Goal: Task Accomplishment & Management: Manage account settings

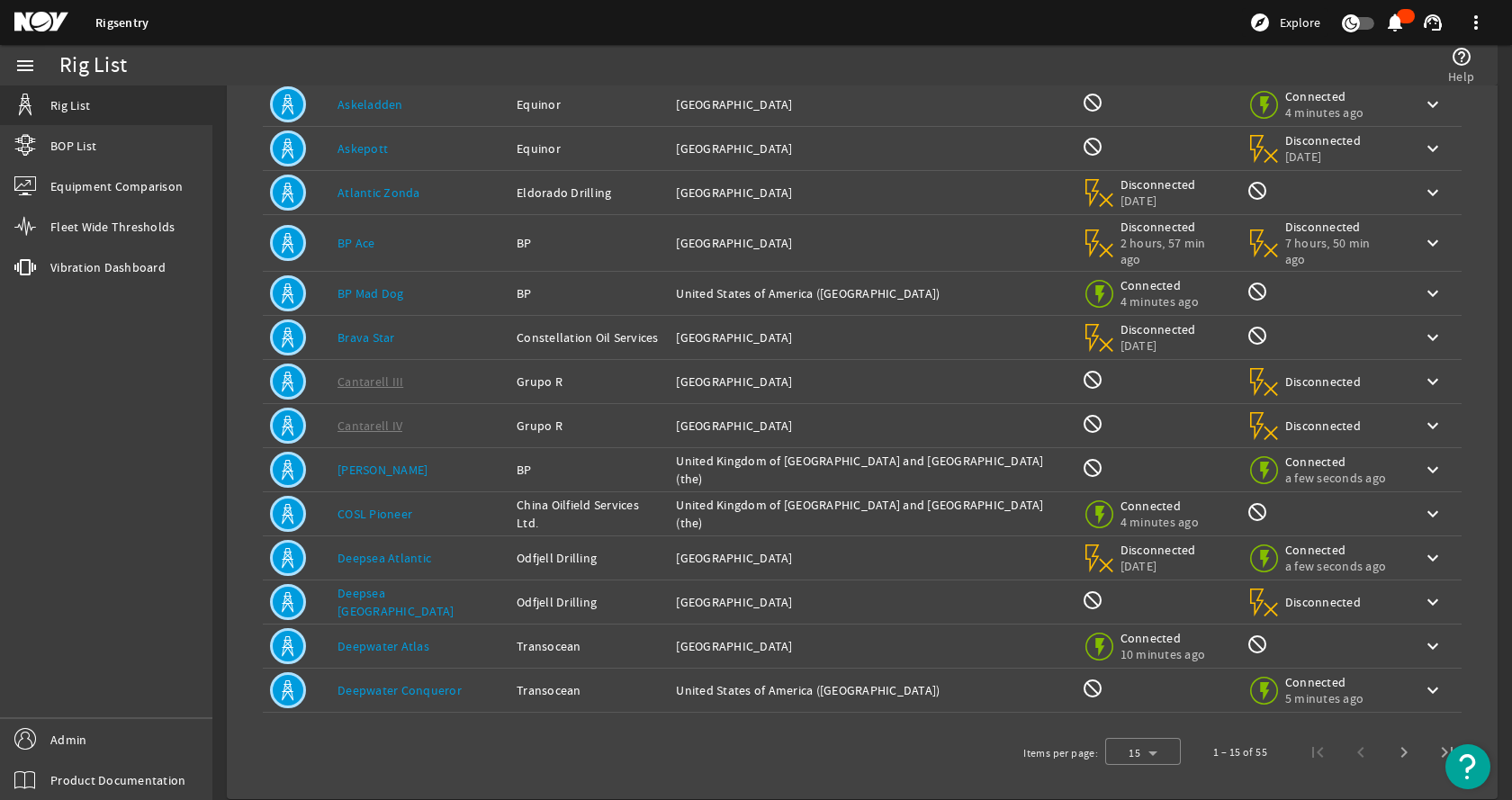
scroll to position [197, 0]
click at [402, 637] on link "Deepwater Atlas" at bounding box center [384, 645] width 92 height 17
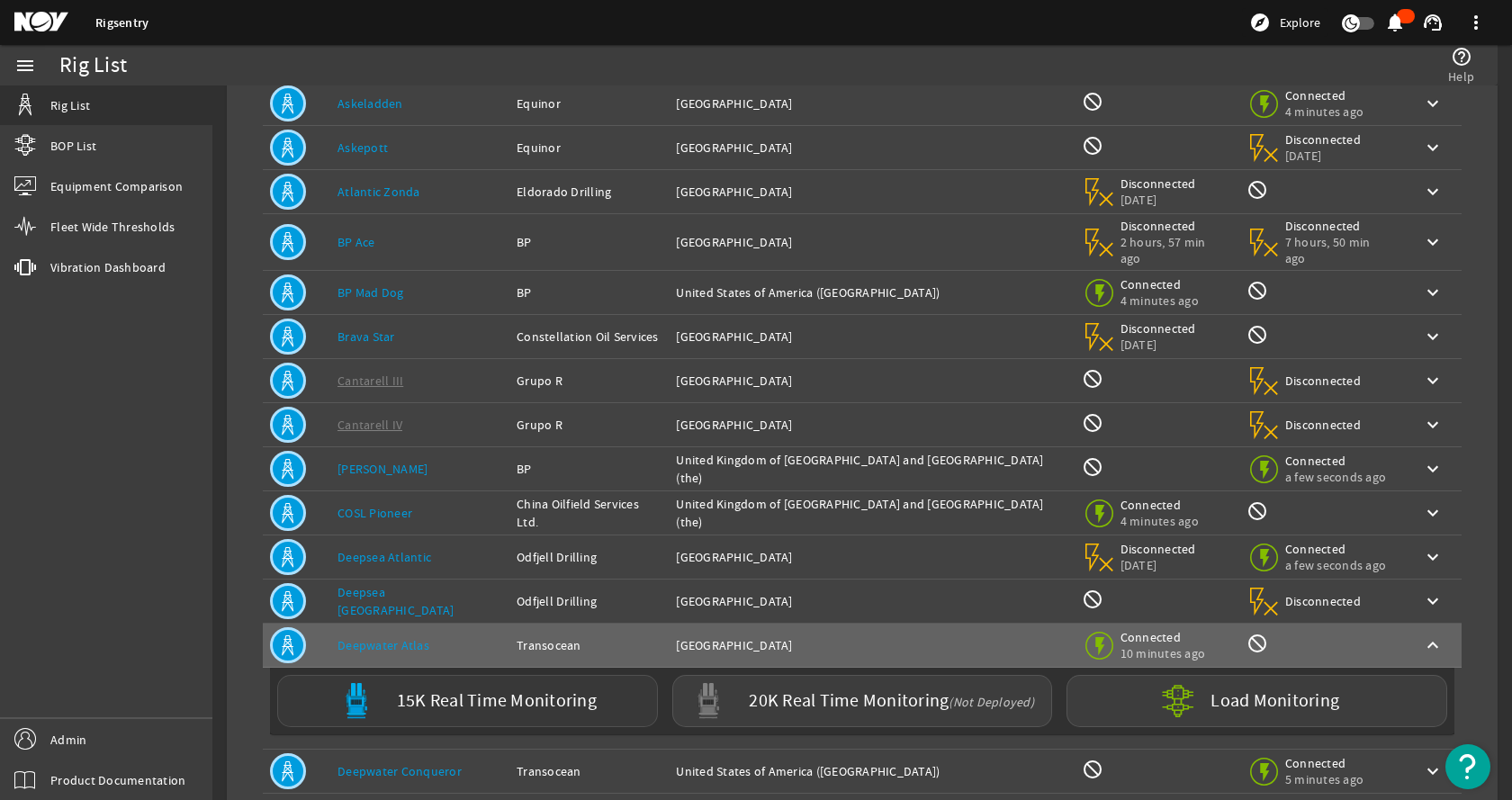
click at [429, 692] on label "15K Real Time Monitoring" at bounding box center [497, 700] width 200 height 19
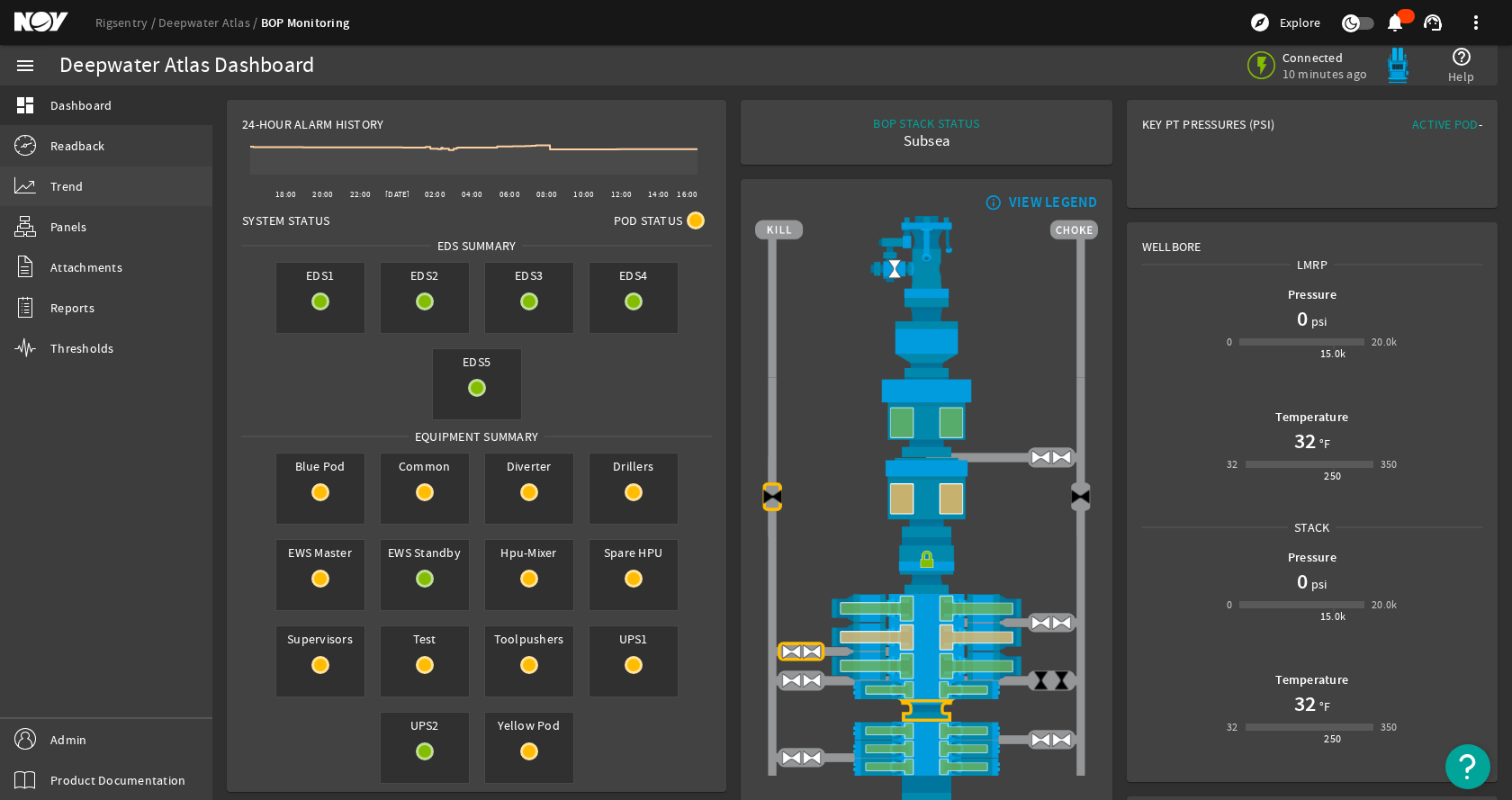
click at [102, 187] on link "Trend" at bounding box center [106, 186] width 213 height 40
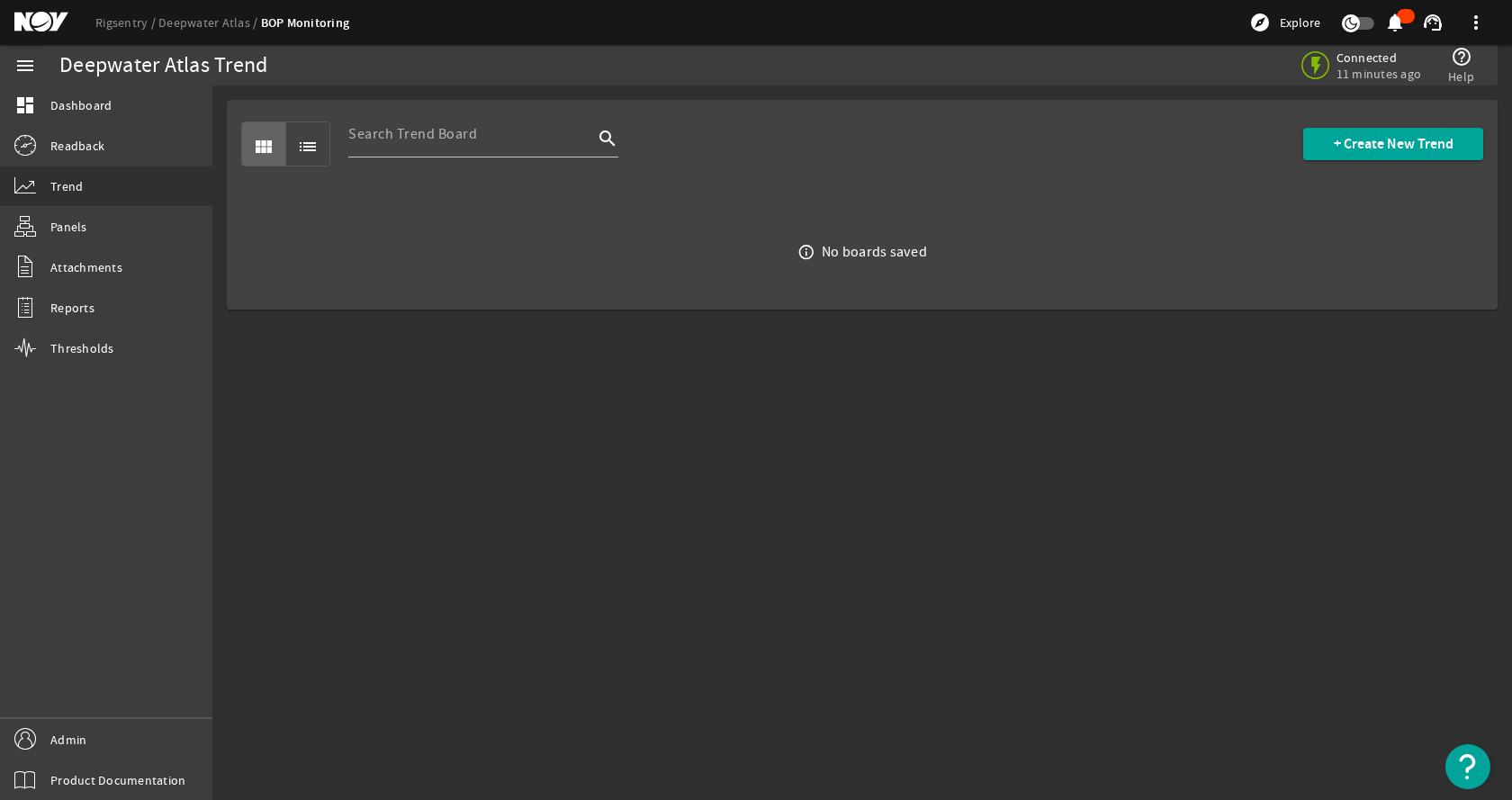
click at [704, 214] on div "info_outline No boards saved" at bounding box center [862, 252] width 1271 height 114
click at [1347, 129] on span at bounding box center [1393, 143] width 180 height 43
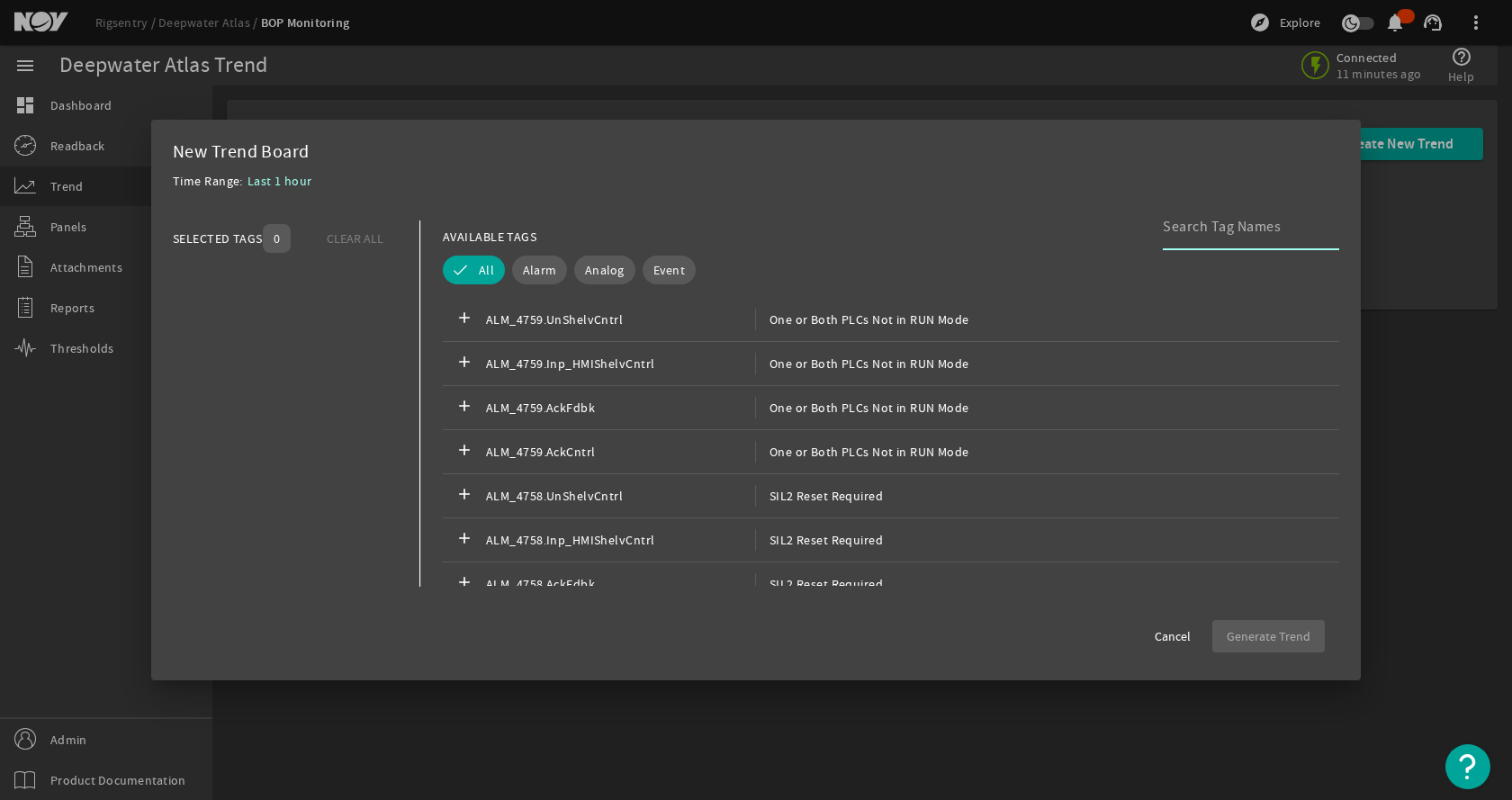
click at [1228, 227] on input at bounding box center [1245, 226] width 162 height 21
click at [1187, 638] on span "Cancel" at bounding box center [1172, 636] width 36 height 18
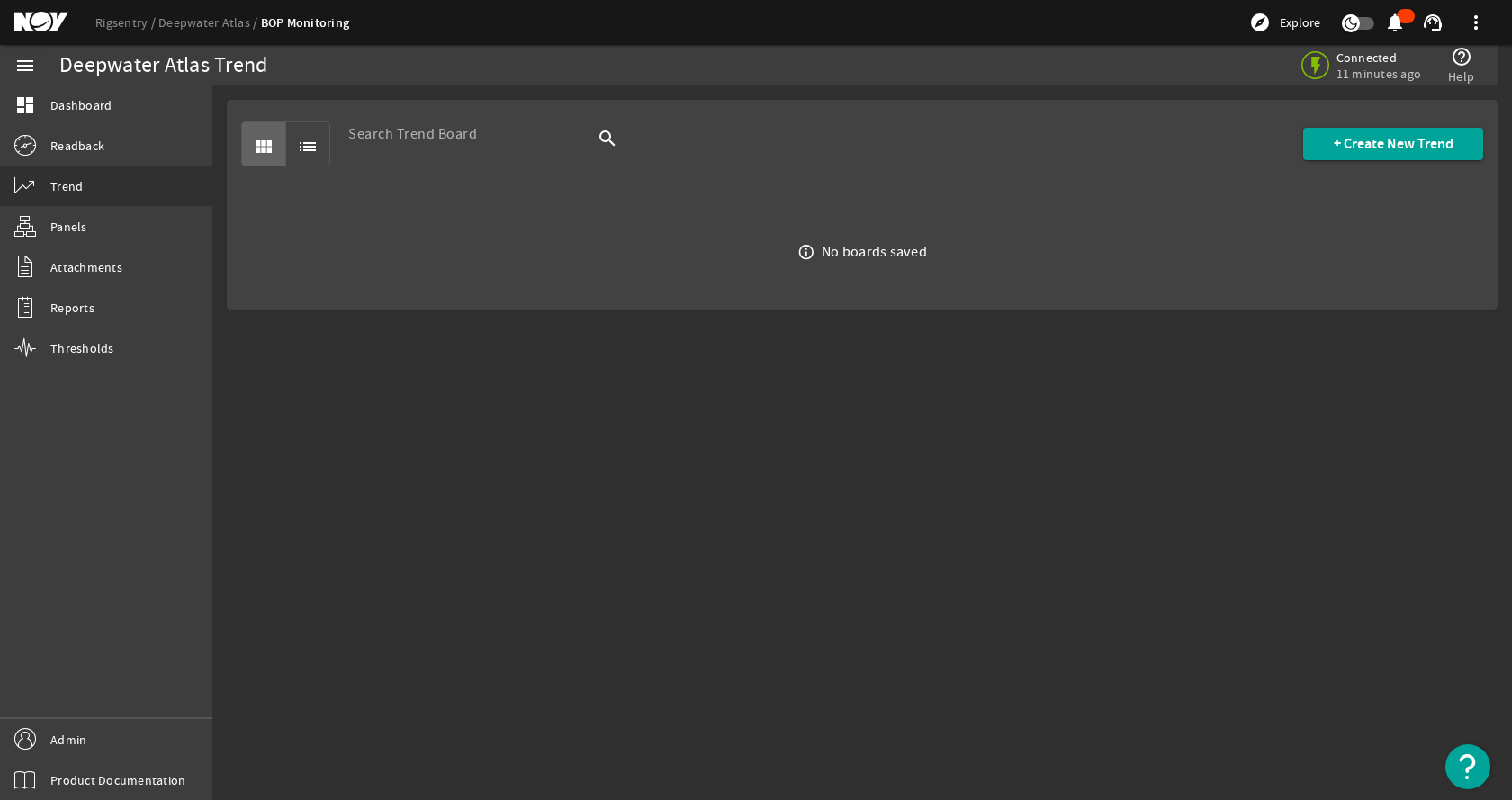
click at [819, 533] on mat-sidenav-content "Deepwater Atlas Trend Connected 11 minutes ago help_outline Help view_module li…" at bounding box center [863, 443] width 1300 height 714
click at [426, 491] on mat-sidenav-content "Deepwater Atlas Trend Connected 11 minutes ago help_outline Help view_module li…" at bounding box center [863, 443] width 1300 height 714
click at [700, 424] on mat-sidenav-content "Deepwater Atlas Trend Connected a few seconds ago help_outline Help view_module…" at bounding box center [863, 443] width 1300 height 714
click at [969, 393] on mat-sidenav-content "Deepwater Atlas Trend Connected a few seconds ago help_outline Help view_module…" at bounding box center [863, 443] width 1300 height 714
click at [990, 422] on mat-sidenav-content "Deepwater Atlas Trend Connected a few seconds ago help_outline Help view_module…" at bounding box center [863, 443] width 1300 height 714
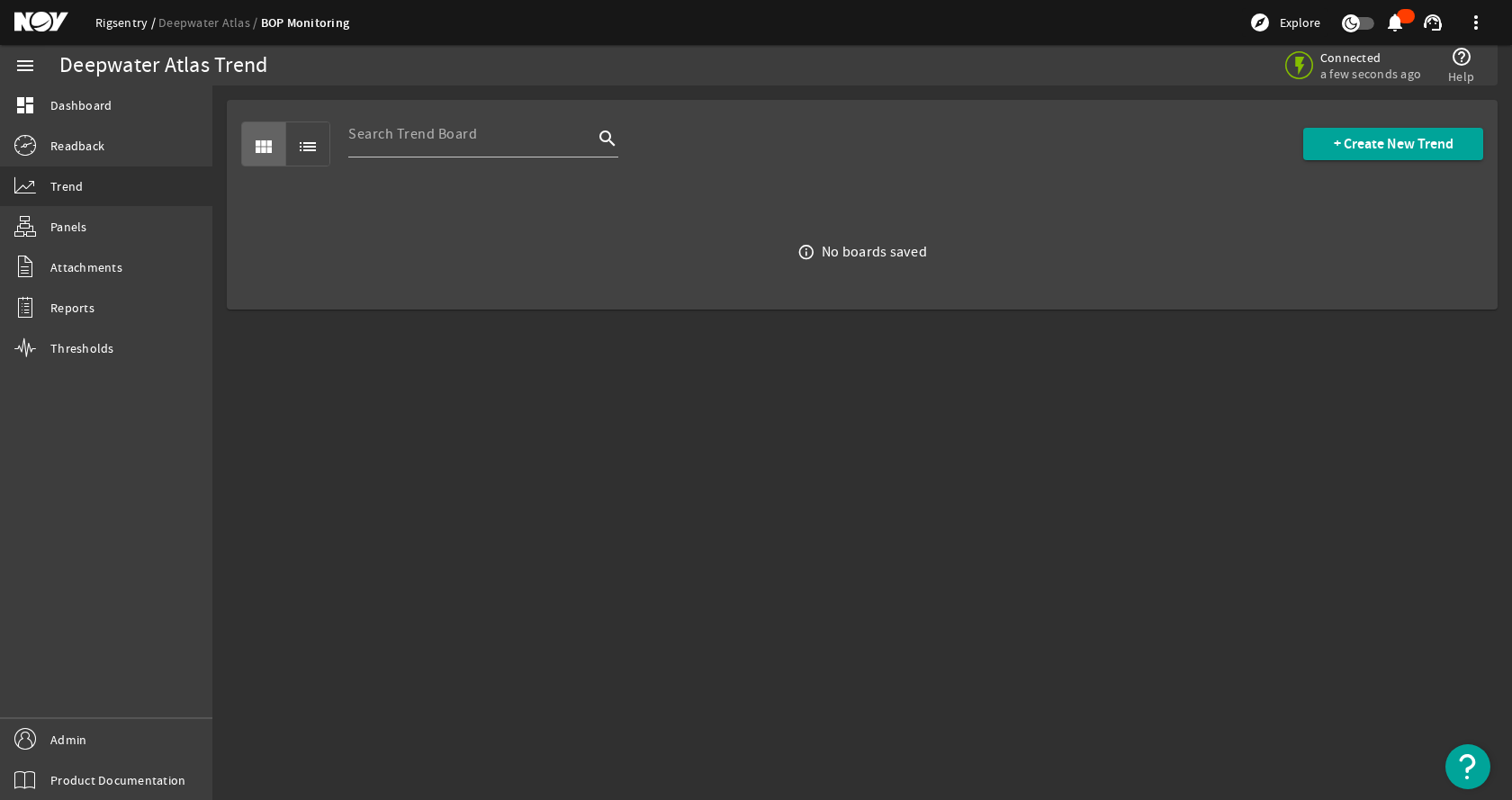
click at [115, 24] on link "Rigsentry" at bounding box center [127, 22] width 63 height 17
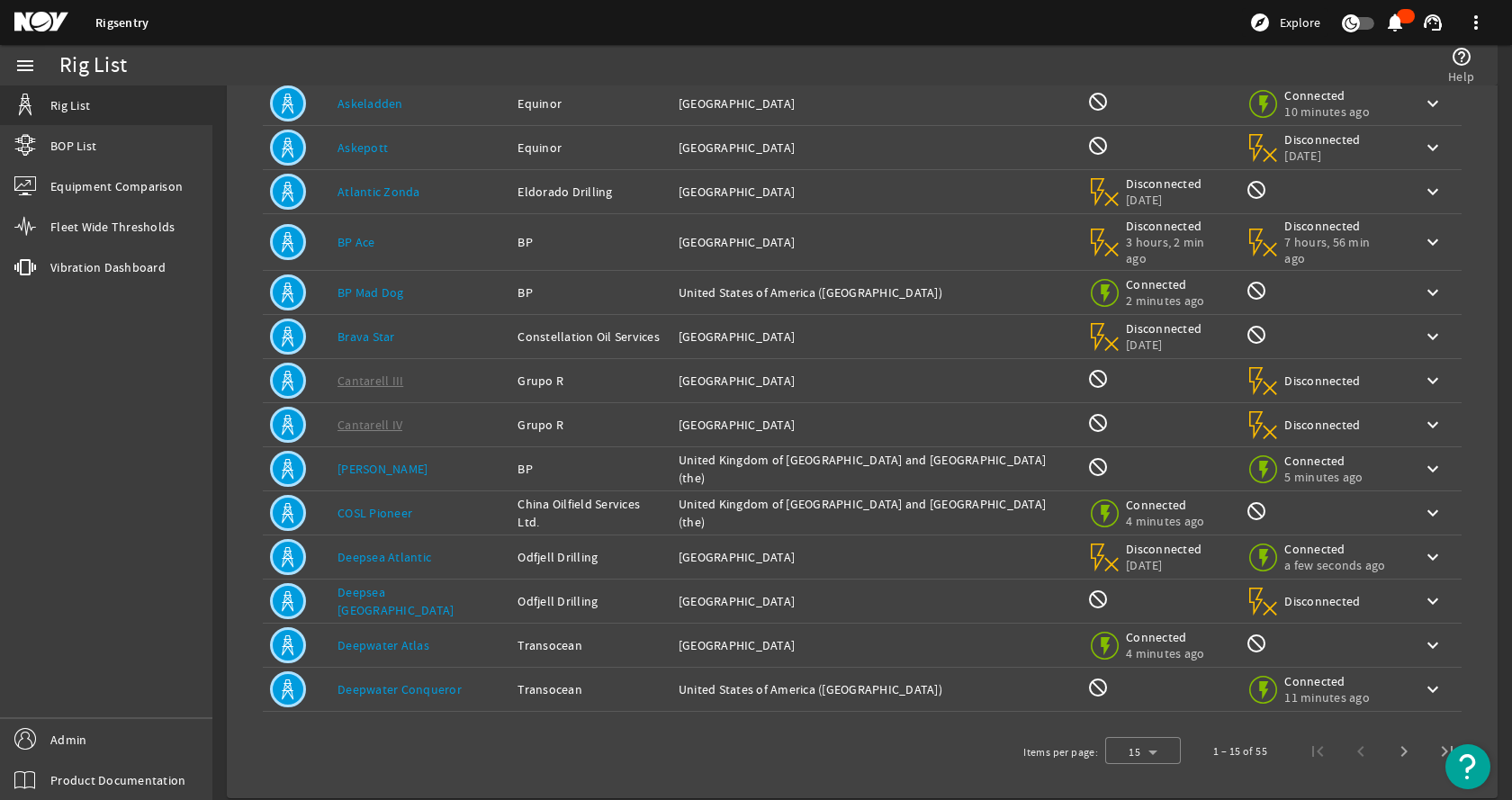
click at [479, 623] on td "Rig Name: Deepwater Atlas" at bounding box center [420, 645] width 180 height 44
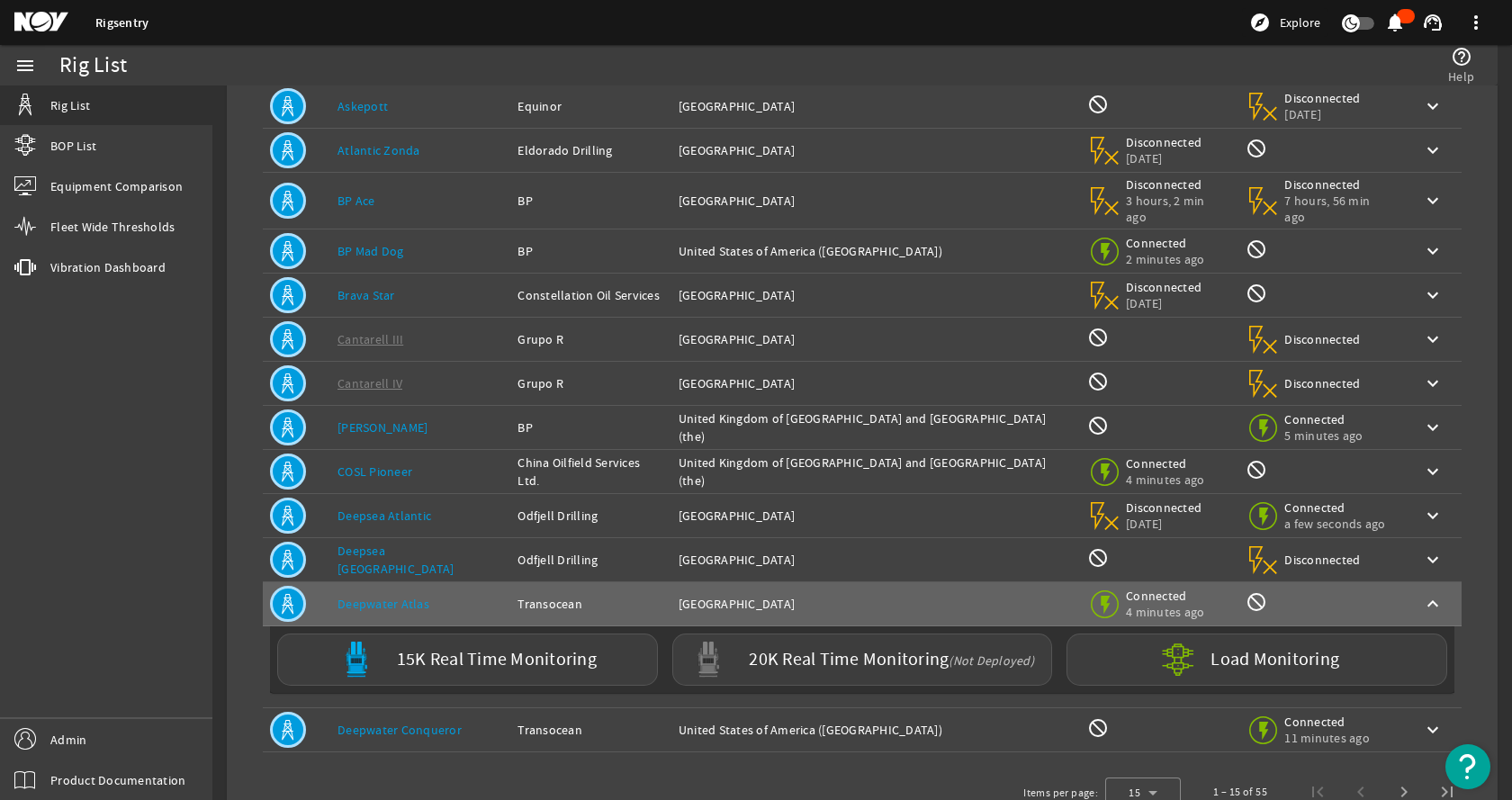
scroll to position [279, 0]
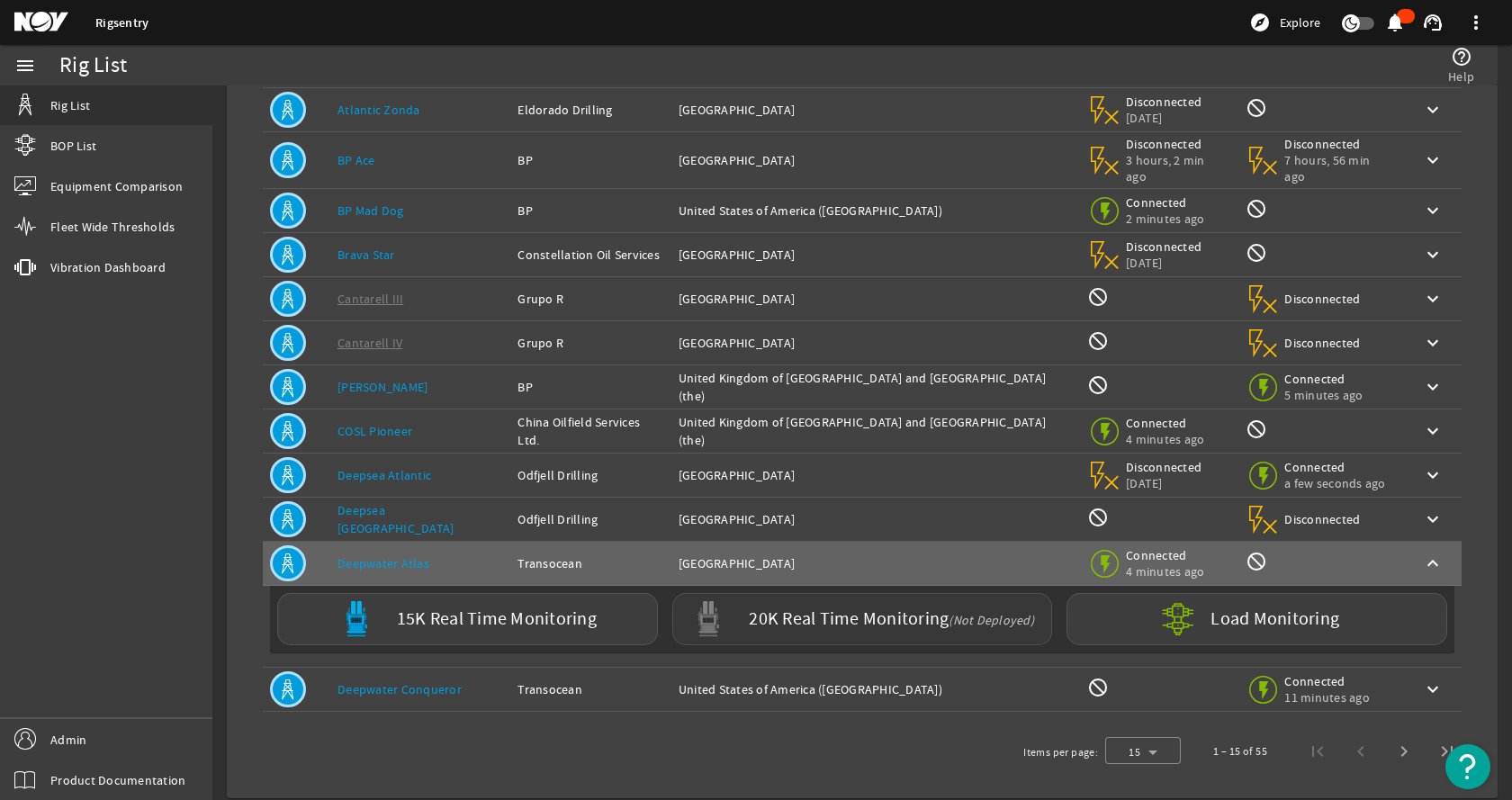
click at [827, 610] on label "20K Real Time Monitoring (Not Deployed)" at bounding box center [891, 619] width 285 height 19
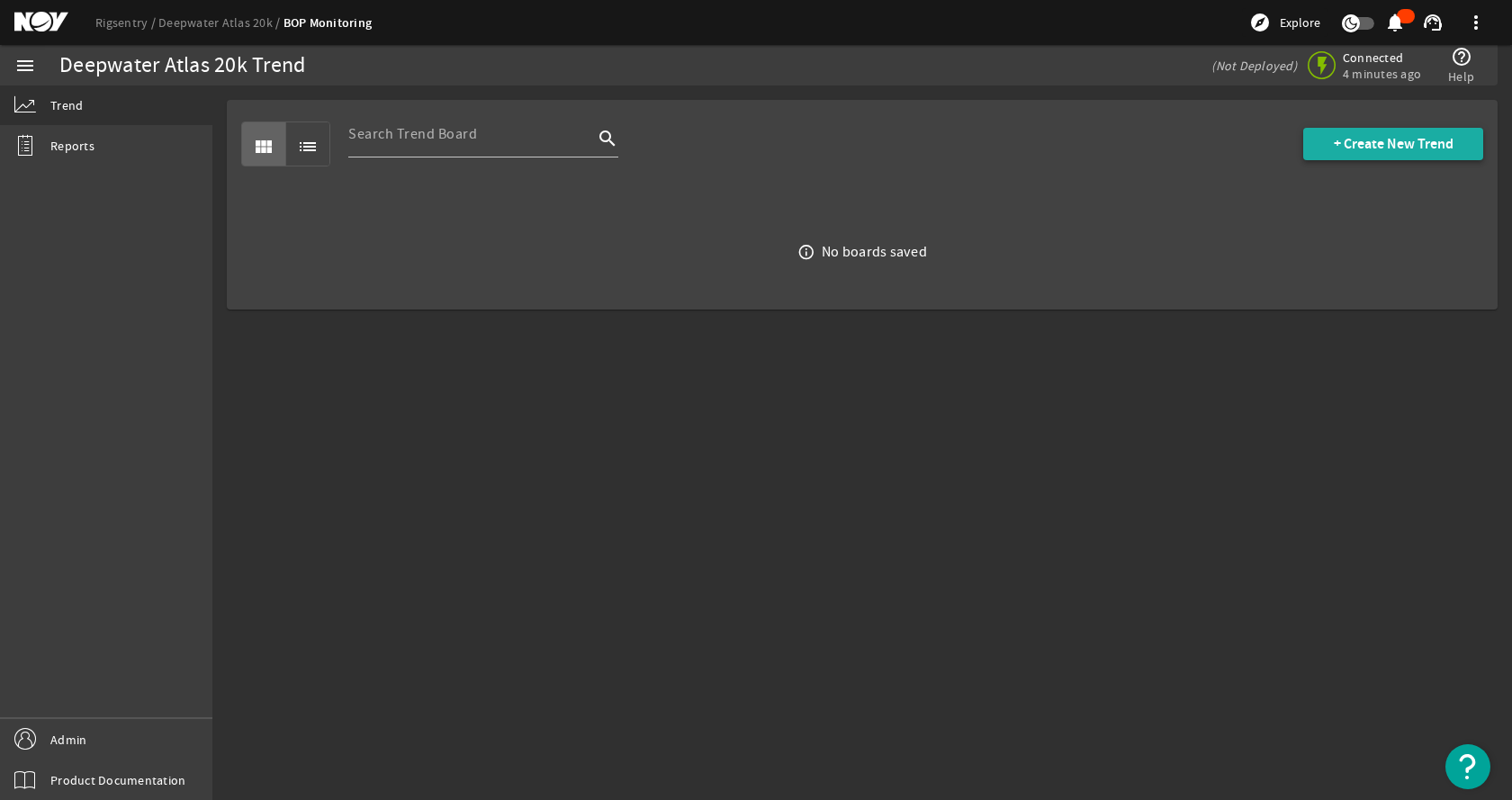
click at [1405, 148] on span "+ Create New Trend" at bounding box center [1394, 143] width 120 height 18
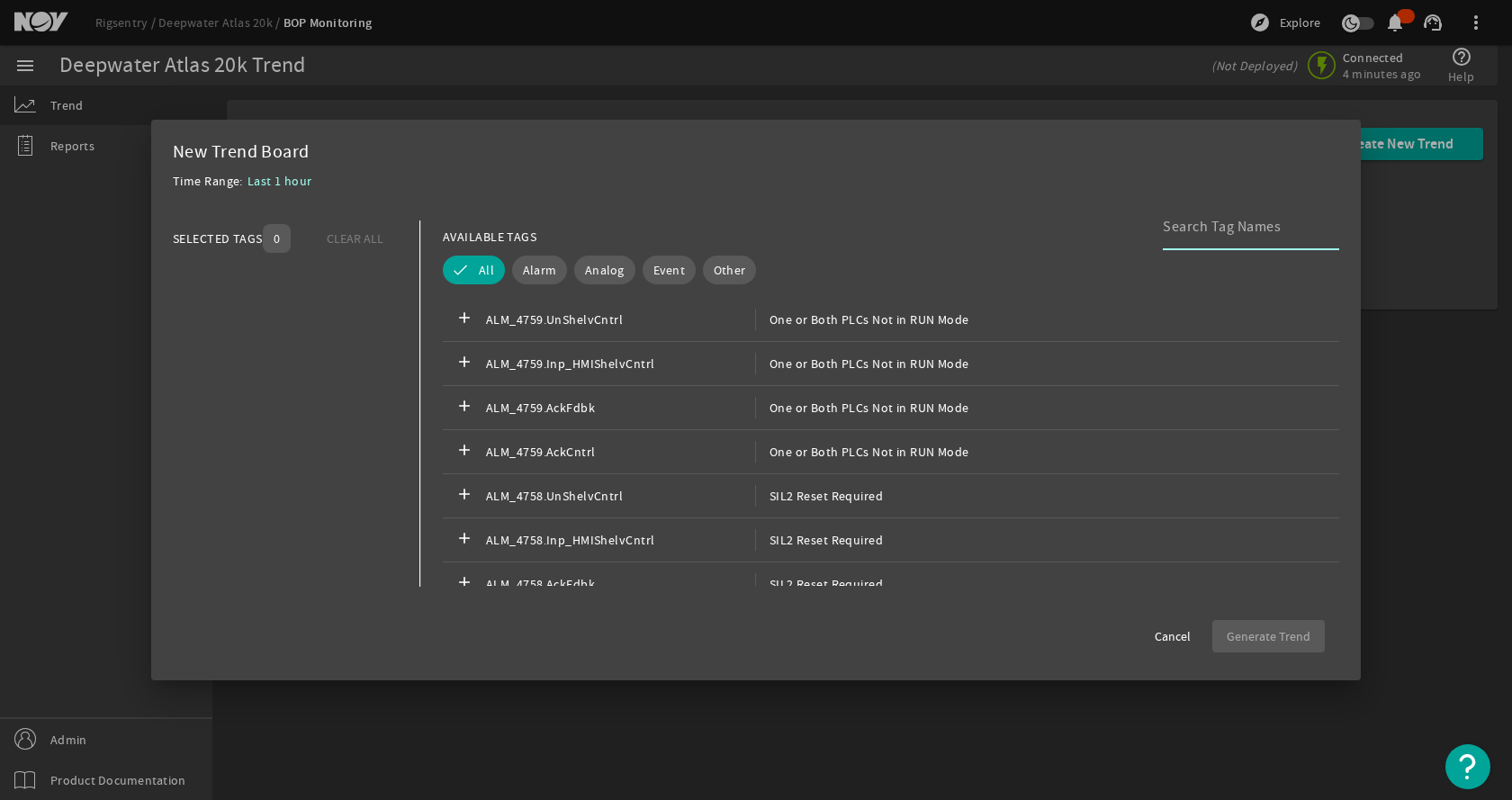
click at [1210, 223] on input at bounding box center [1245, 226] width 162 height 21
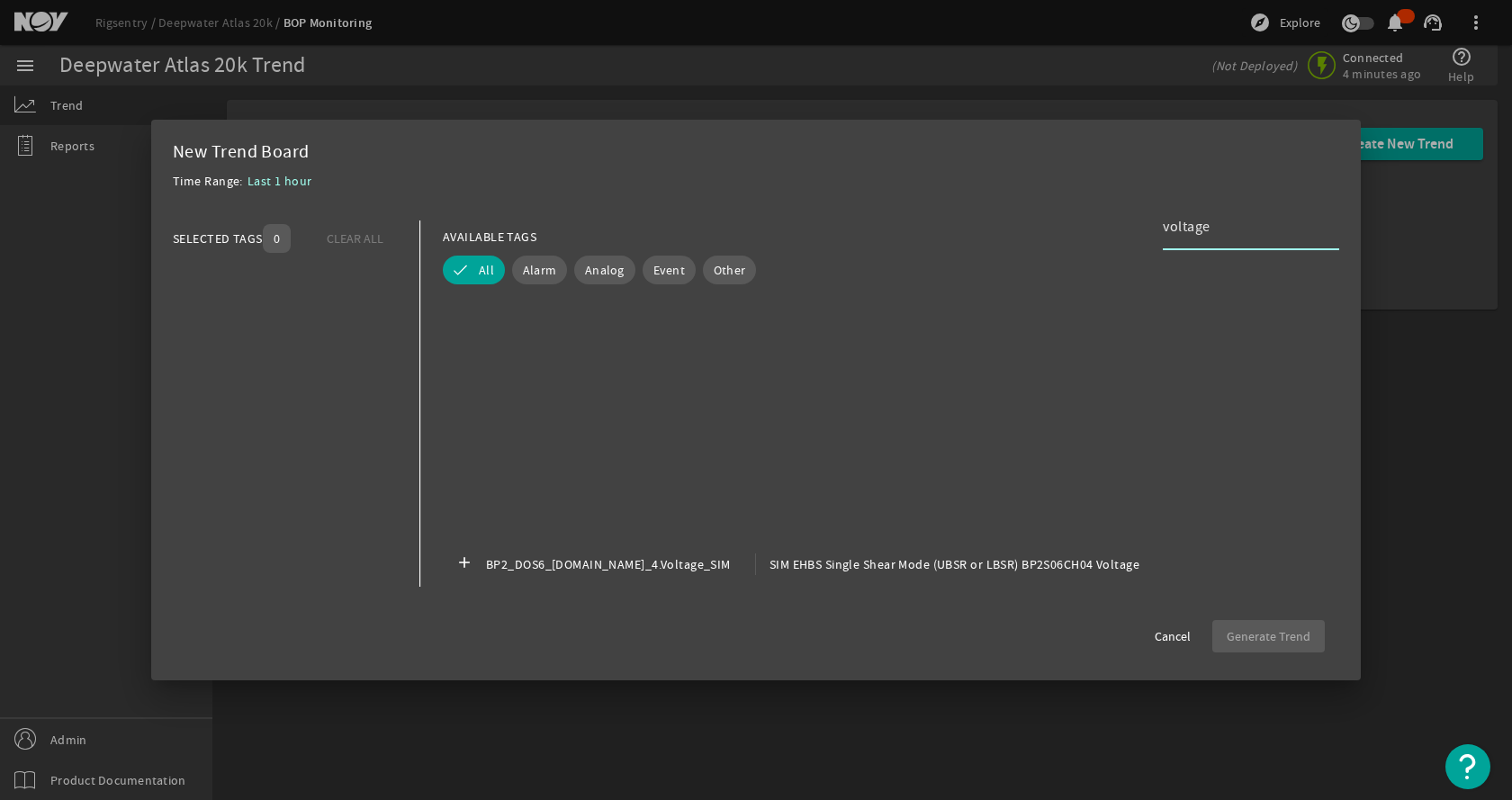
scroll to position [630, 0]
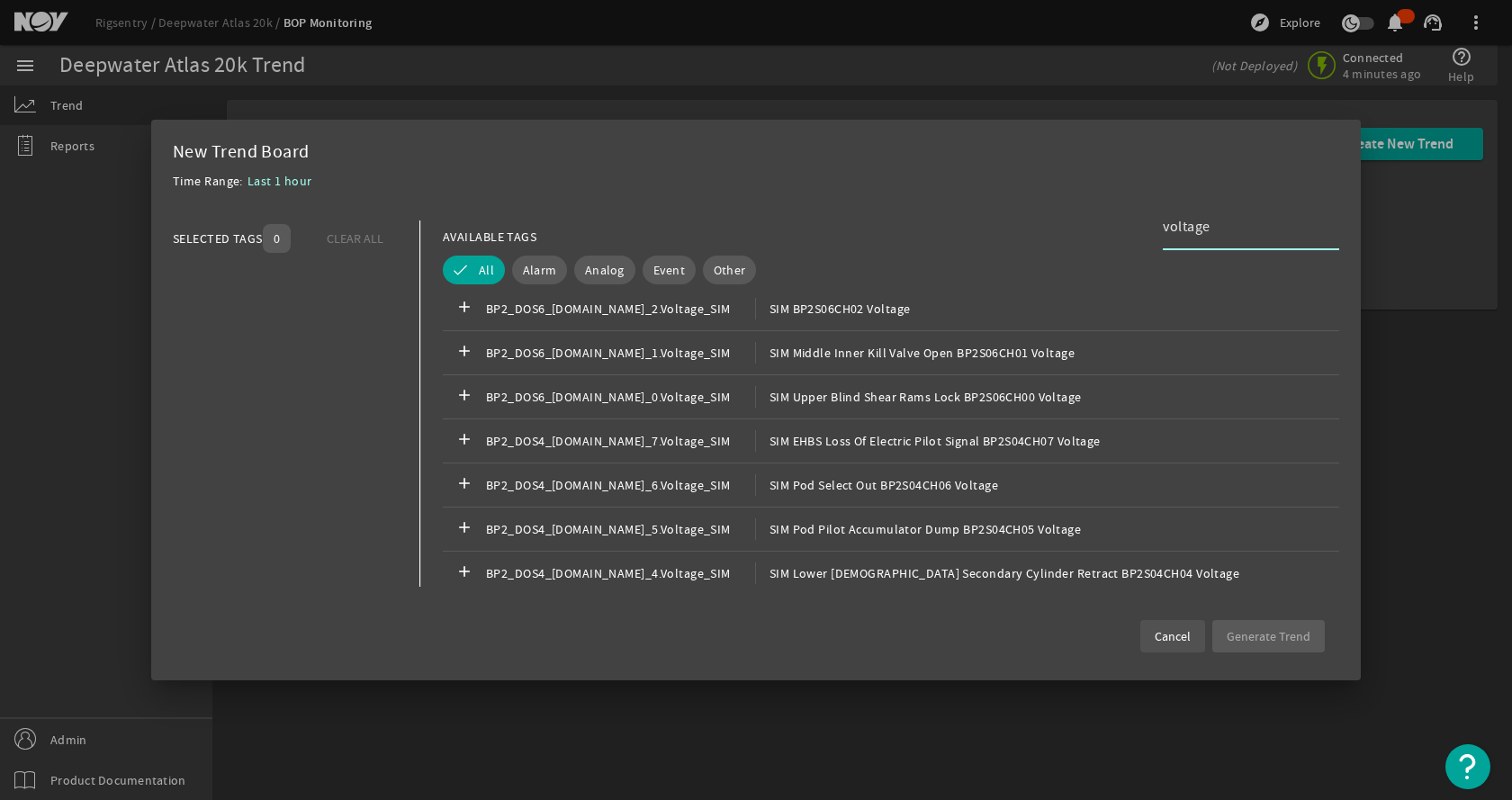
type input "voltage"
click at [1177, 643] on span "Cancel" at bounding box center [1172, 636] width 36 height 18
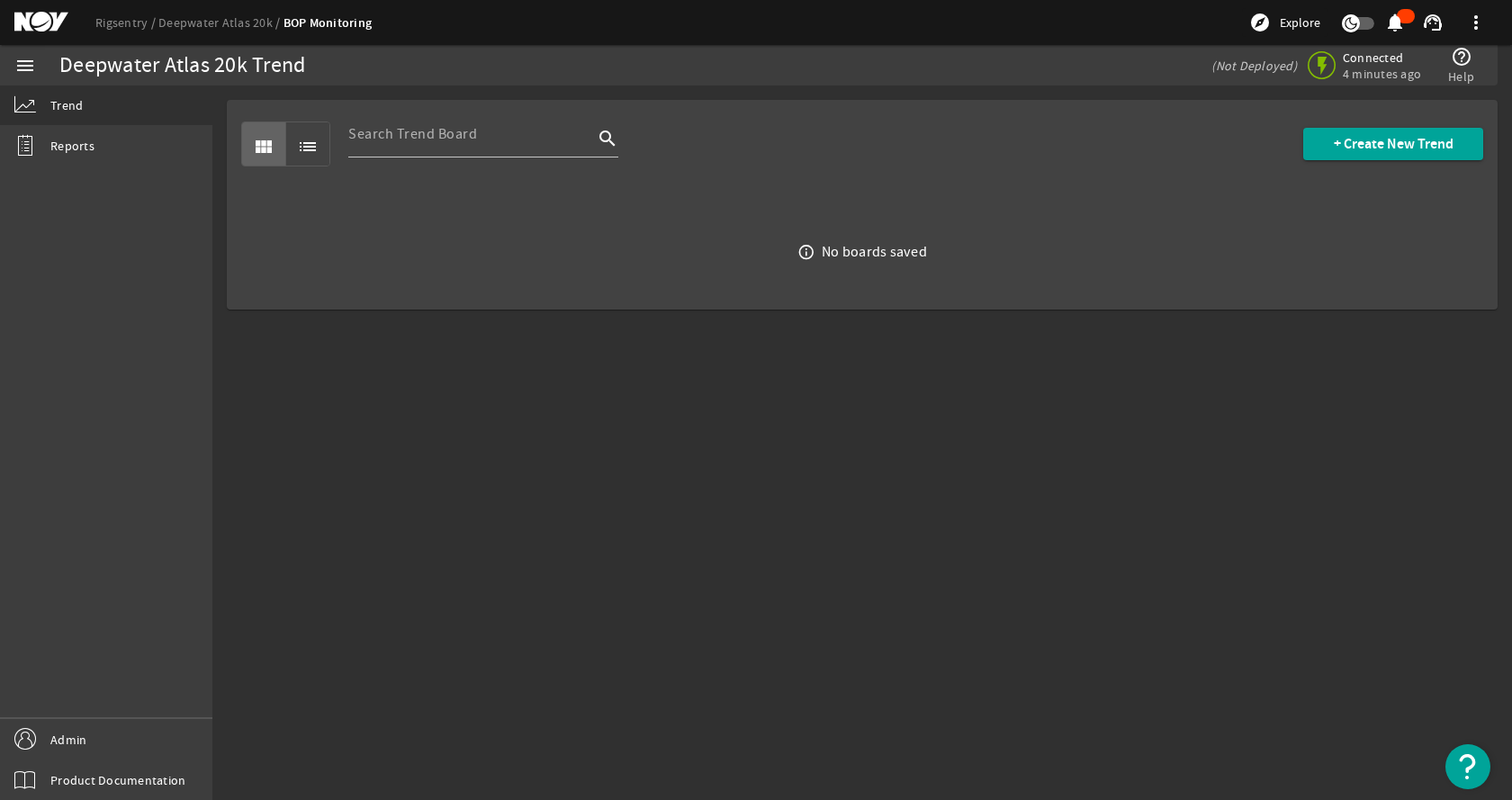
click at [817, 571] on mat-sidenav-content "Deepwater Atlas 20k Trend (Not Deployed) Connected 4 minutes ago help_outline H…" at bounding box center [863, 443] width 1300 height 714
click at [119, 25] on link "Rigsentry" at bounding box center [127, 22] width 63 height 17
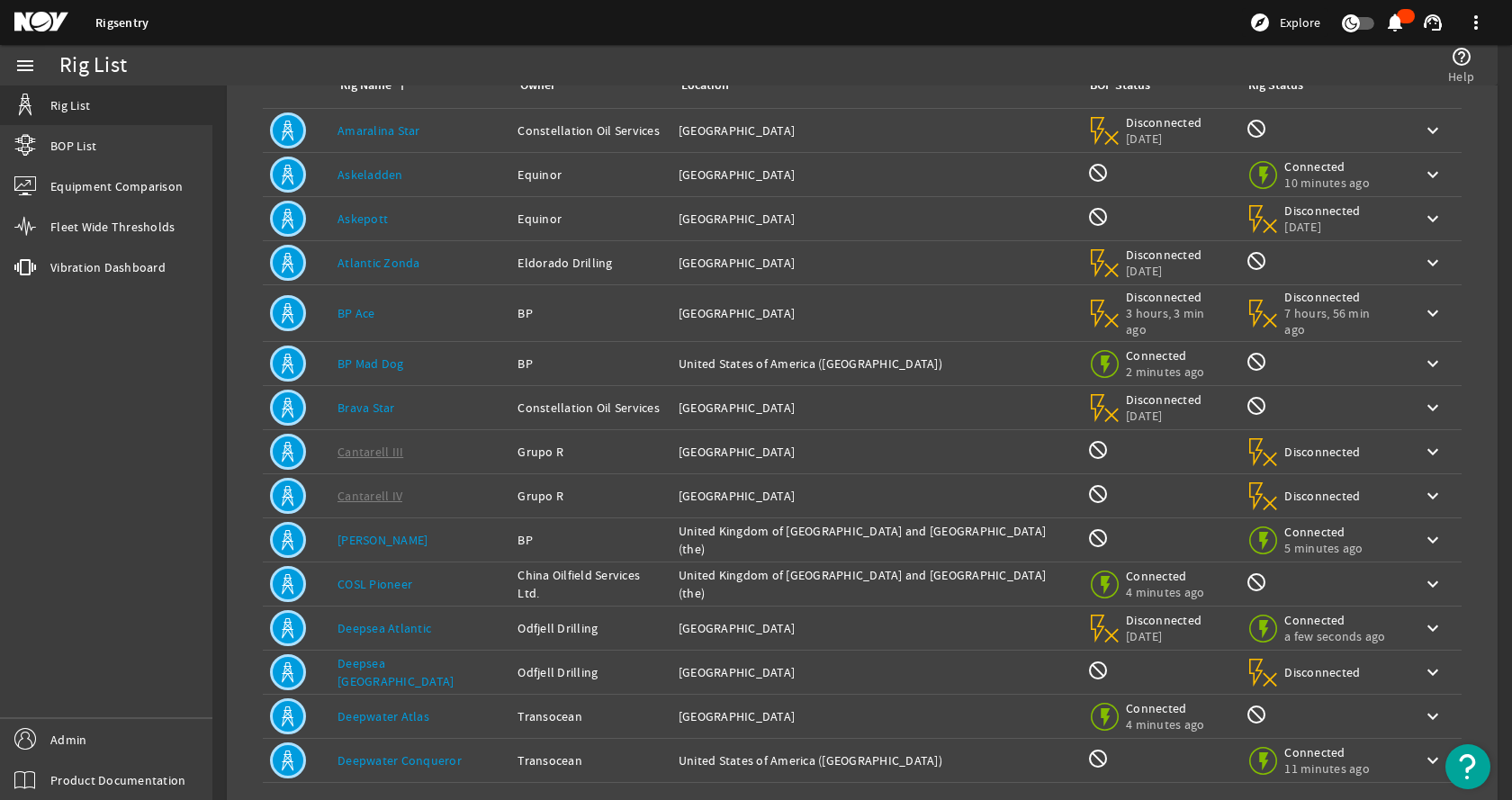
scroll to position [197, 0]
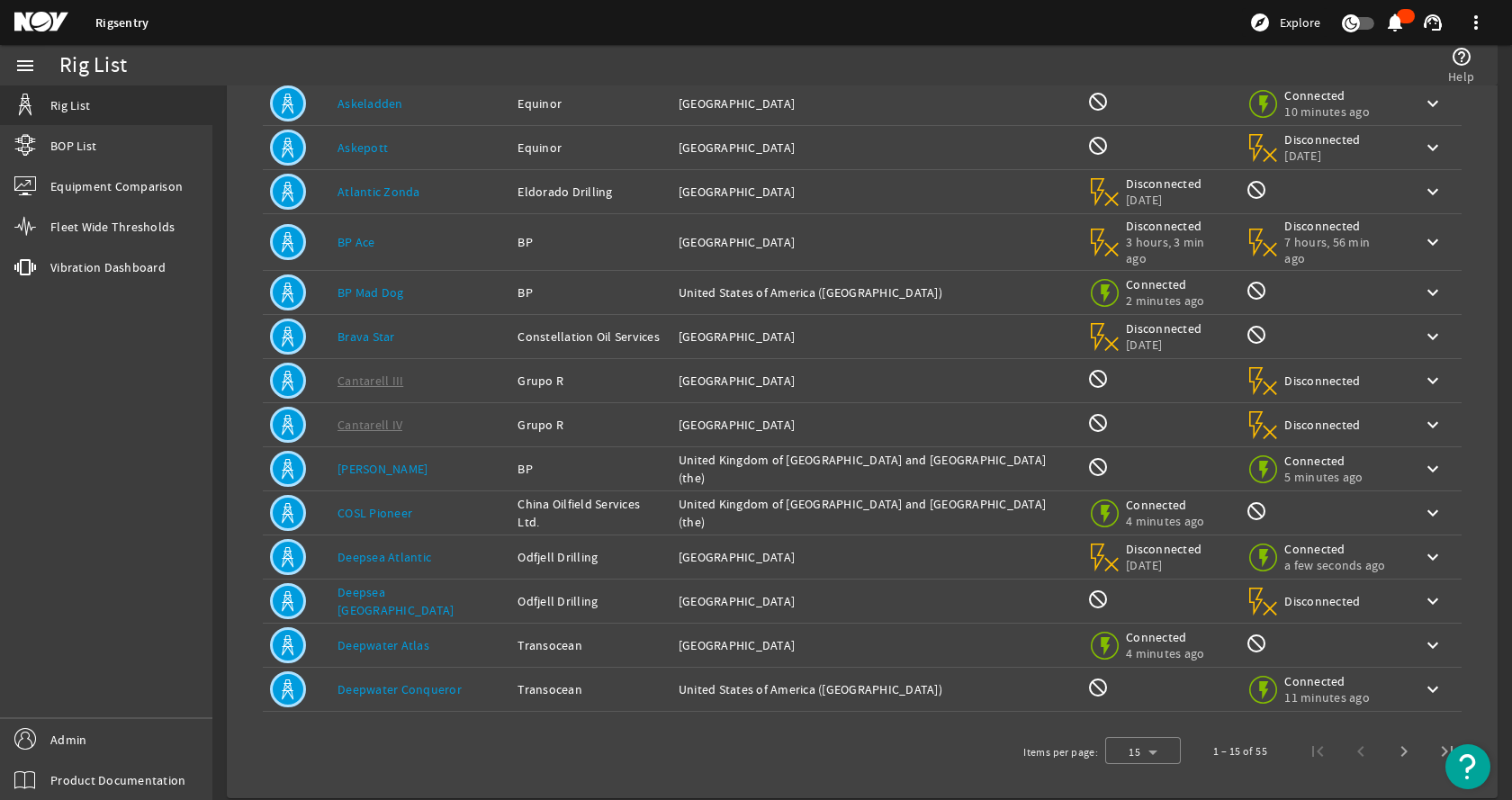
click at [434, 623] on td "Rig Name: Deepwater Atlas" at bounding box center [420, 645] width 180 height 44
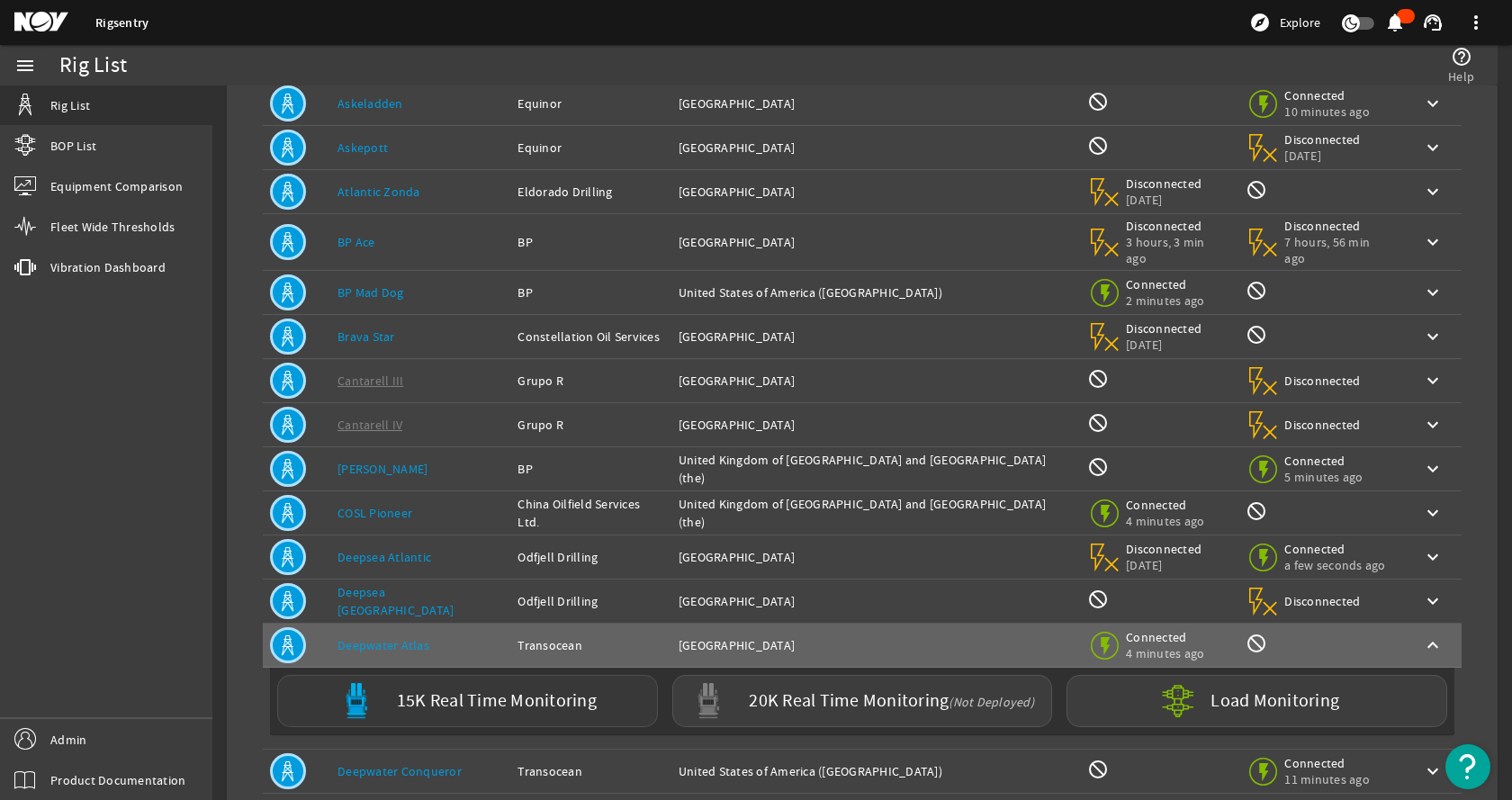
click at [519, 692] on label "15K Real Time Monitoring" at bounding box center [497, 700] width 200 height 19
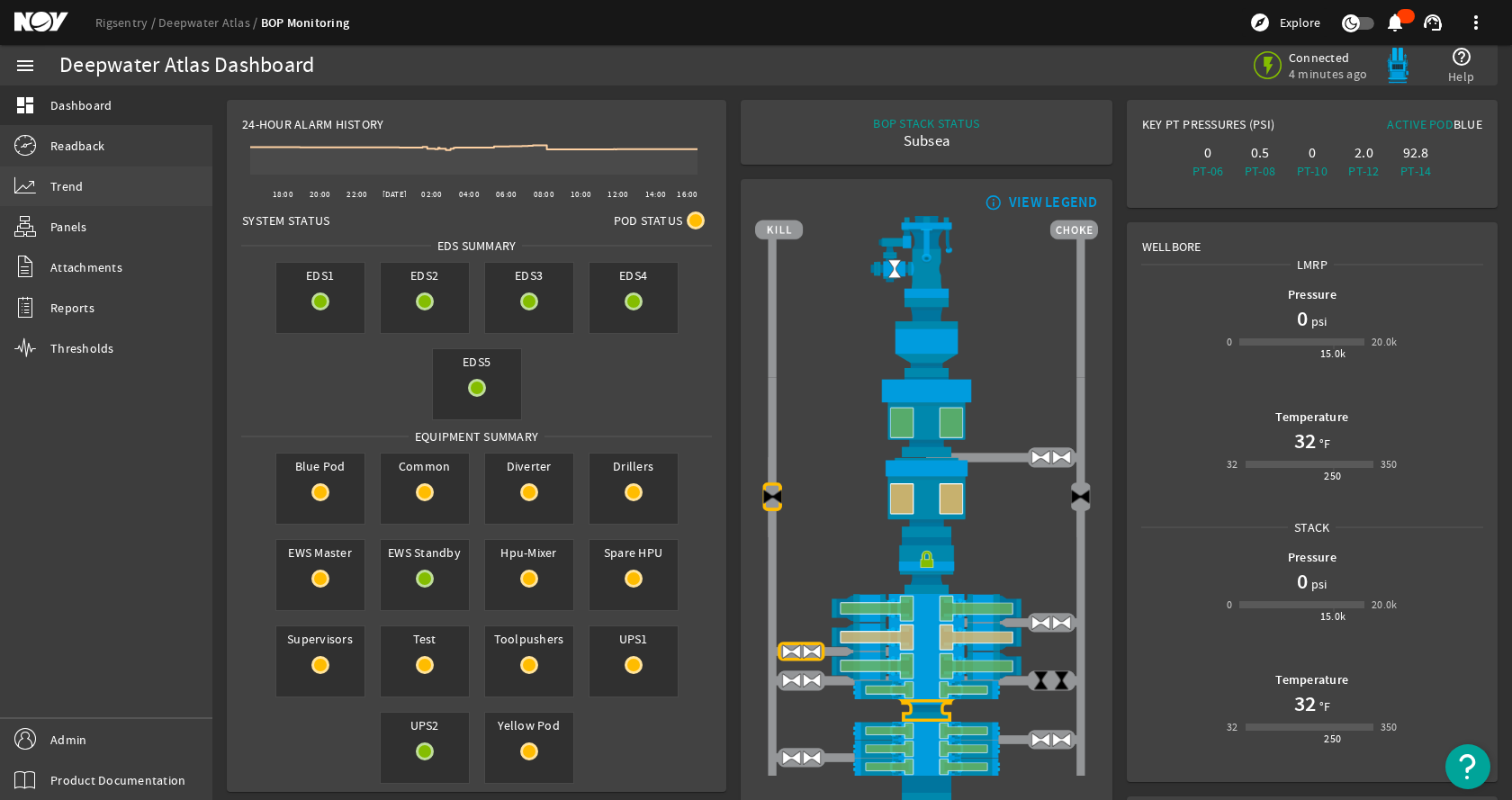
click at [111, 186] on link "Trend" at bounding box center [106, 186] width 213 height 40
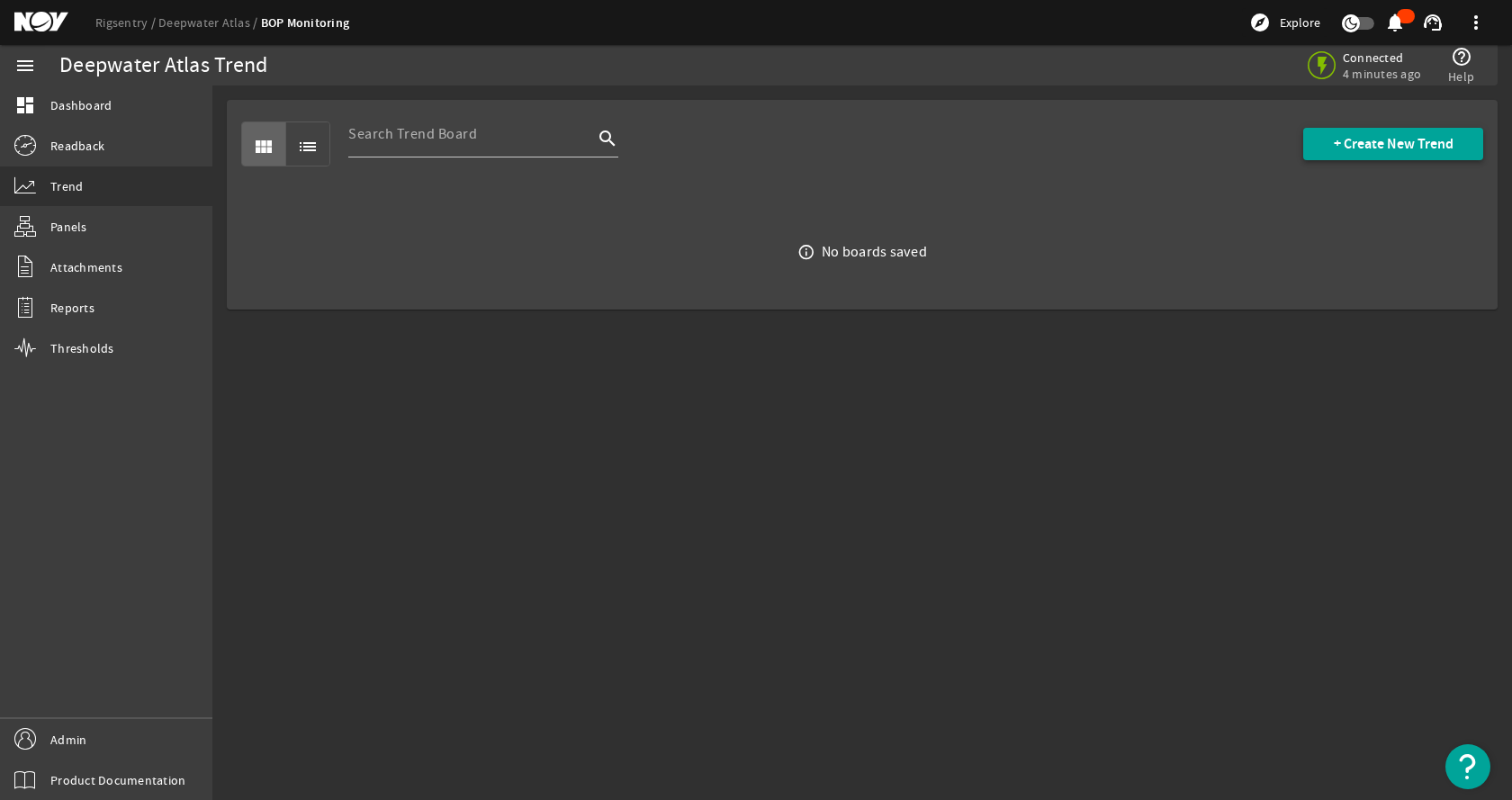
click at [1326, 140] on span at bounding box center [1393, 143] width 180 height 43
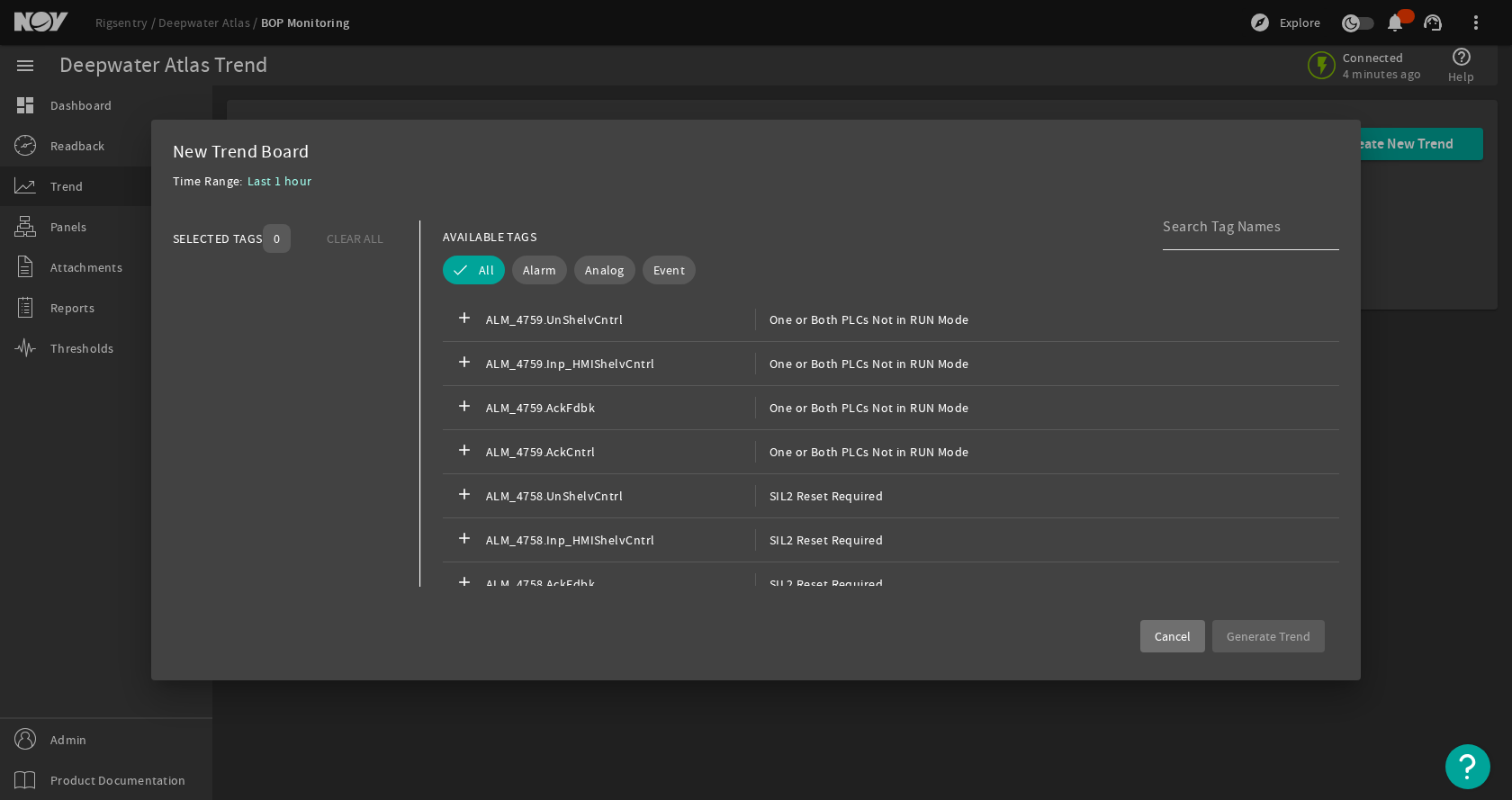
click at [1164, 216] on input at bounding box center [1245, 226] width 162 height 21
click at [1179, 223] on input at bounding box center [1245, 226] width 162 height 21
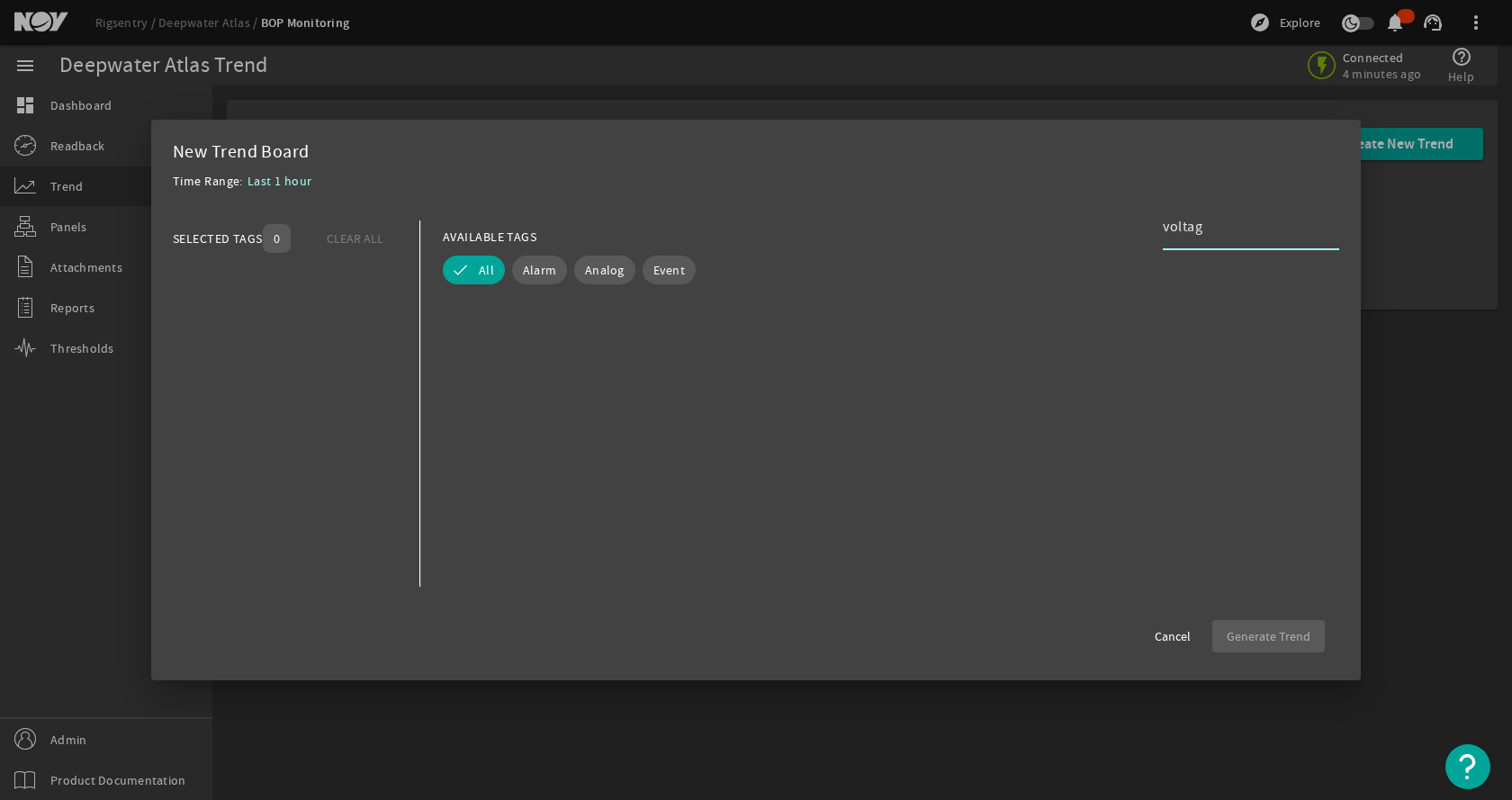
type input "voltage"
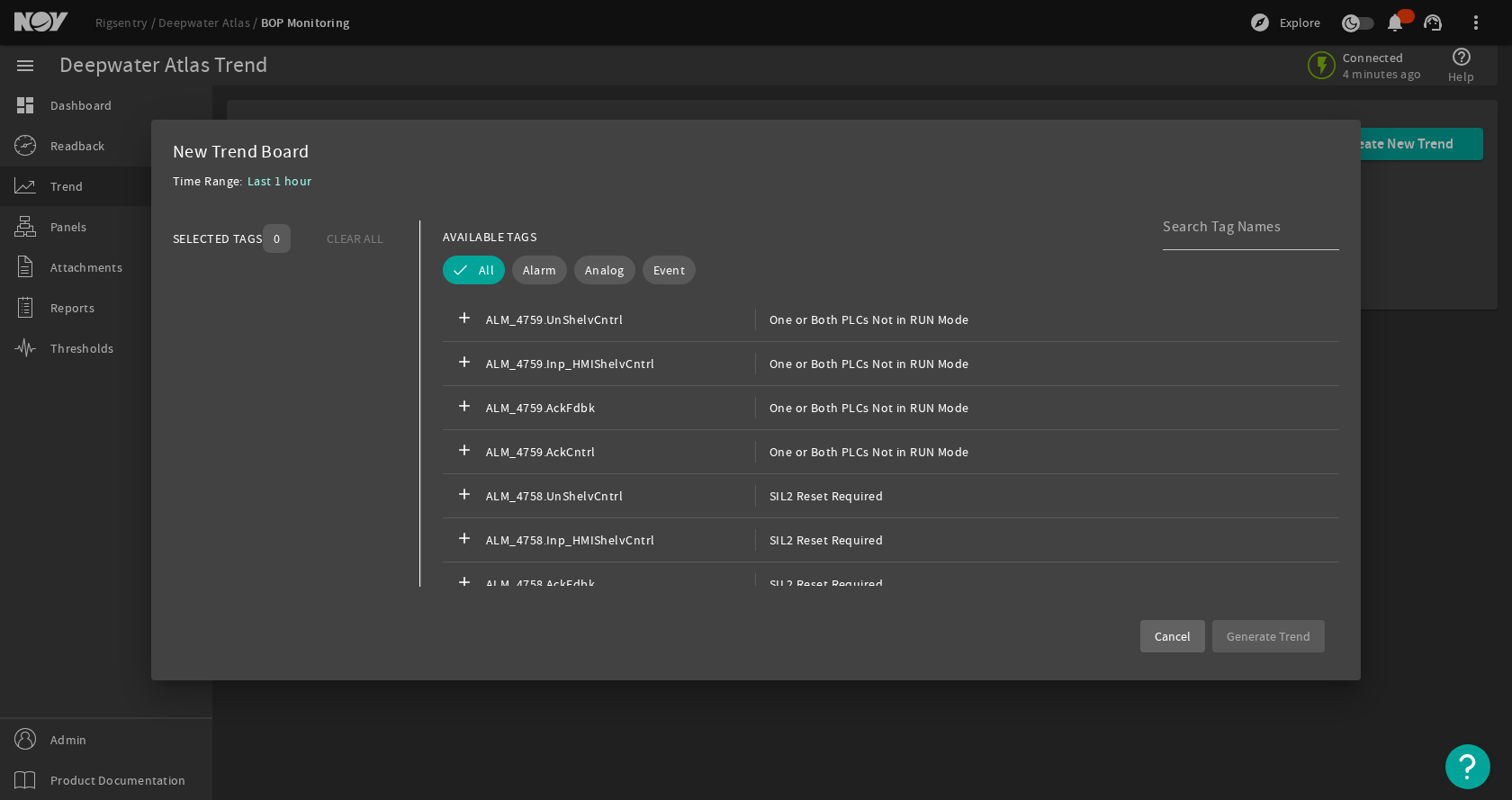
click at [1198, 642] on span at bounding box center [1172, 636] width 64 height 43
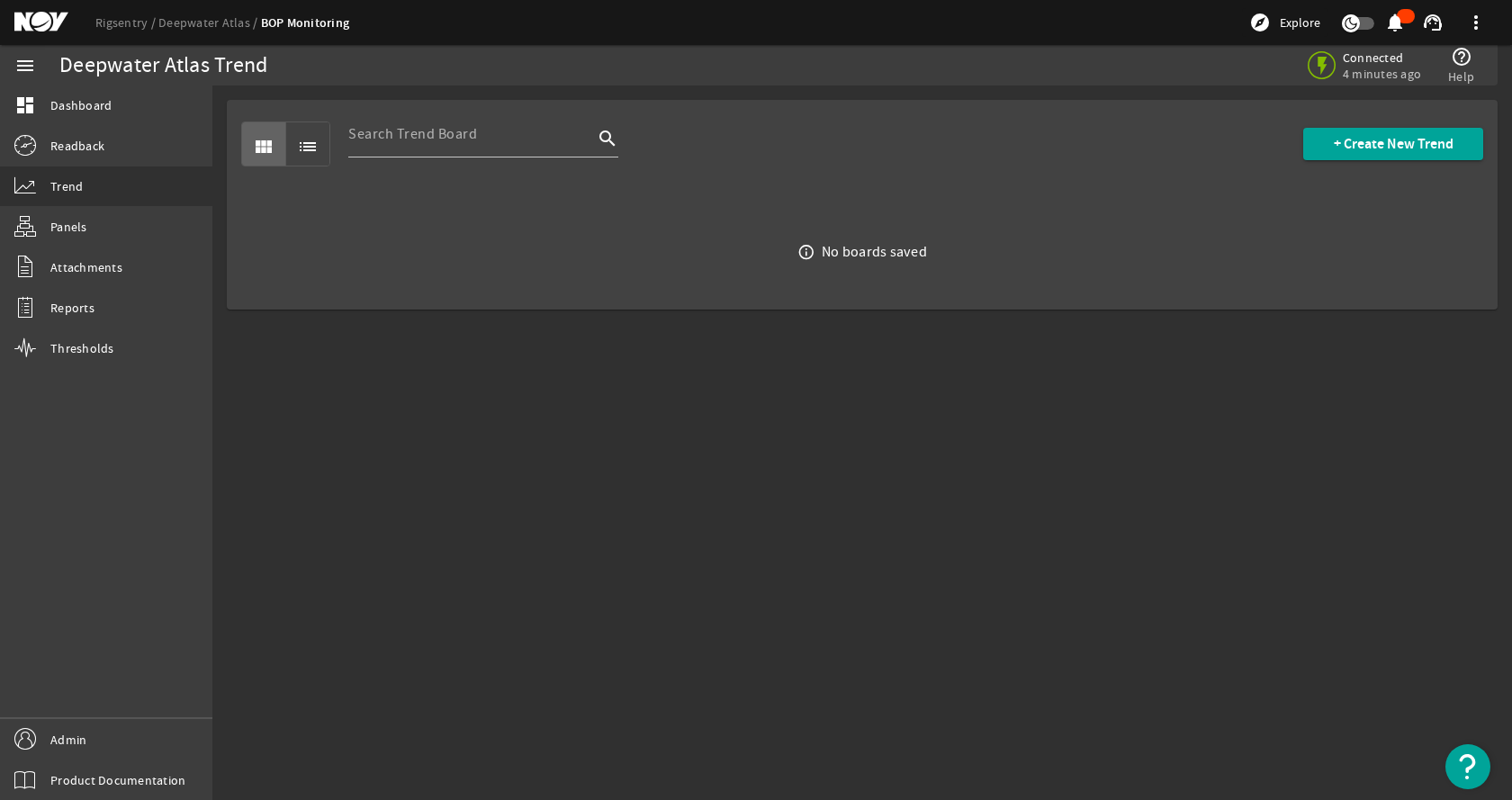
click at [1040, 631] on mat-sidenav-content "Deepwater Atlas Trend Connected 4 minutes ago help_outline Help view_module lis…" at bounding box center [863, 443] width 1300 height 714
click at [164, 120] on link "dashboard Dashboard" at bounding box center [106, 105] width 213 height 40
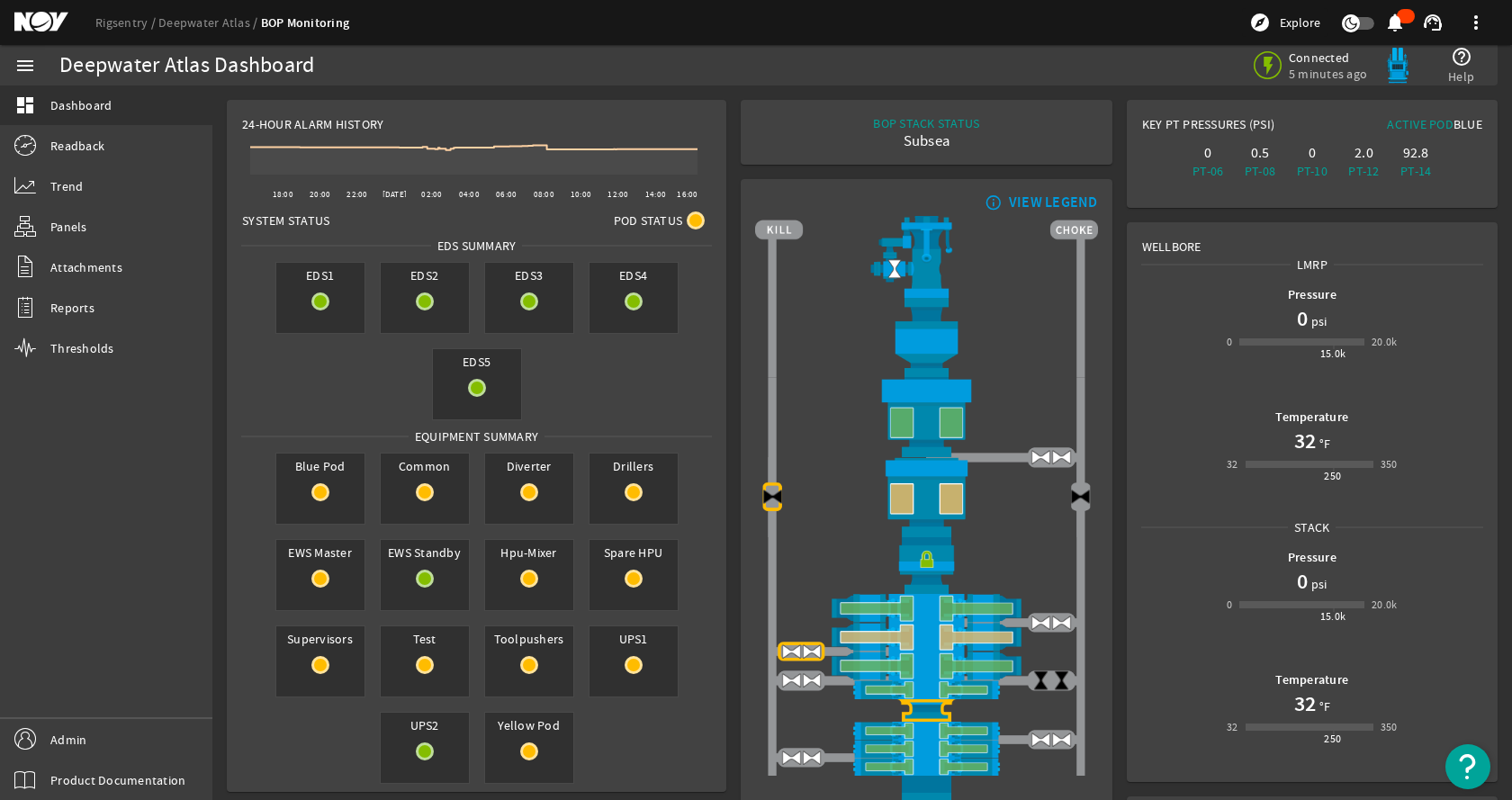
click at [144, 125] on div "dashboard Dashboard" at bounding box center [106, 106] width 213 height 41
click at [143, 136] on link "Readback" at bounding box center [106, 145] width 213 height 40
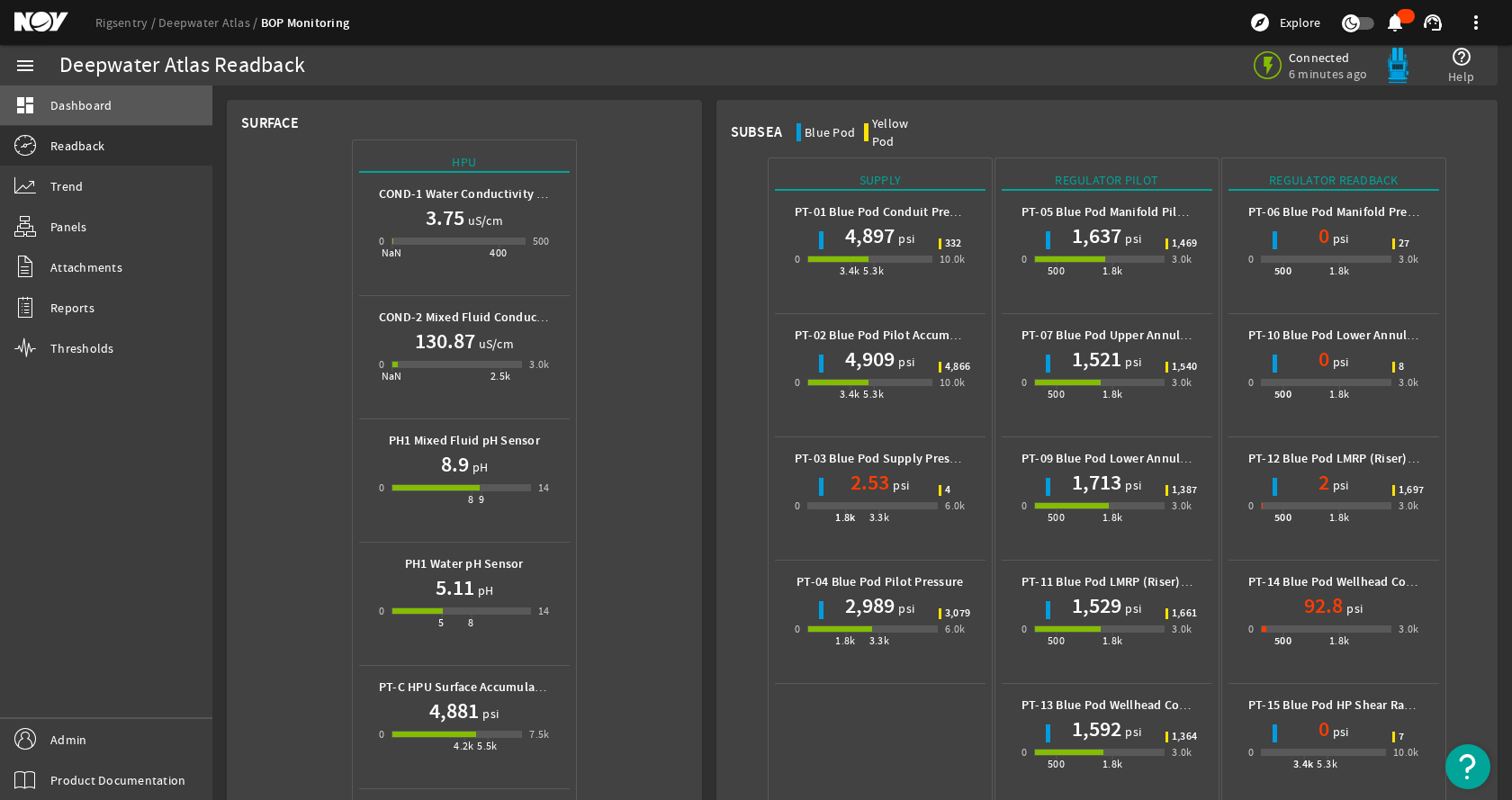
click at [181, 110] on link "dashboard Dashboard" at bounding box center [106, 105] width 213 height 40
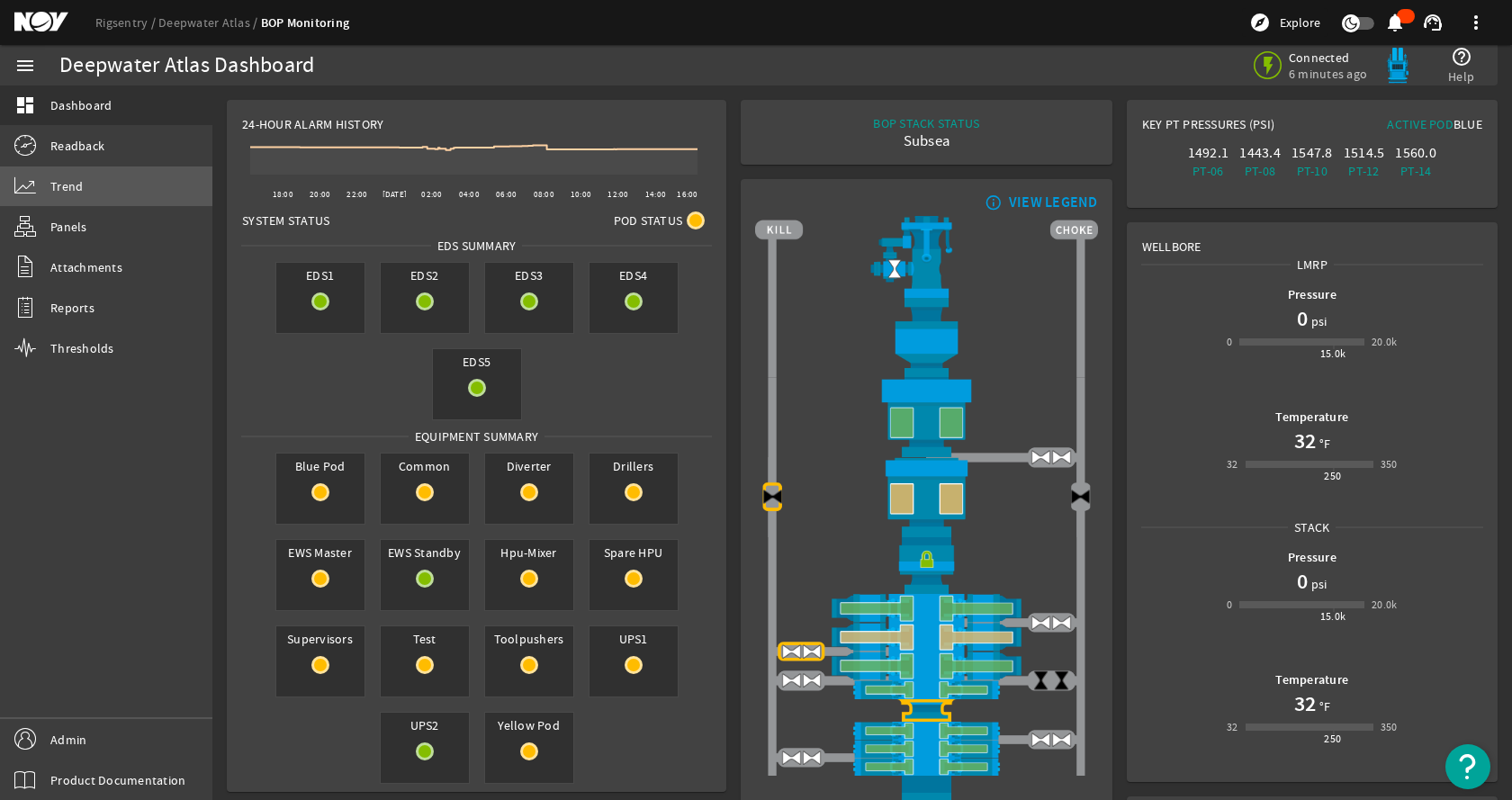
click at [99, 198] on link "Trend" at bounding box center [106, 186] width 213 height 40
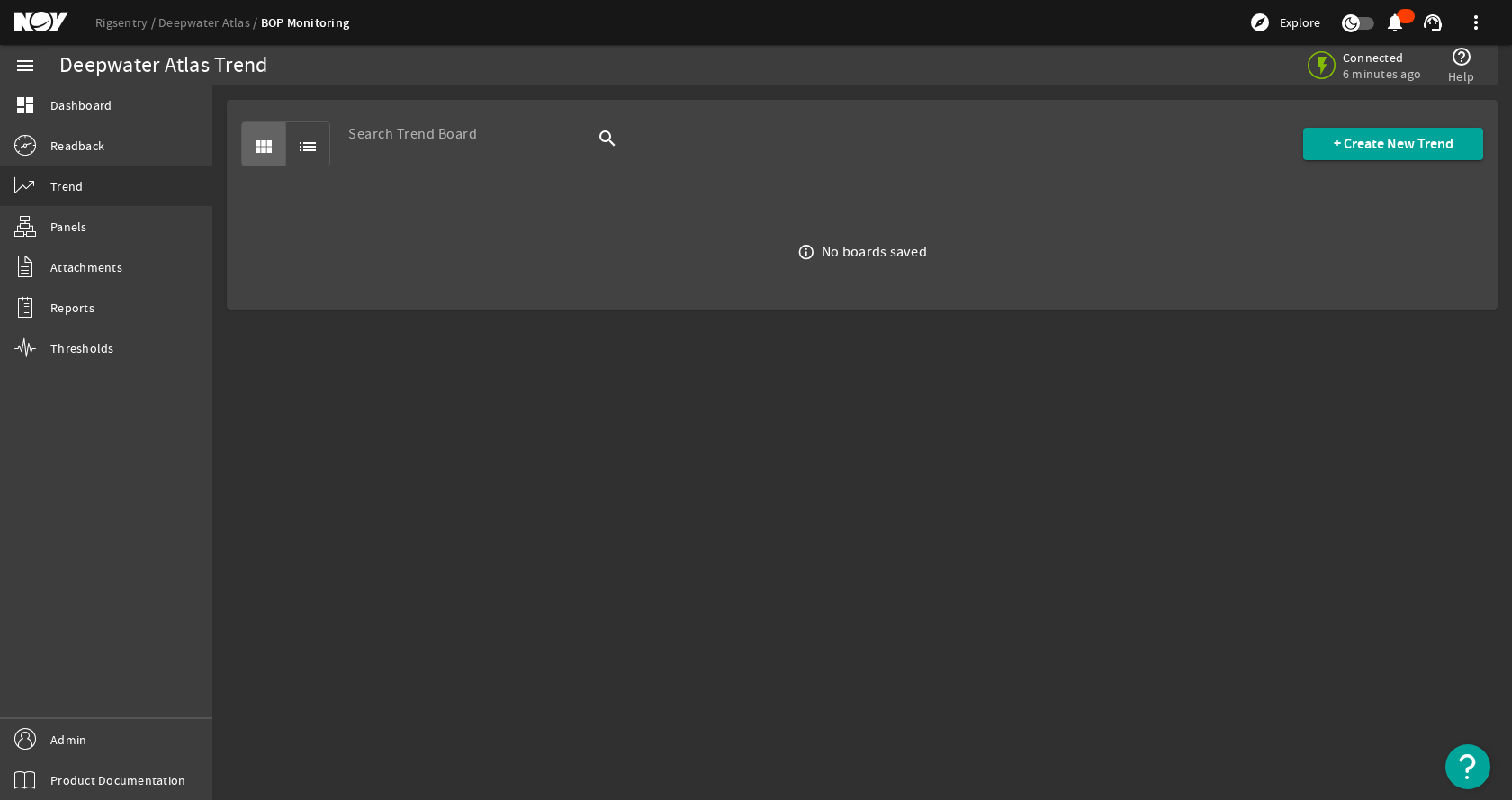
click at [375, 519] on mat-sidenav-content "Deepwater Atlas Trend Connected 6 minutes ago help_outline Help view_module lis…" at bounding box center [863, 443] width 1300 height 714
click at [115, 107] on link "dashboard Dashboard" at bounding box center [106, 105] width 213 height 40
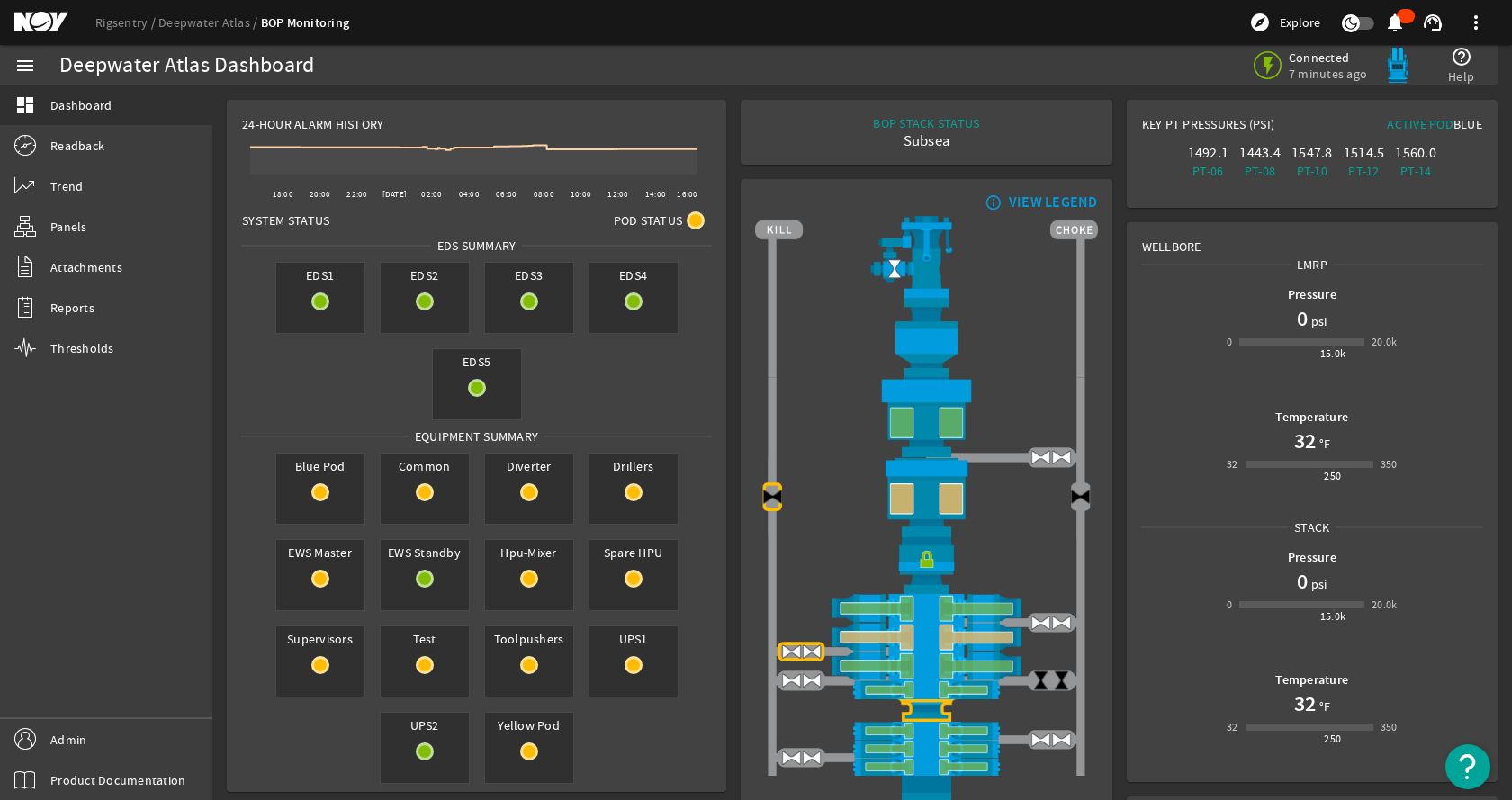
click at [230, 398] on div "EDS1 EDS2 EDS3 EDS4 EDS5" at bounding box center [476, 340] width 498 height 173
click at [99, 24] on link "Rigsentry" at bounding box center [127, 22] width 63 height 17
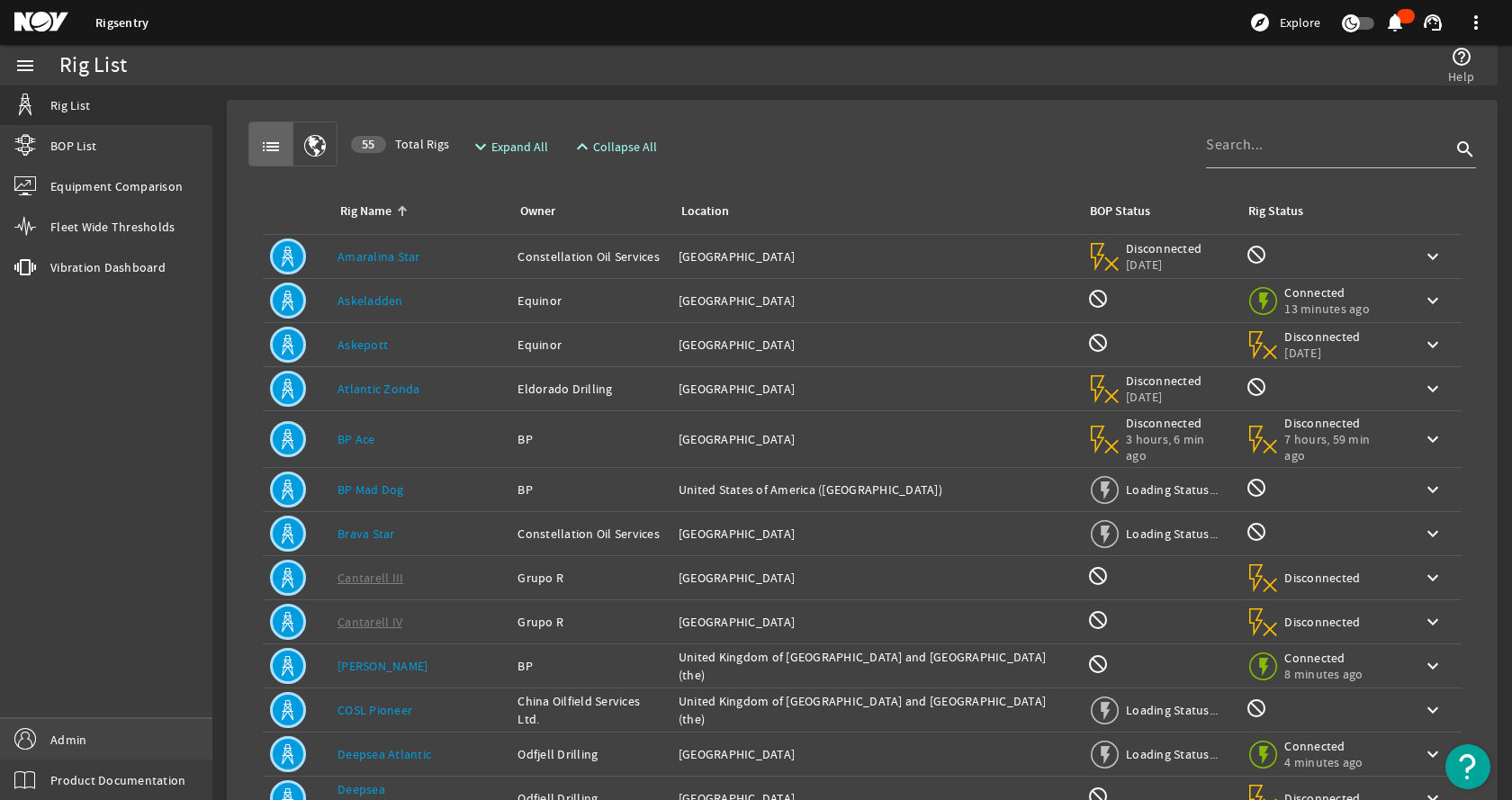
click at [109, 743] on link "Admin" at bounding box center [106, 740] width 213 height 41
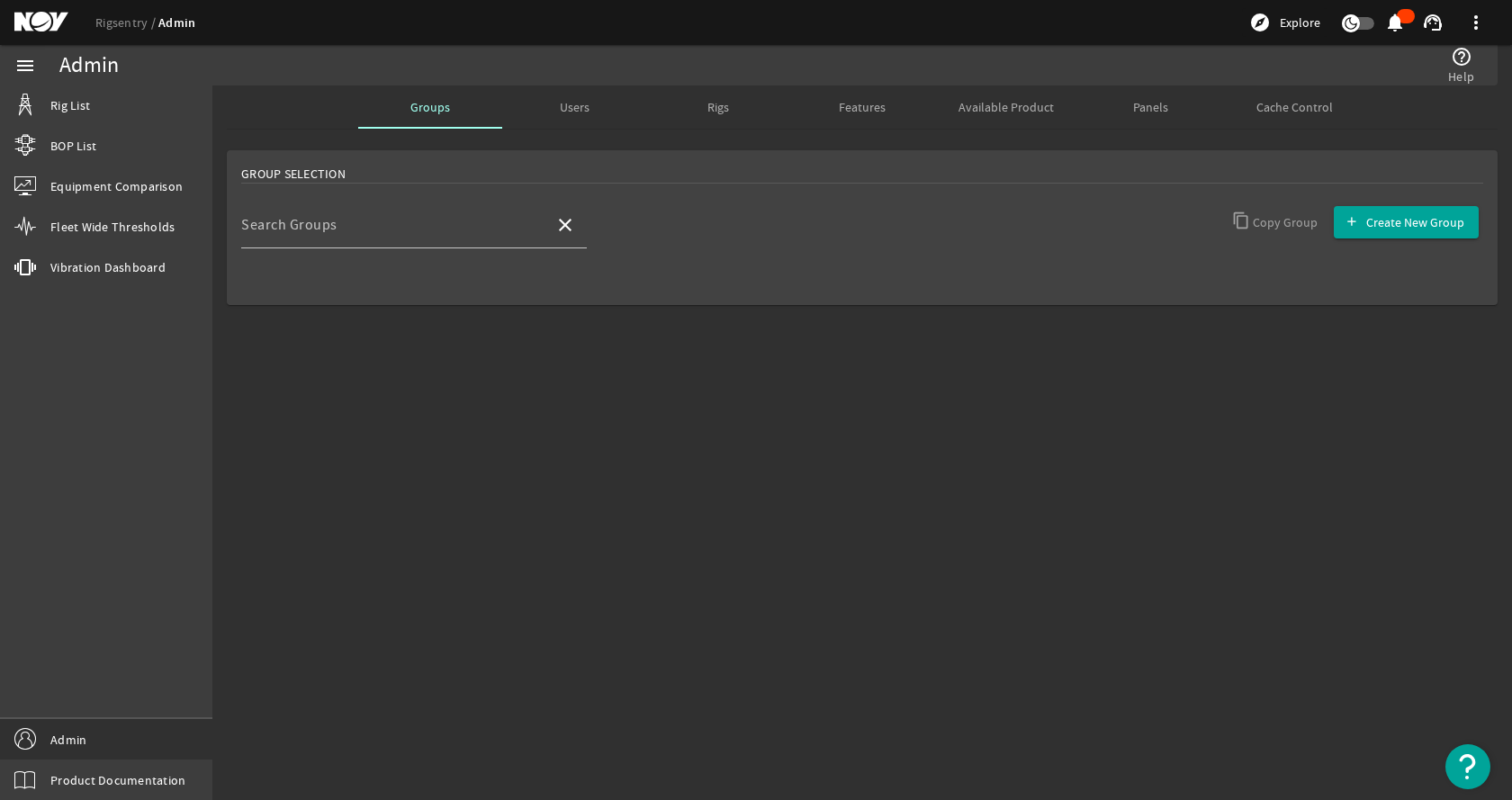
click at [598, 102] on div "Users" at bounding box center [575, 107] width 144 height 43
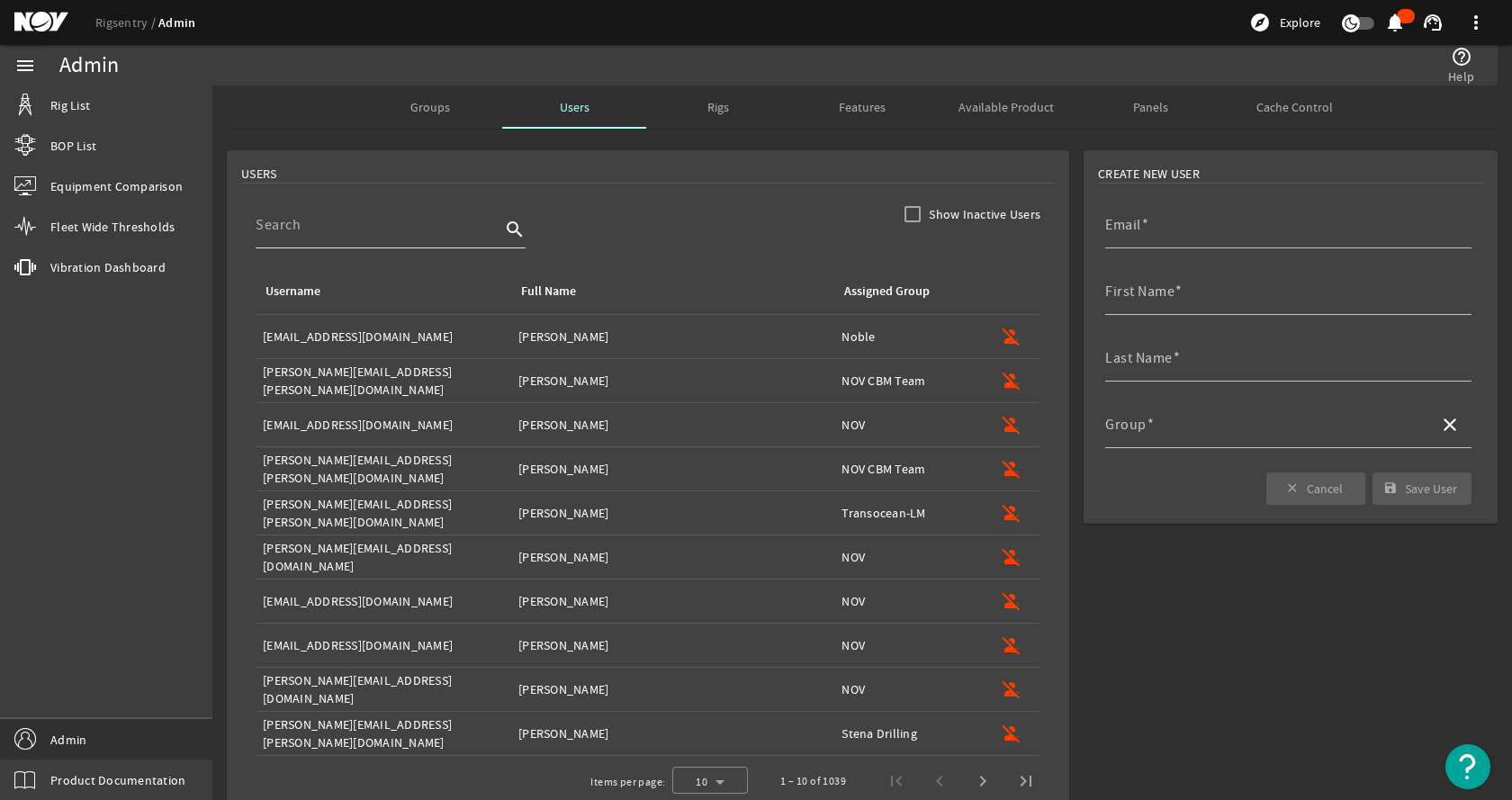
click at [398, 220] on input at bounding box center [378, 224] width 245 height 21
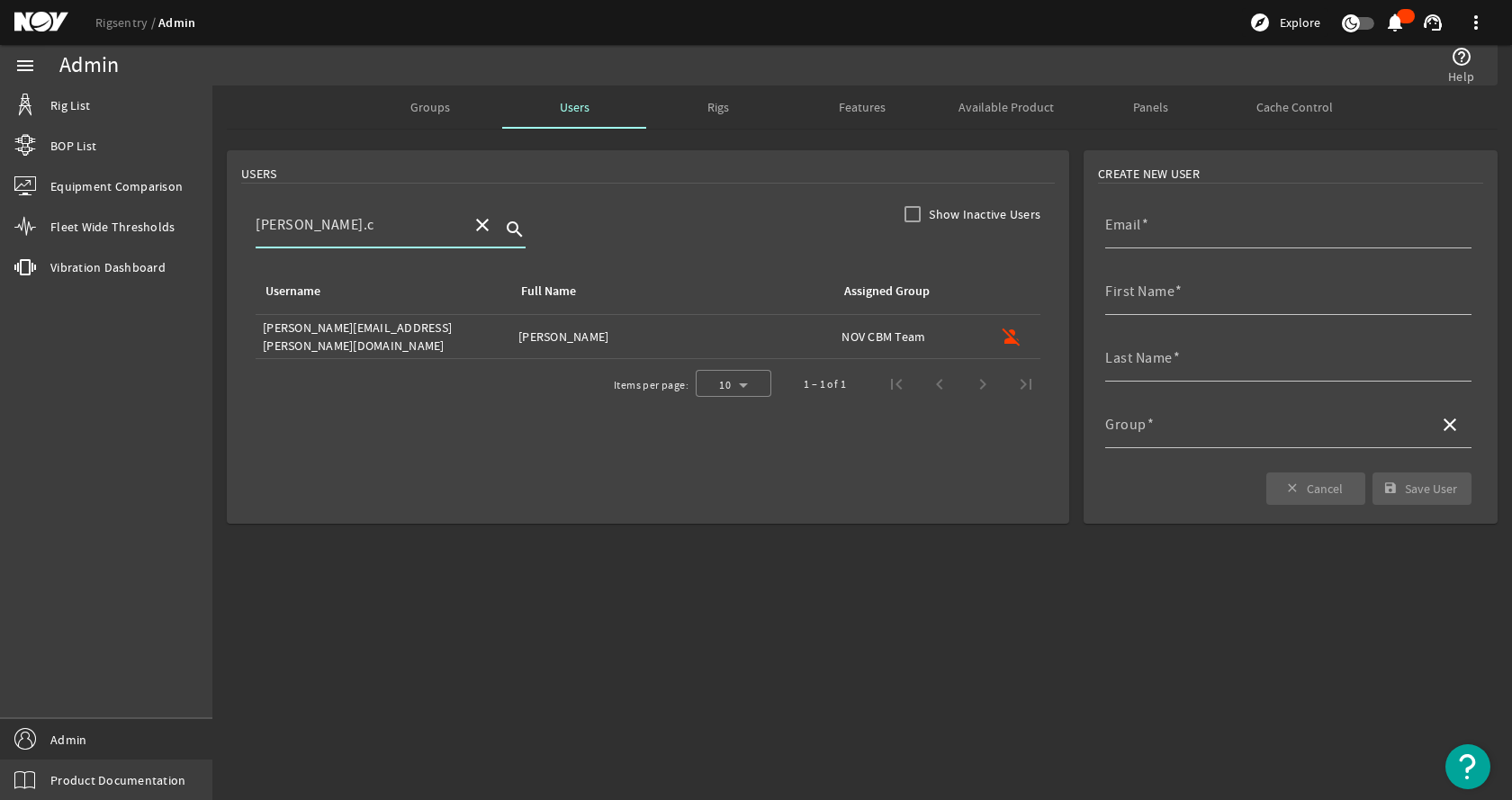
type input "matthew.c"
click at [488, 222] on mat-icon "close" at bounding box center [482, 224] width 21 height 21
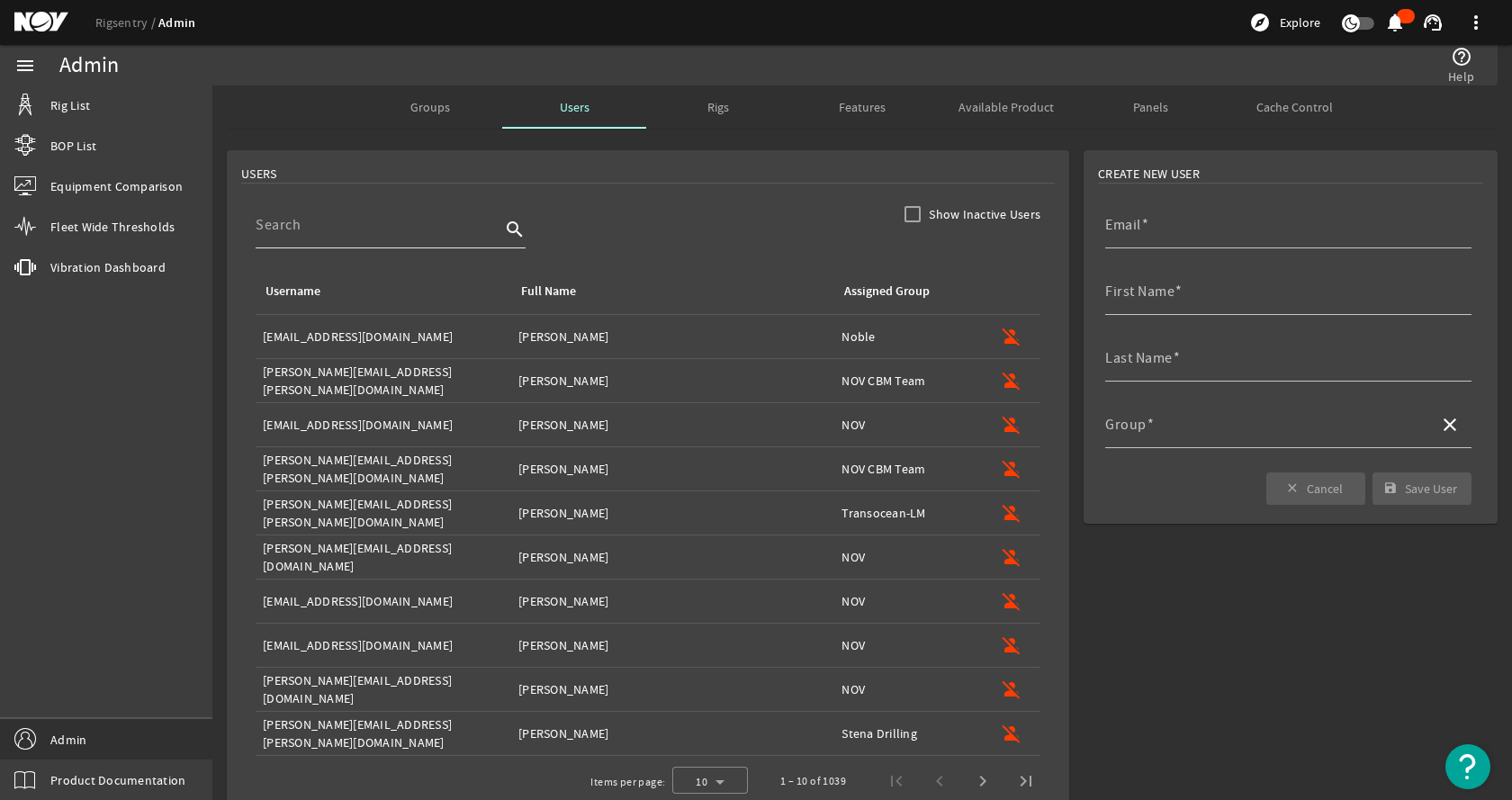
click at [584, 175] on div "USERS" at bounding box center [648, 174] width 814 height 19
click at [425, 100] on span "Groups" at bounding box center [430, 106] width 40 height 13
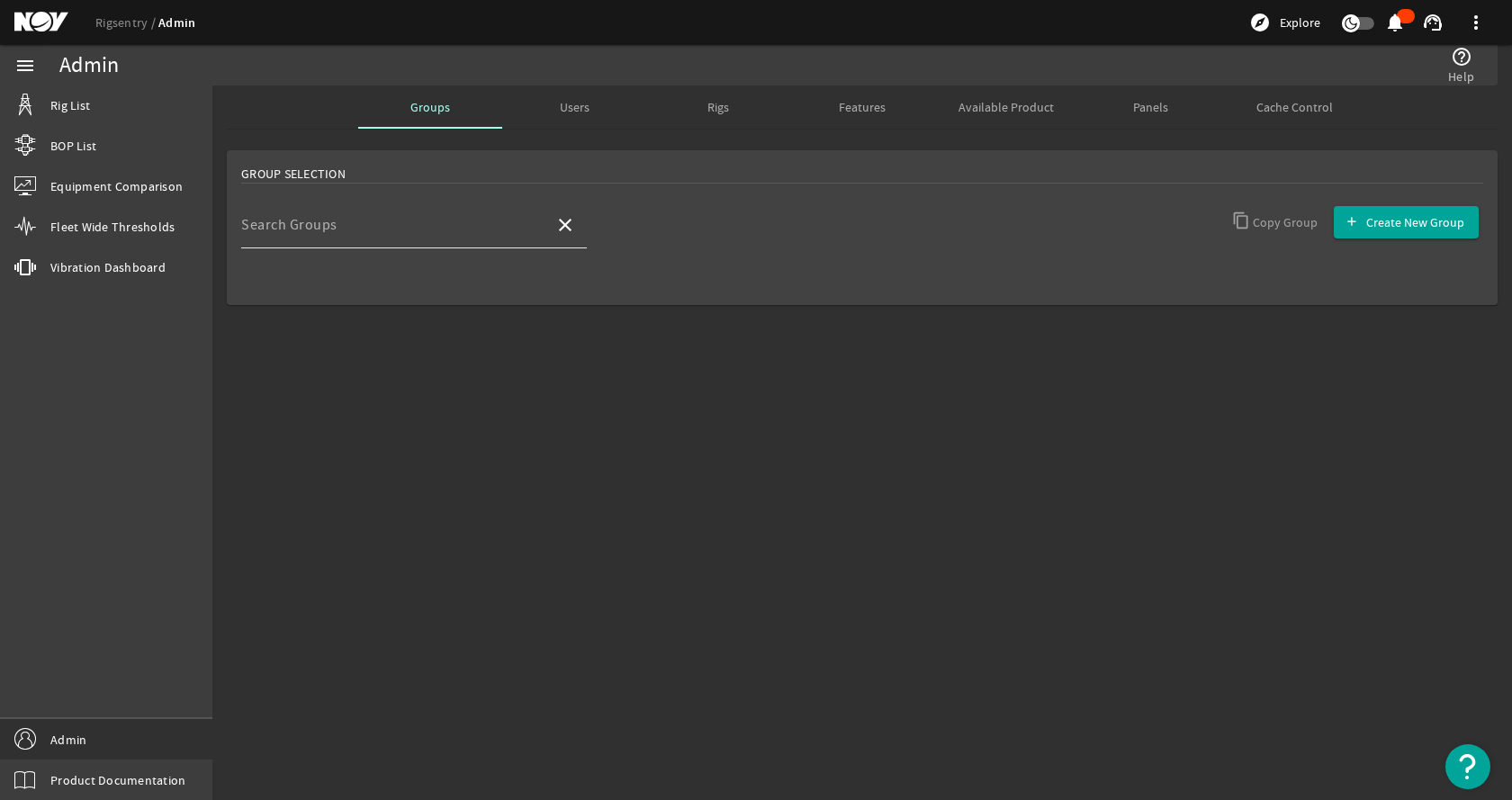
click at [299, 227] on mat-label "Search Groups" at bounding box center [289, 224] width 97 height 18
click at [299, 227] on input "Search Groups" at bounding box center [390, 232] width 299 height 21
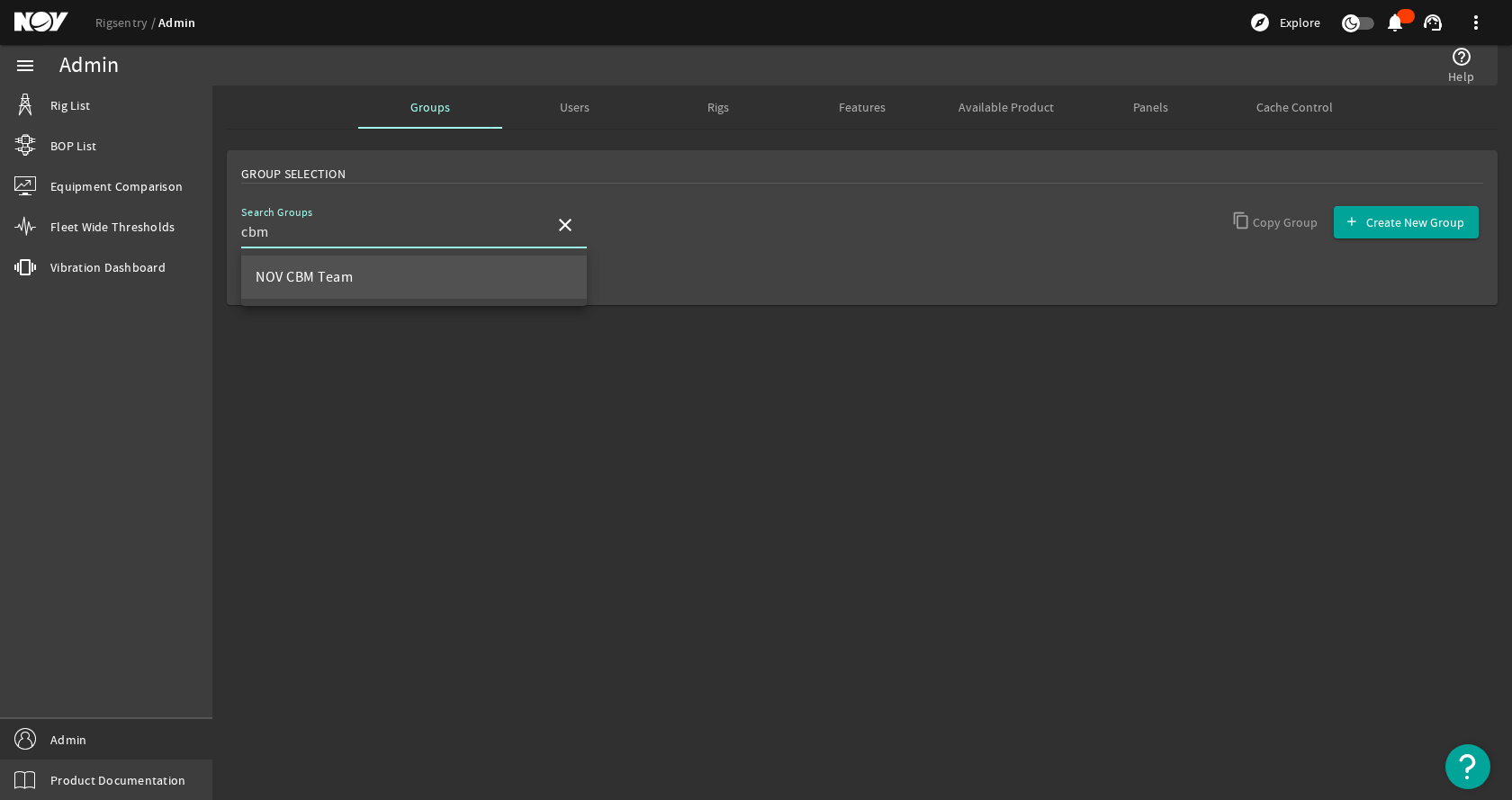
type input "cbm"
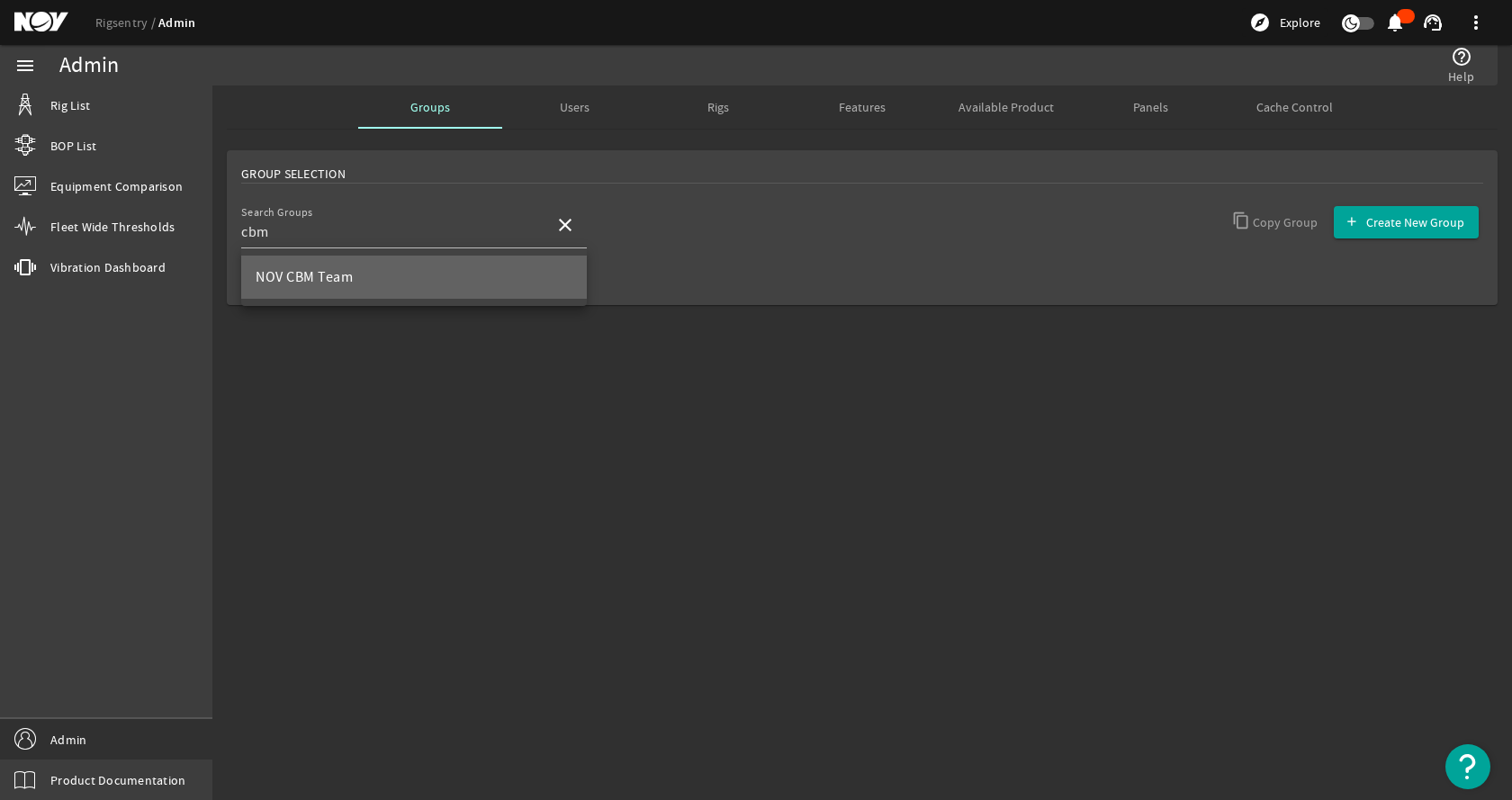
click at [354, 284] on mat-option "NOV CBM Team" at bounding box center [414, 277] width 346 height 43
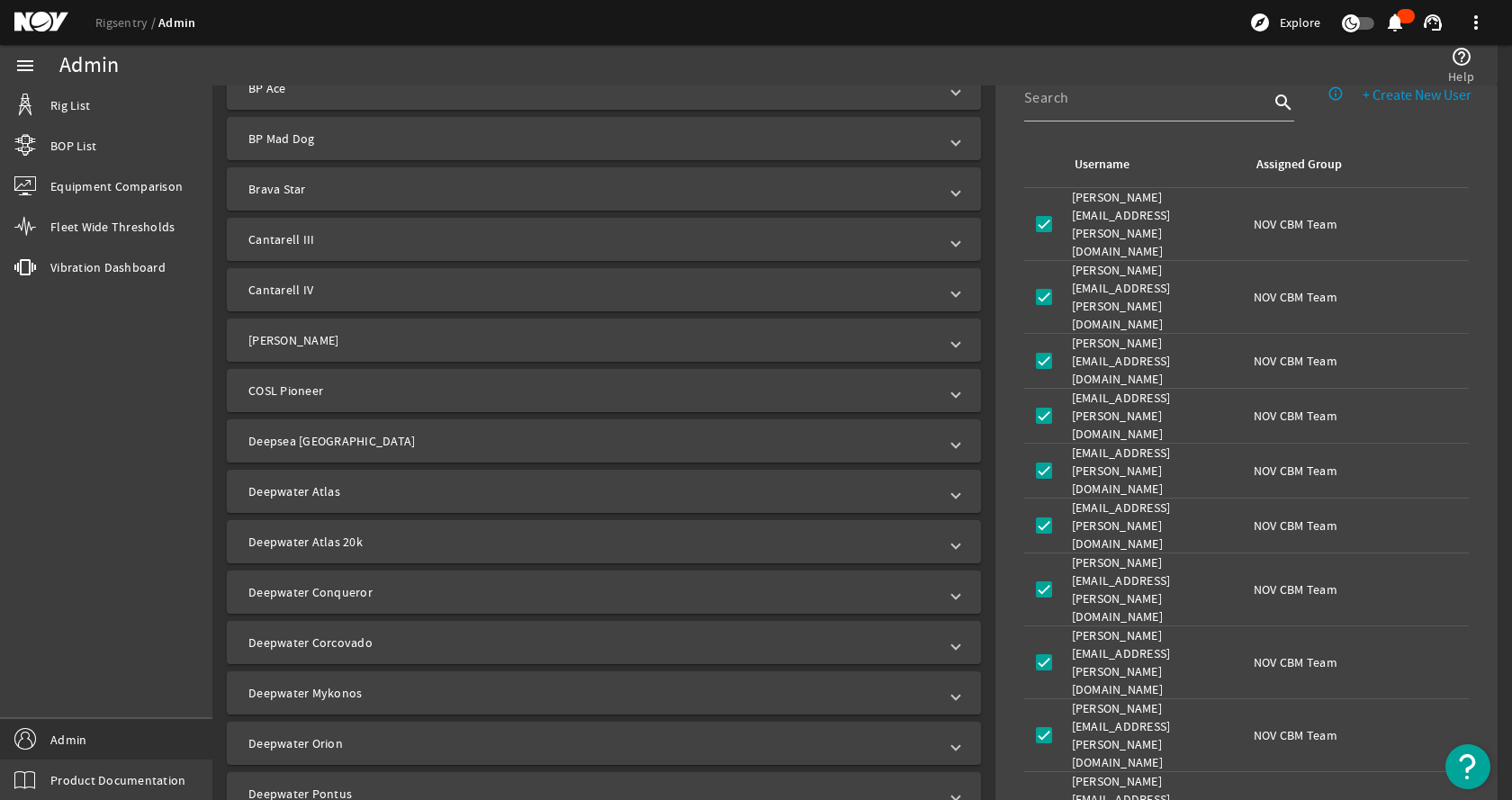
scroll to position [720, 0]
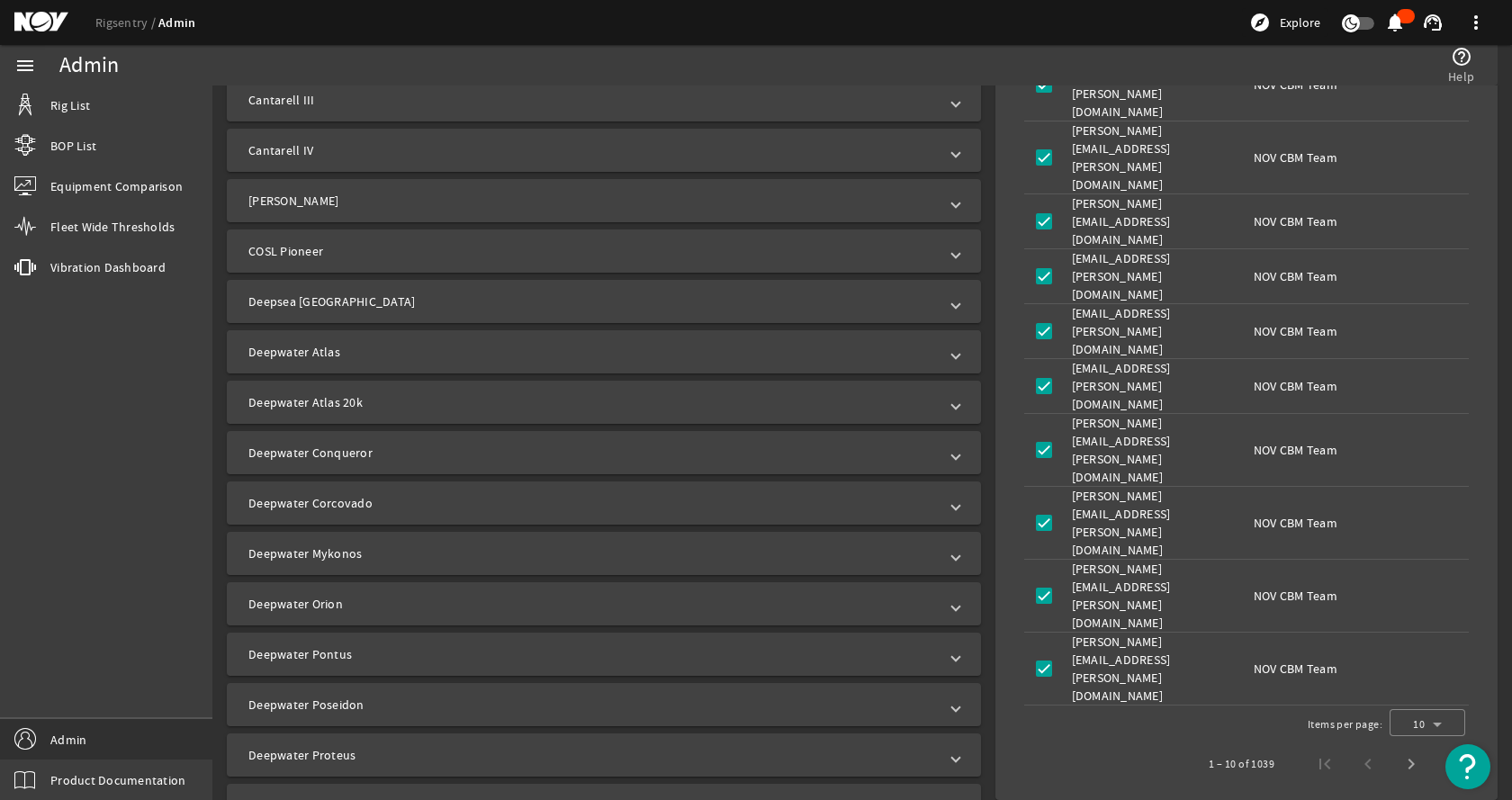
click at [445, 346] on mat-panel-title "Deepwater Atlas" at bounding box center [593, 351] width 689 height 18
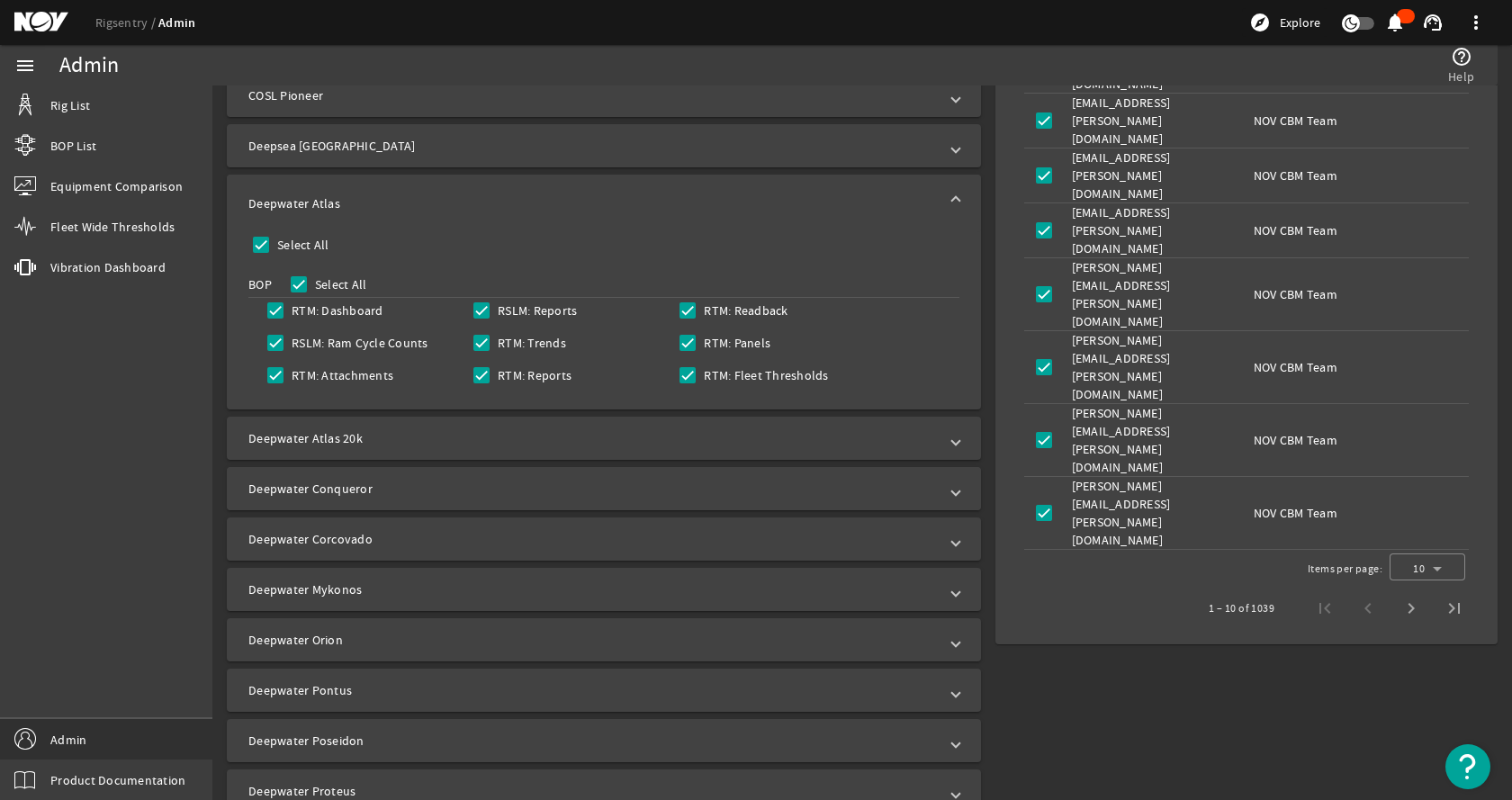
scroll to position [900, 0]
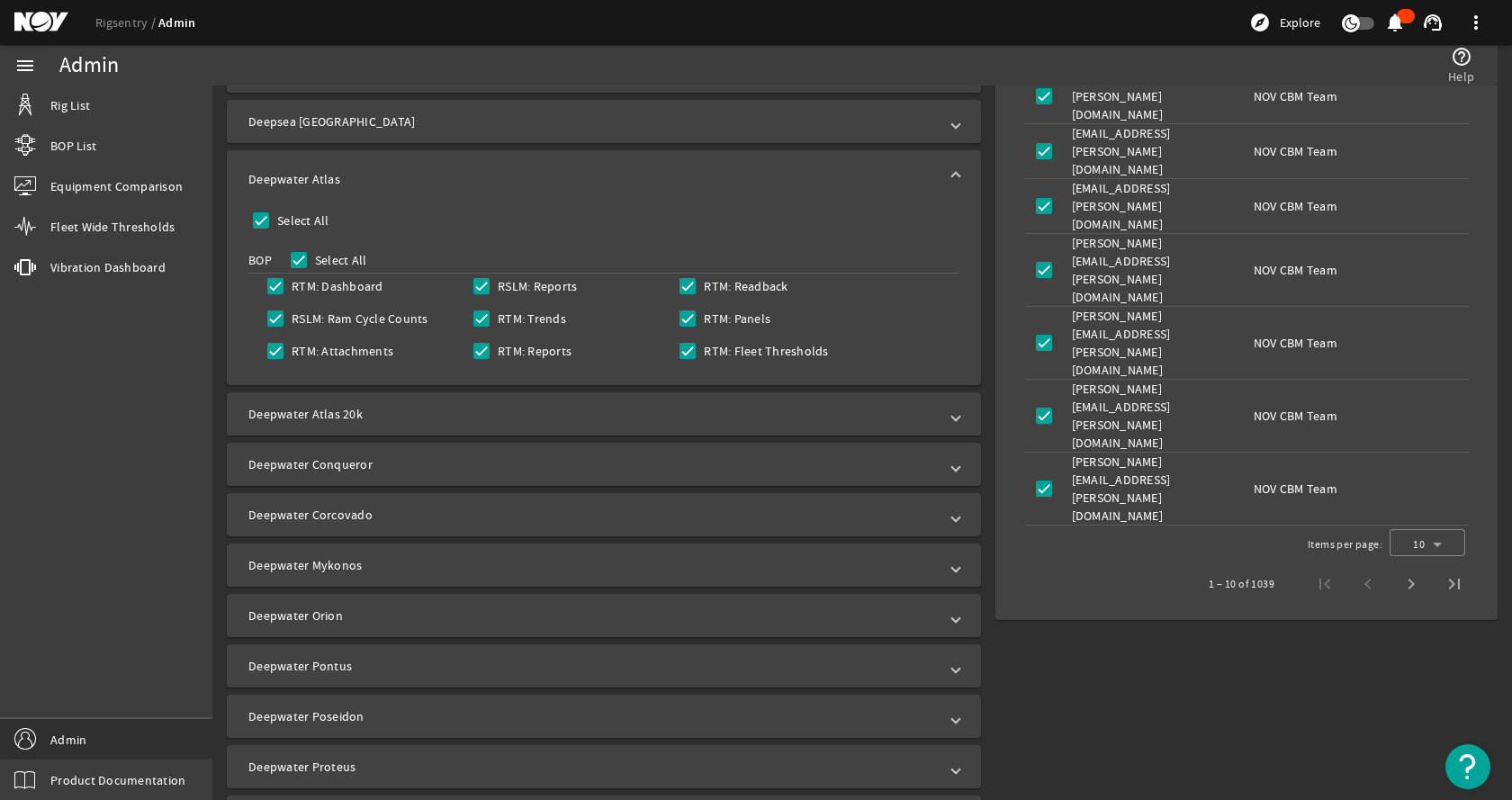
click at [421, 403] on mat-expansion-panel-header "Deepwater Atlas 20k" at bounding box center [603, 414] width 755 height 43
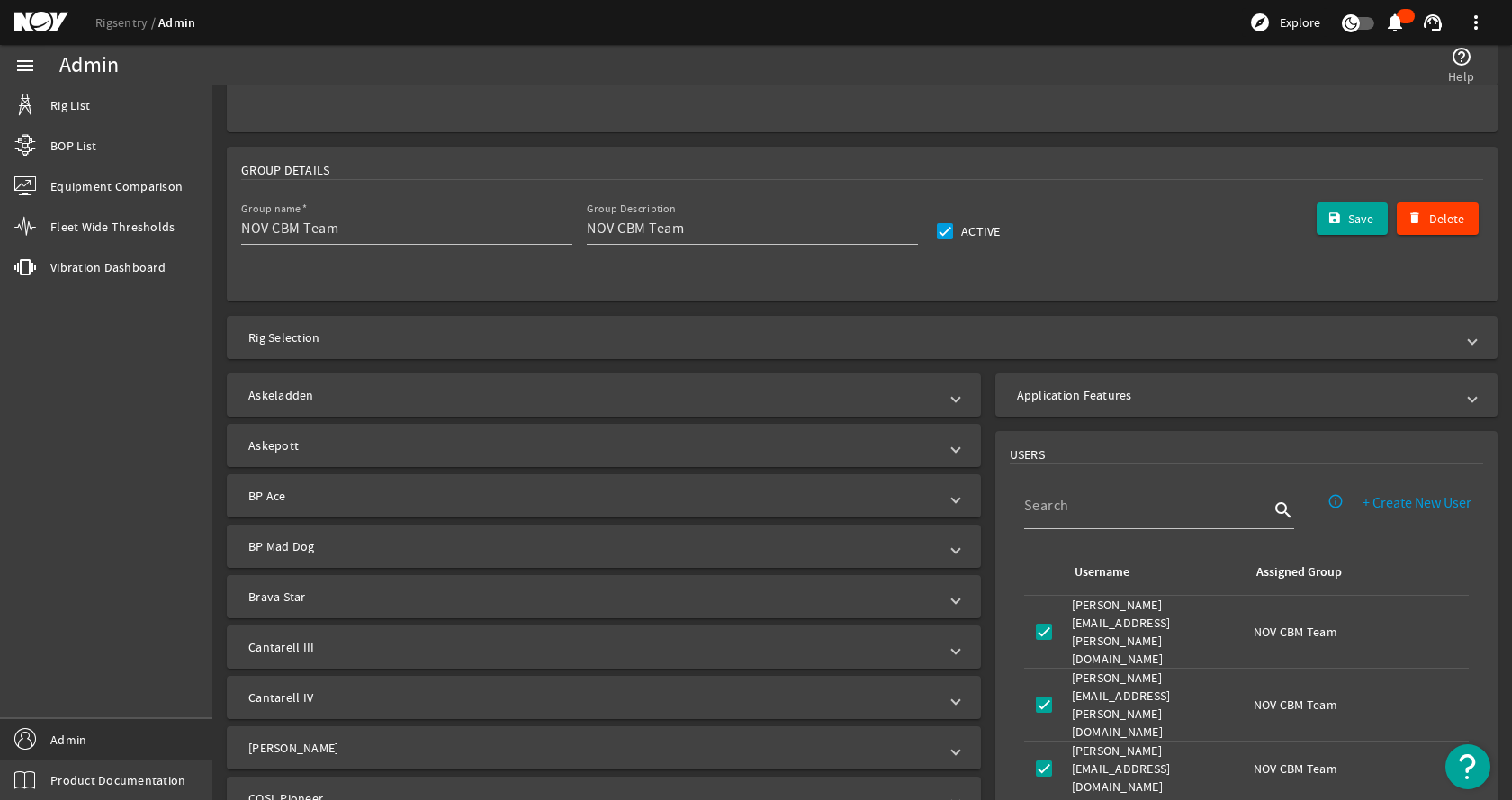
scroll to position [0, 0]
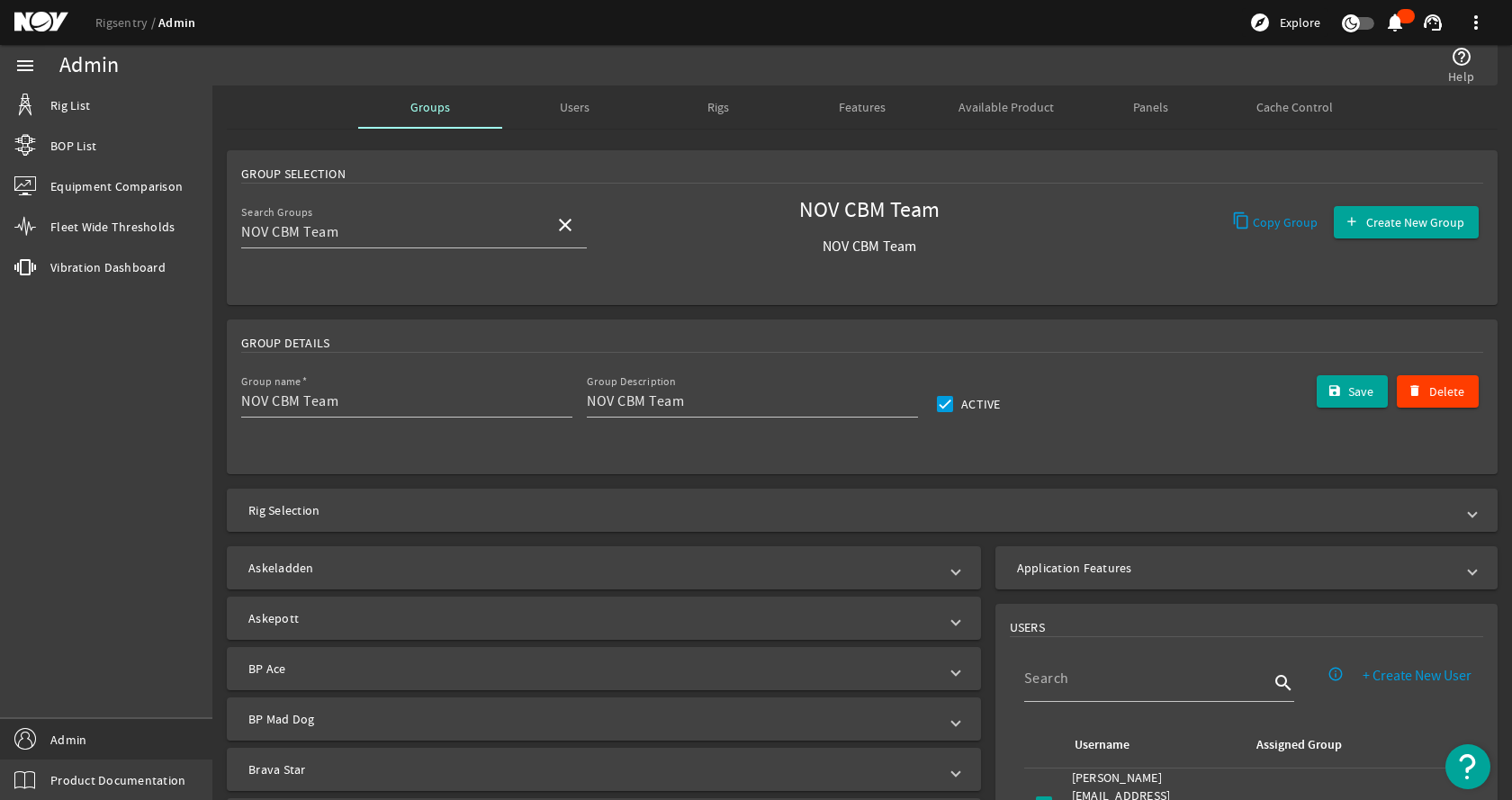
click at [621, 508] on mat-panel-title "Rig Selection" at bounding box center [852, 510] width 1206 height 18
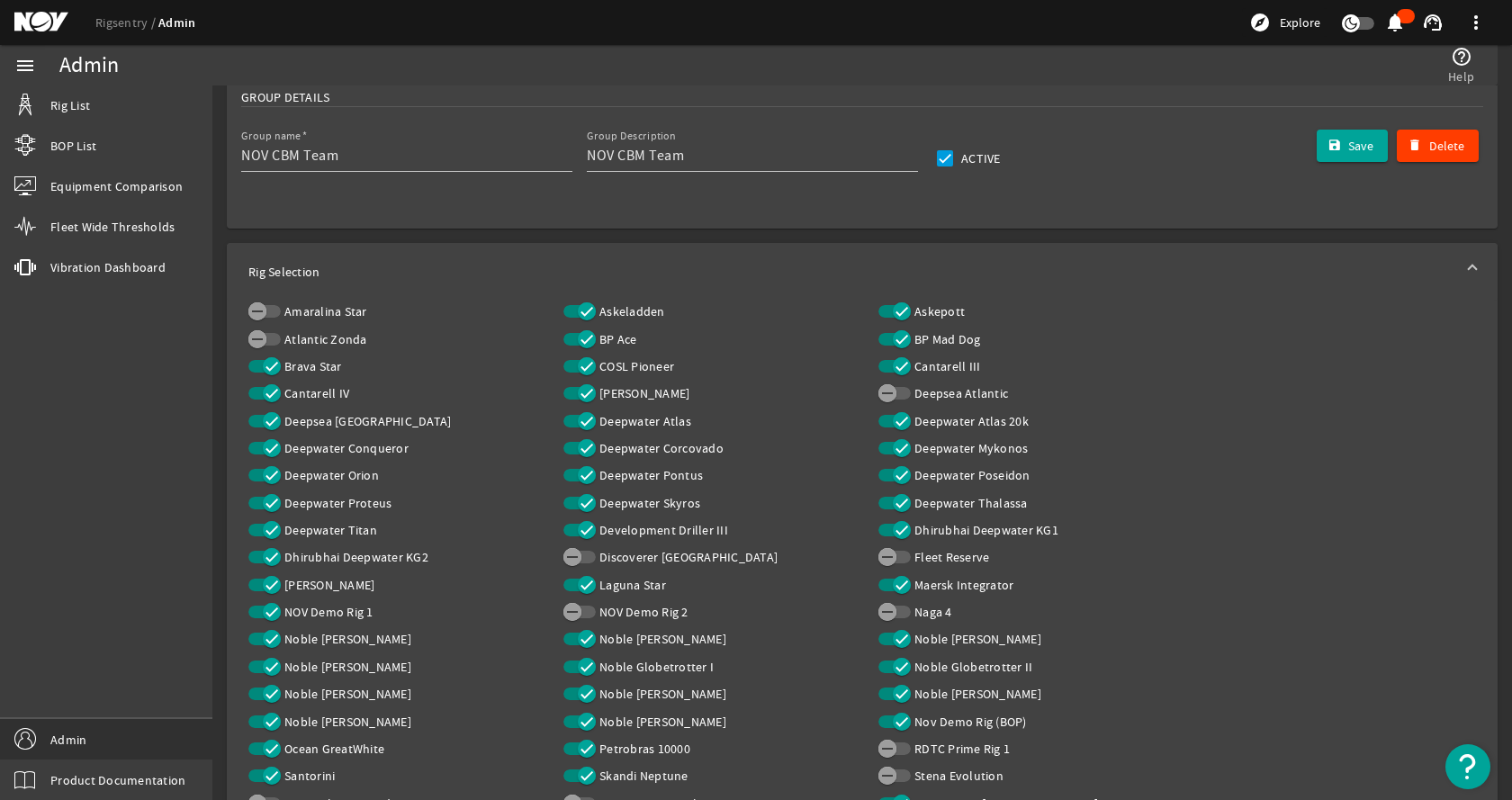
scroll to position [270, 0]
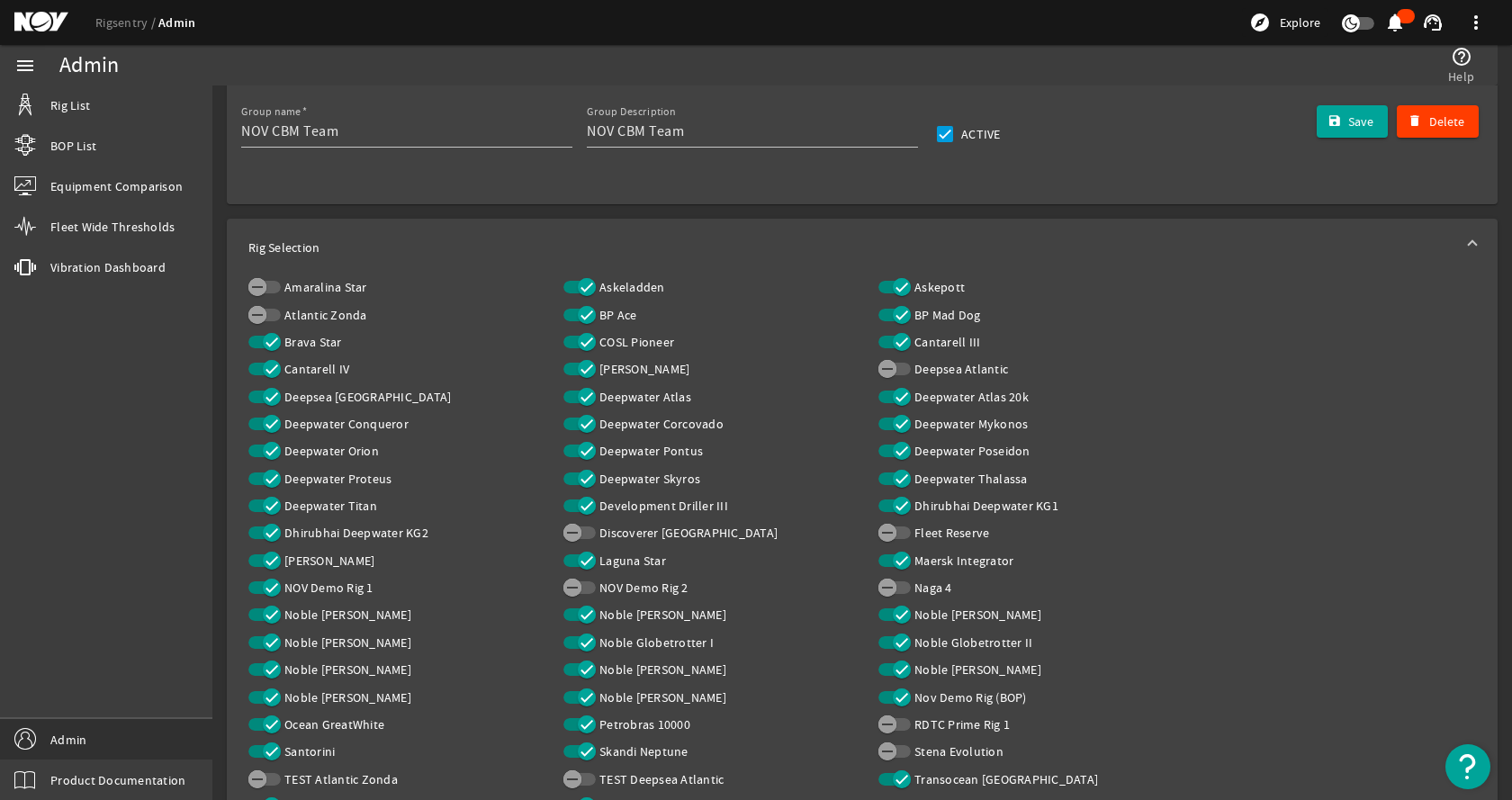
click at [897, 395] on icon "button" at bounding box center [902, 396] width 17 height 17
click at [590, 395] on icon "button" at bounding box center [587, 396] width 17 height 17
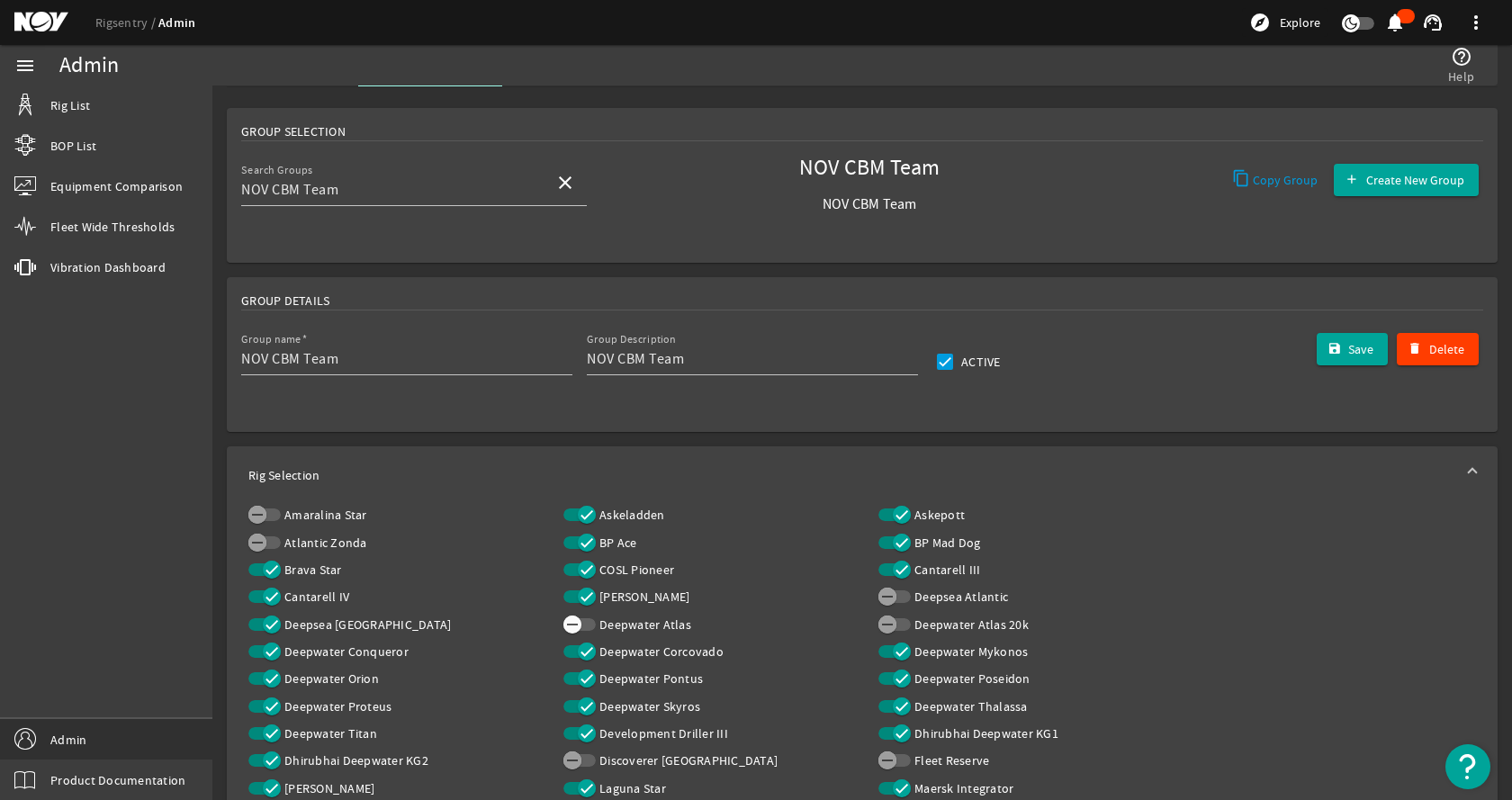
scroll to position [0, 0]
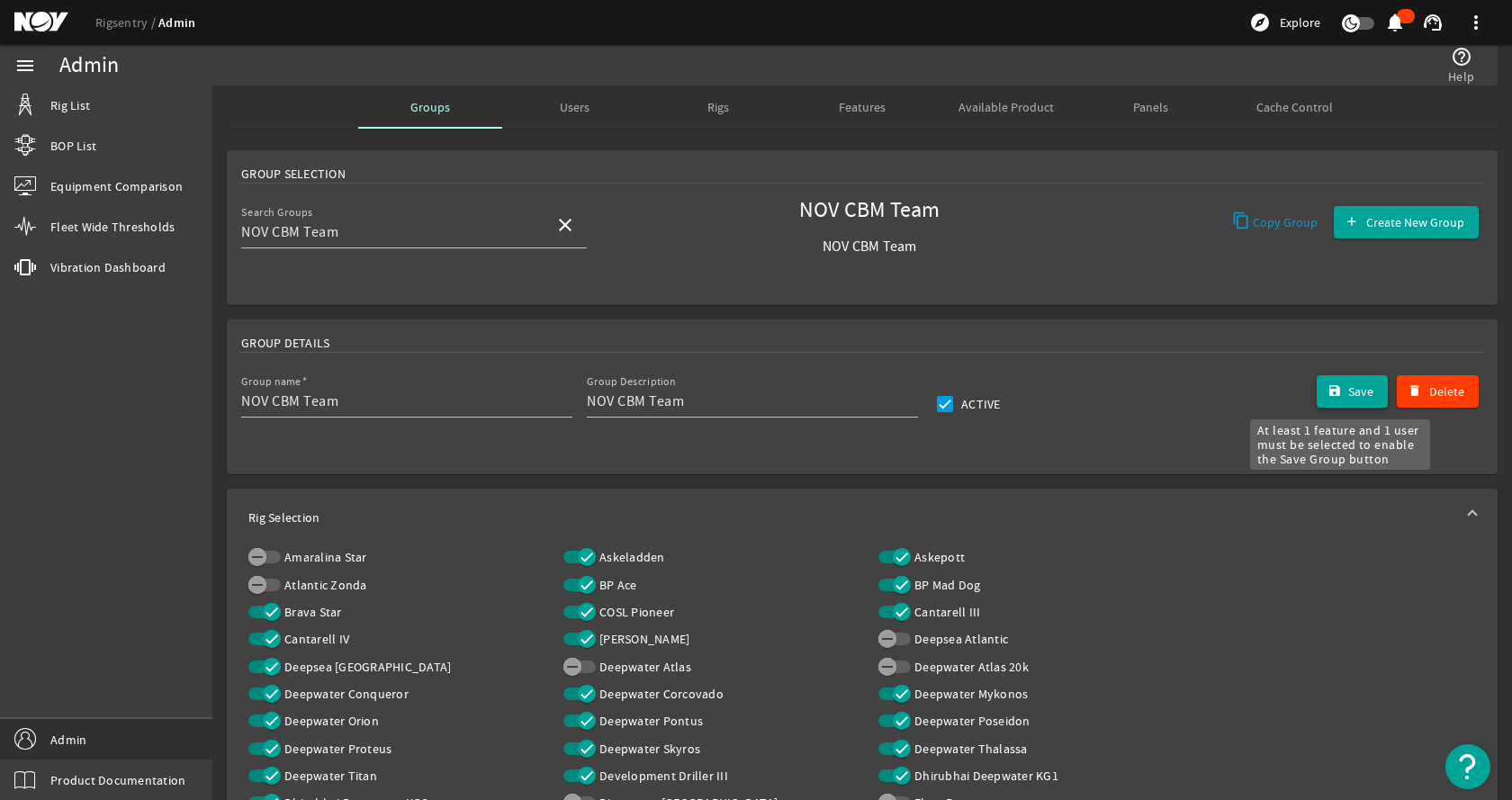
click at [1328, 388] on mat-icon "submit" at bounding box center [1334, 391] width 15 height 15
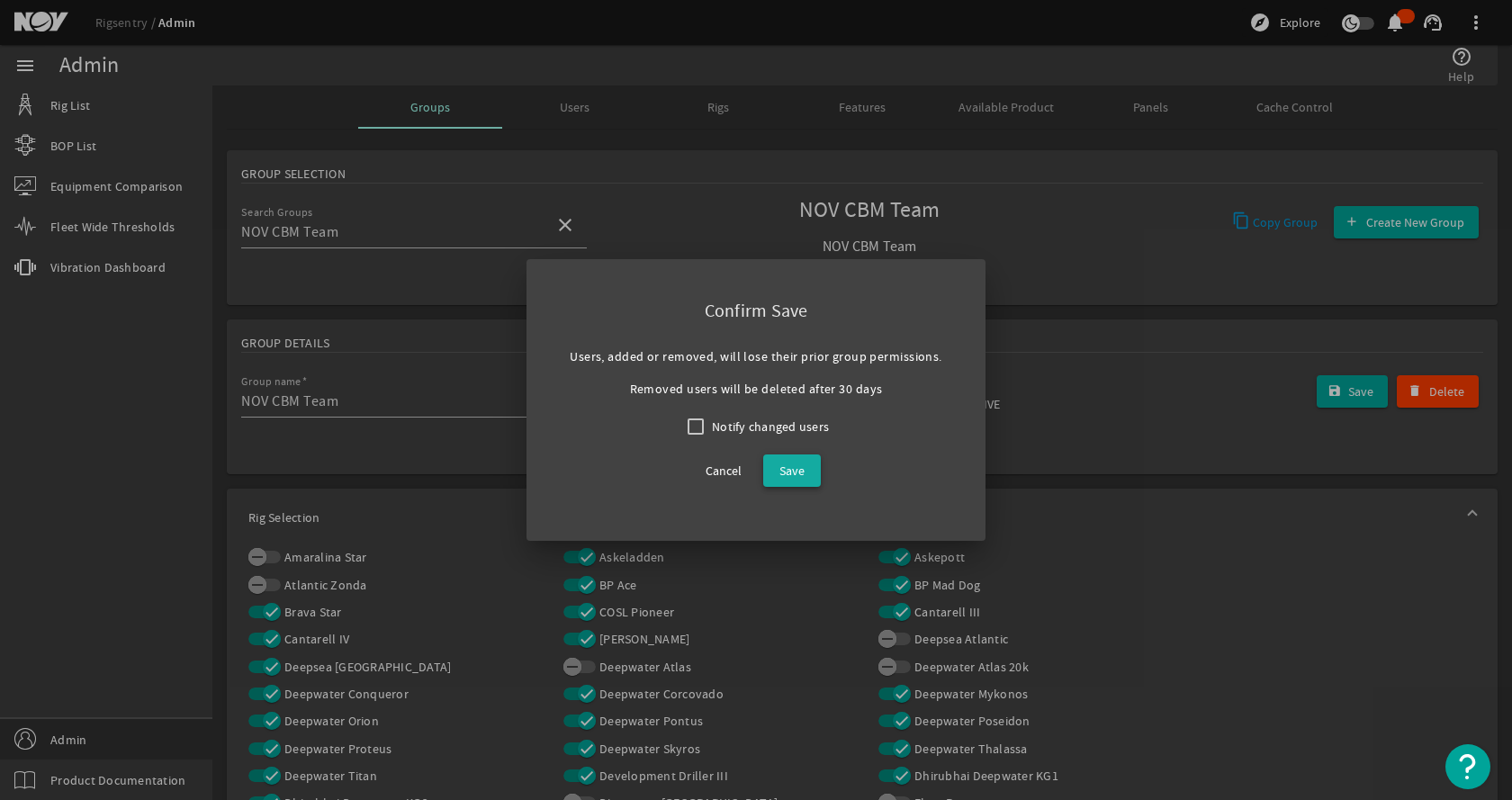
click at [799, 473] on span "Save" at bounding box center [793, 470] width 25 height 21
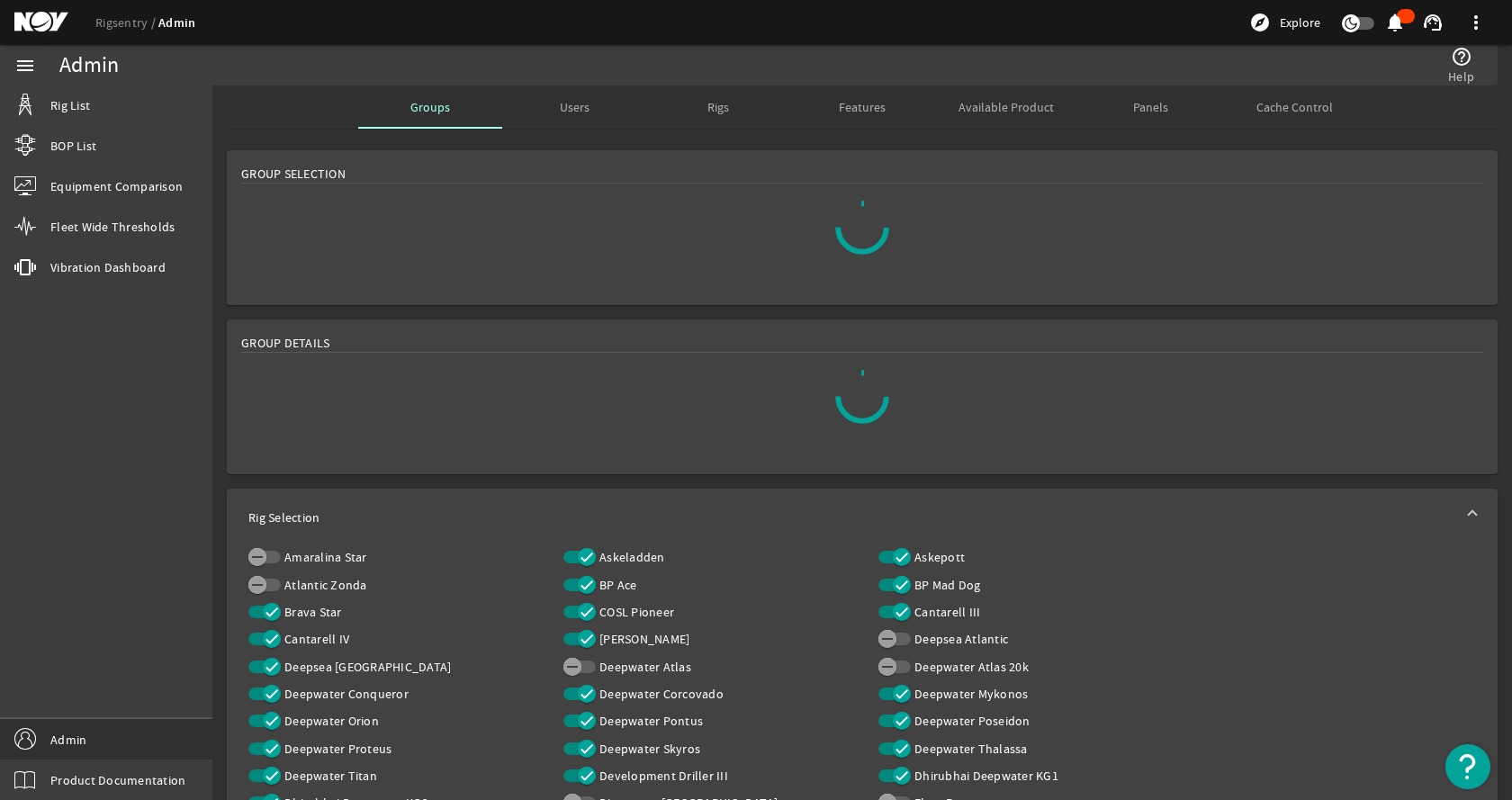
click at [584, 145] on rigsentry-mat-card "Group Selection" at bounding box center [863, 227] width 1300 height 169
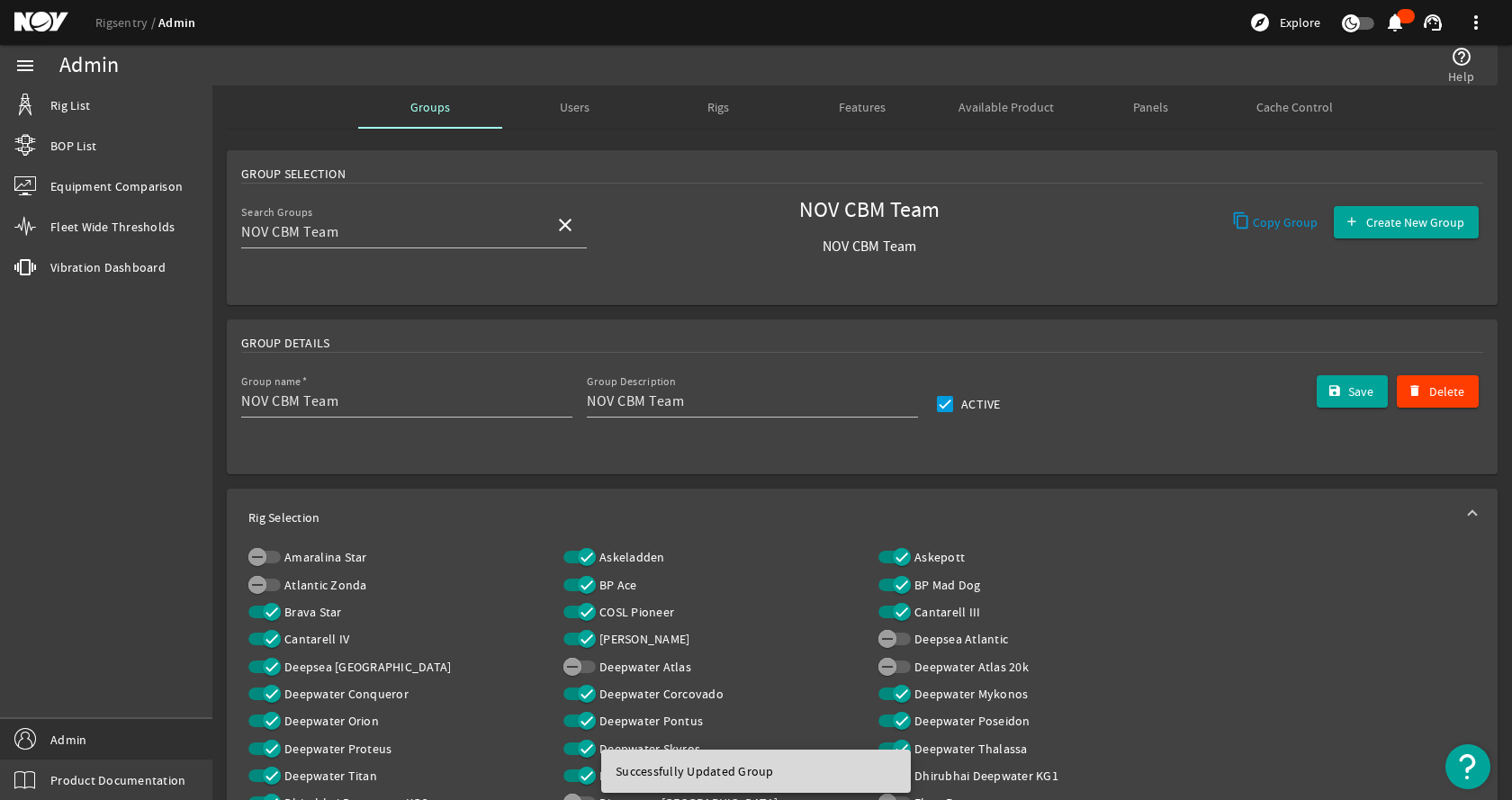
click at [584, 145] on rigsentry-mat-card "Group Selection Search Groups NOV CBM Team close NOV CBM Team NOV CBM Team Copy…" at bounding box center [863, 227] width 1300 height 169
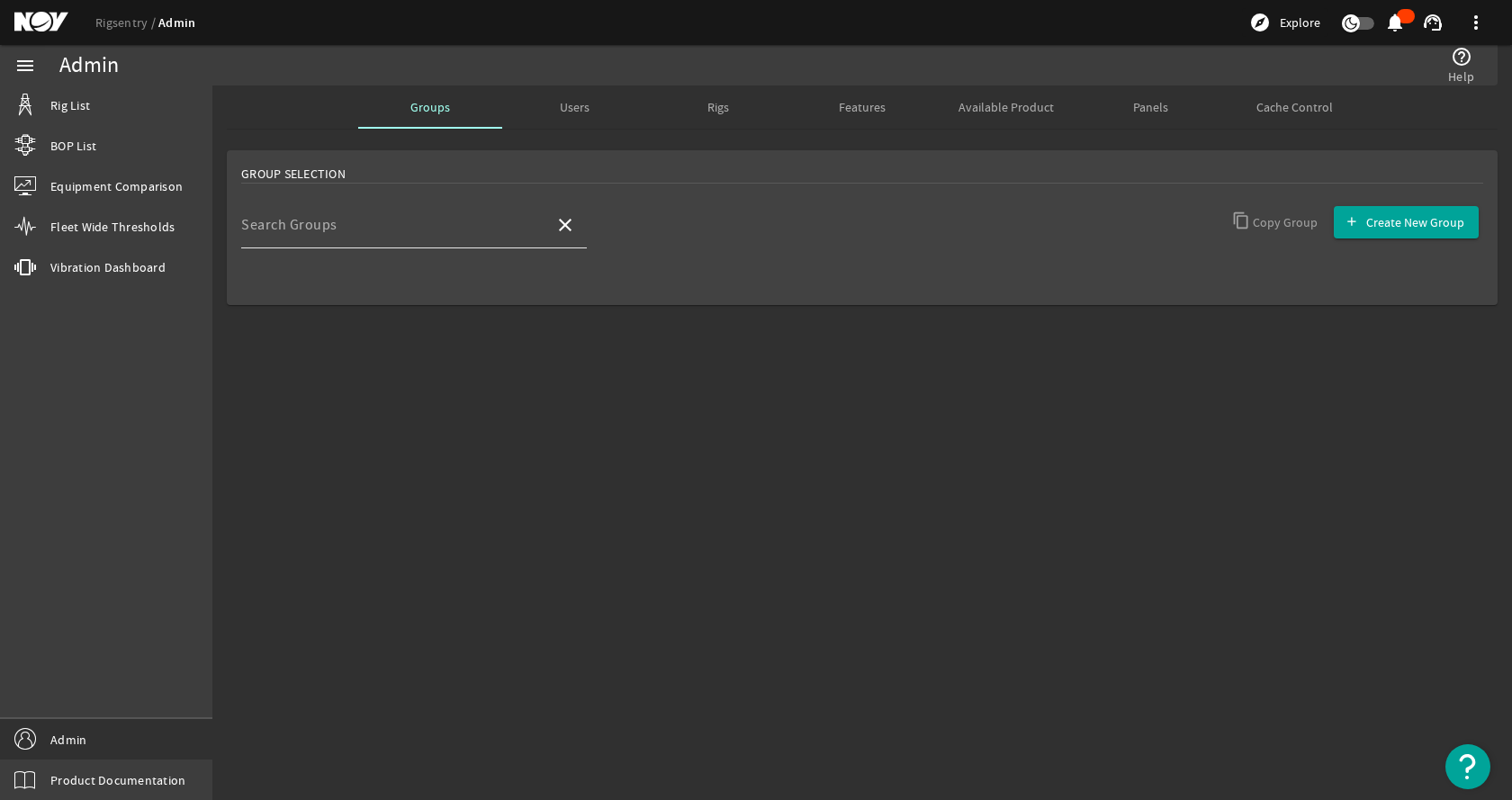
click at [453, 220] on div "Search Groups" at bounding box center [390, 225] width 299 height 47
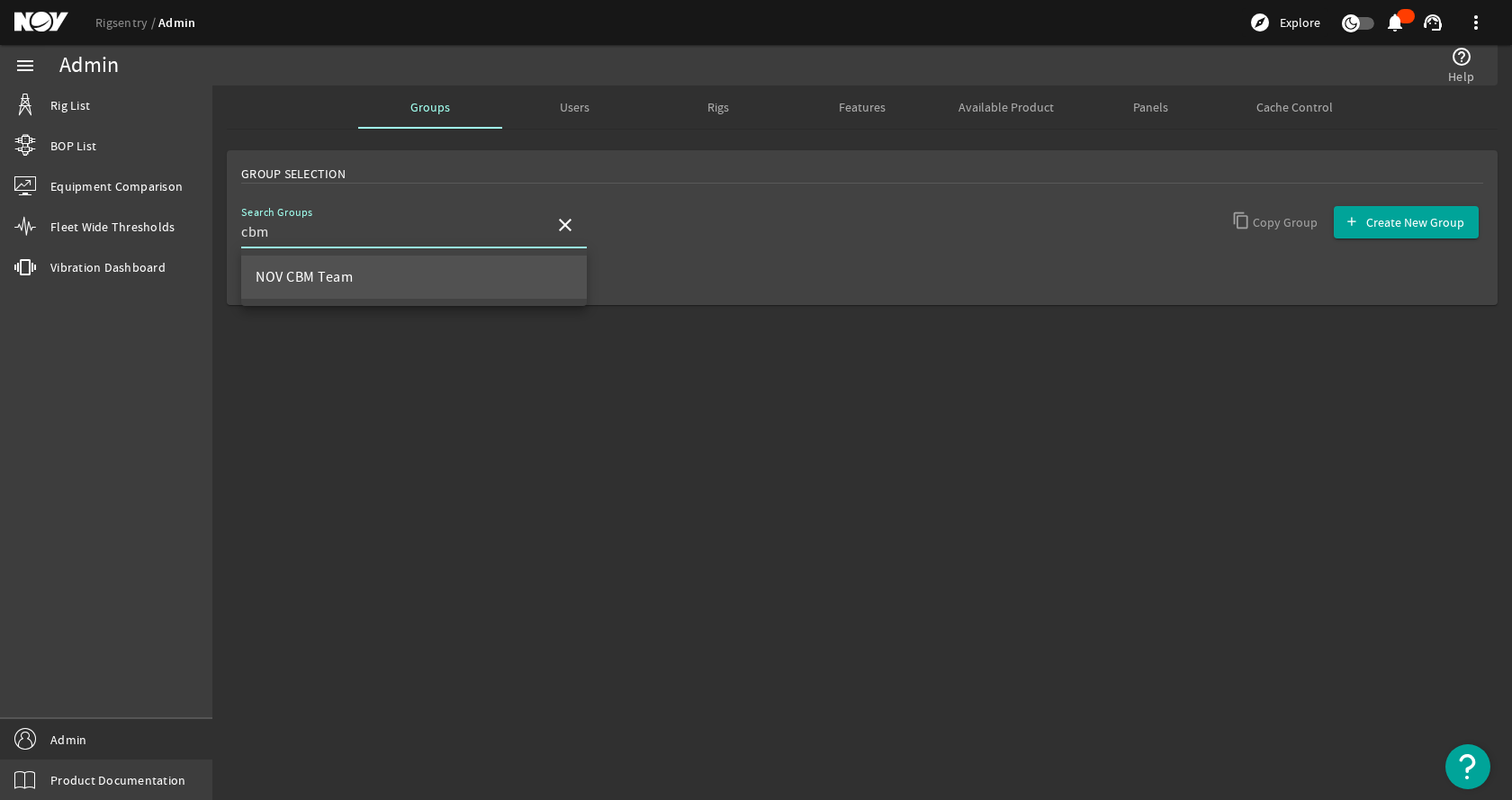
type input "cbm"
click at [410, 267] on mat-option "NOV CBM Team" at bounding box center [414, 277] width 346 height 43
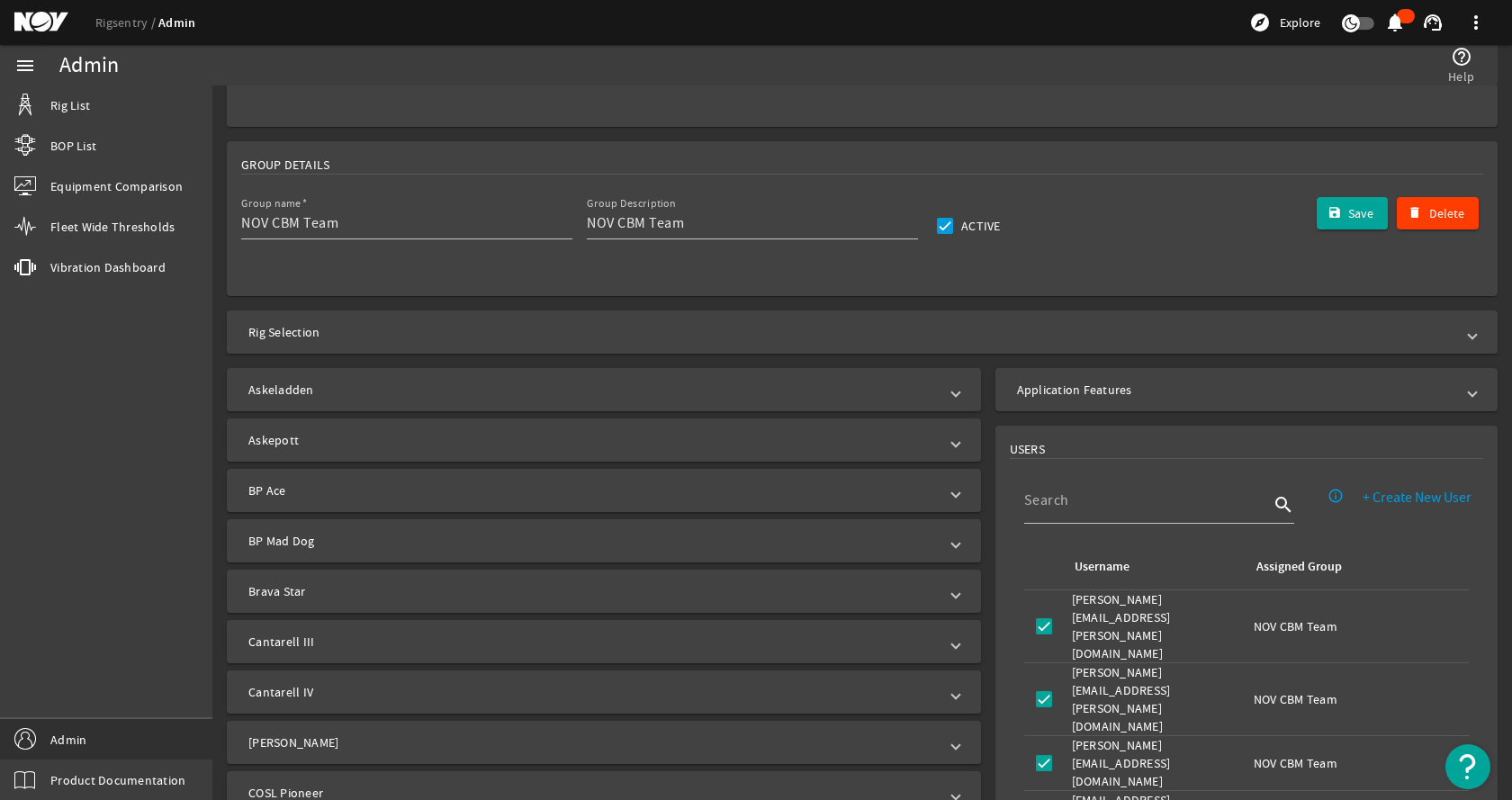
scroll to position [180, 0]
click at [548, 321] on mat-panel-title "Rig Selection" at bounding box center [852, 330] width 1206 height 18
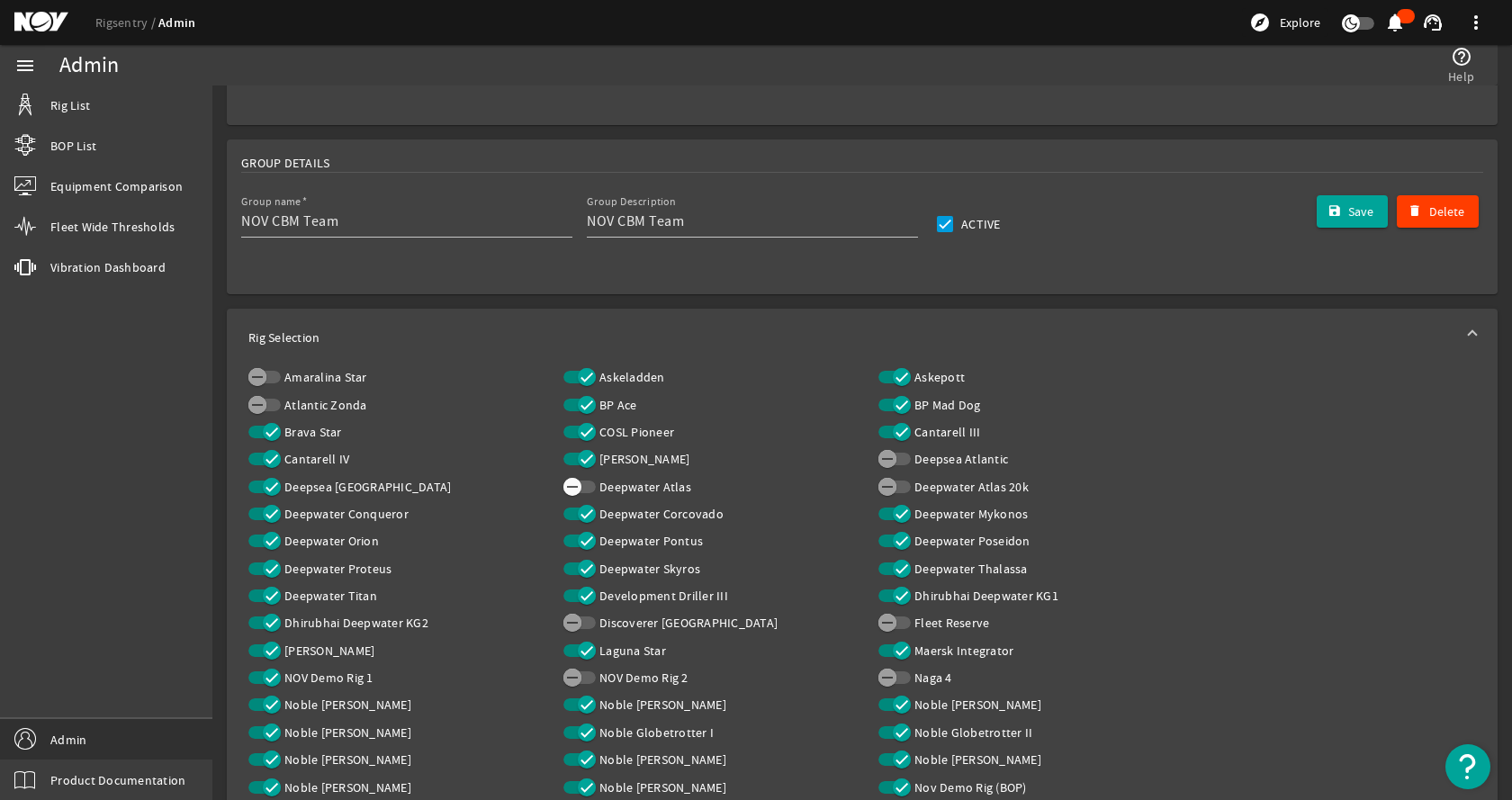
click at [573, 489] on icon "button" at bounding box center [572, 487] width 17 height 17
click at [888, 484] on icon "button" at bounding box center [887, 487] width 17 height 17
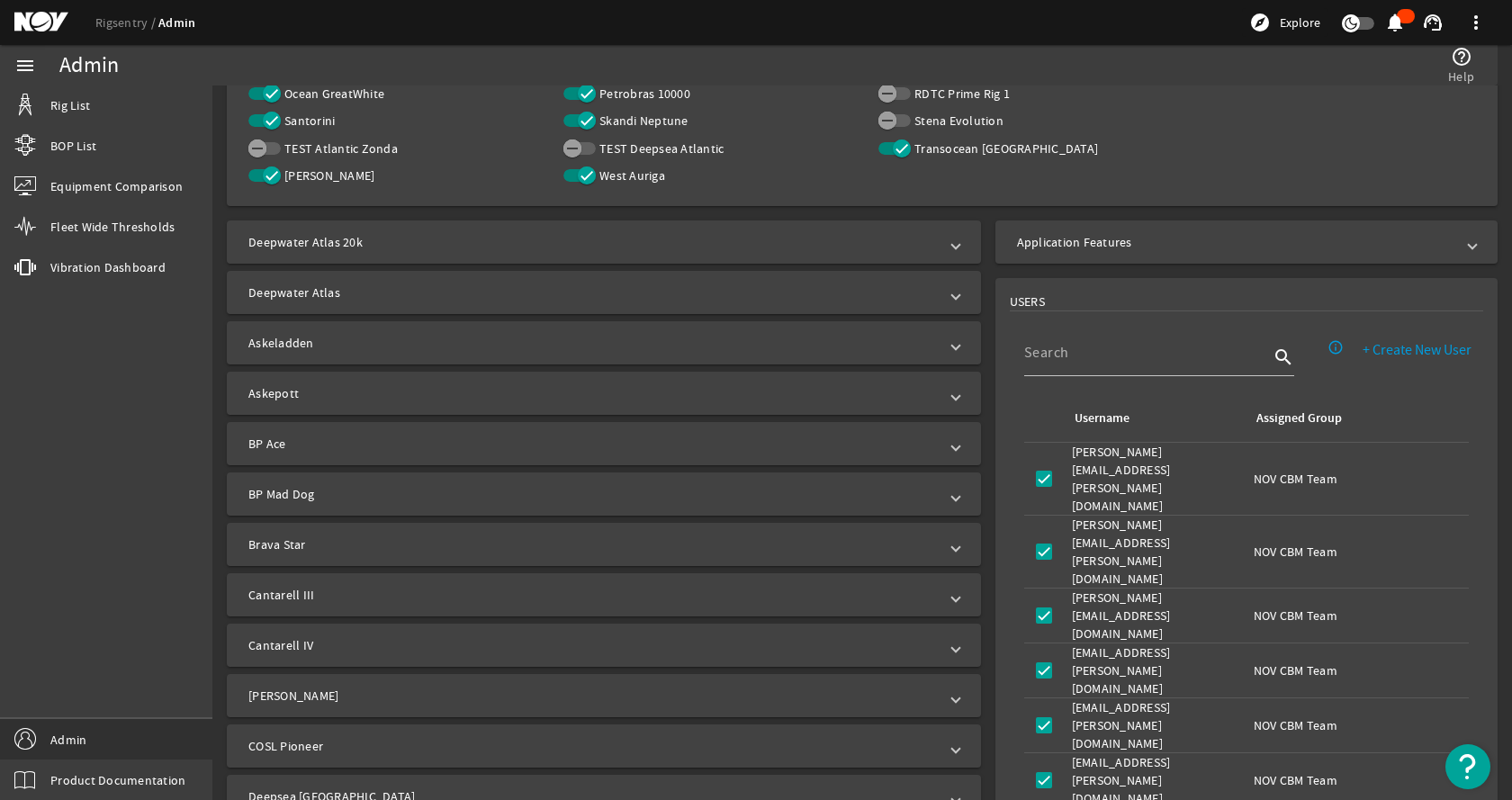
scroll to position [760, 0]
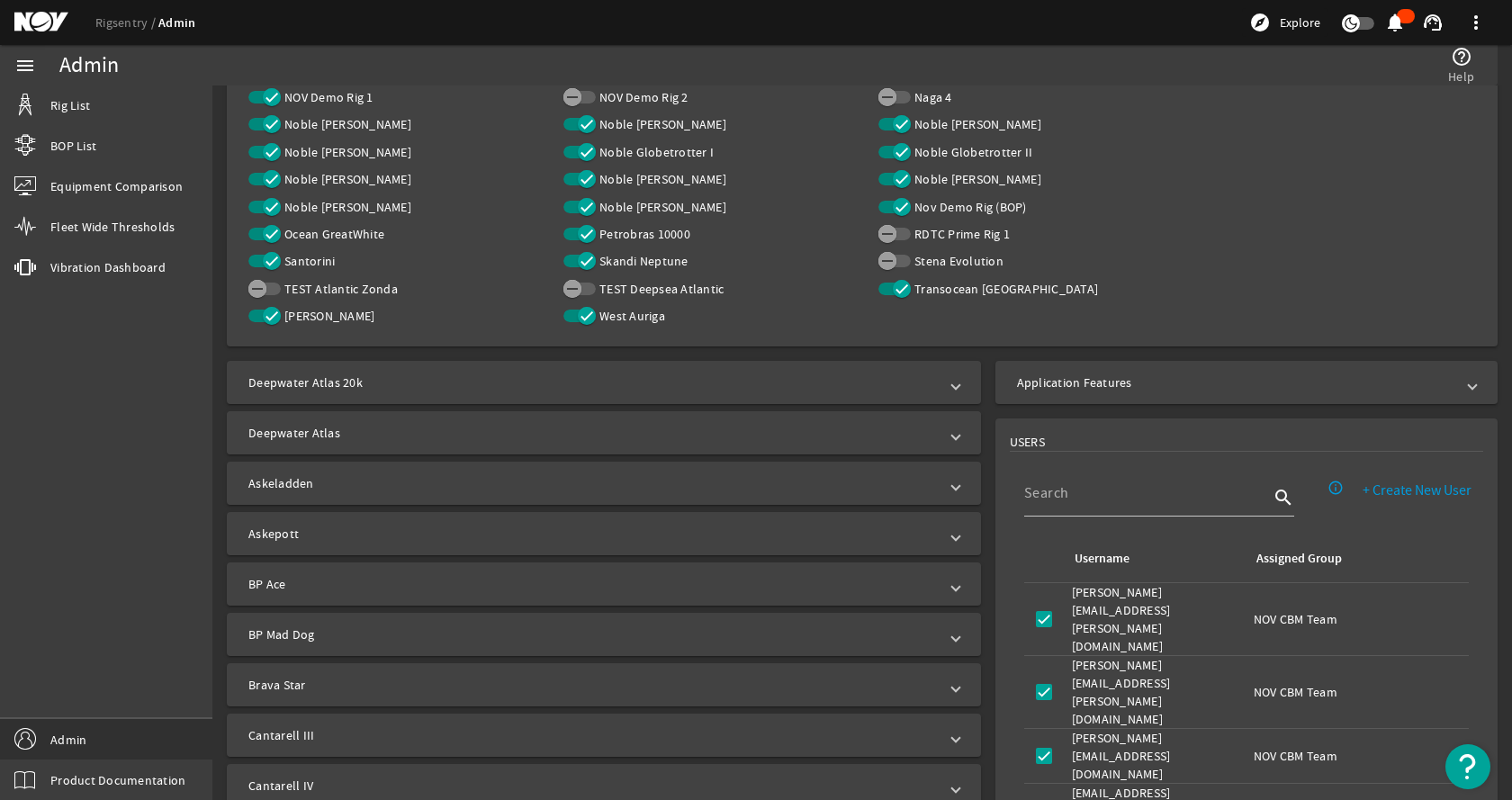
click at [419, 425] on mat-panel-title "Deepwater Atlas" at bounding box center [593, 432] width 689 height 18
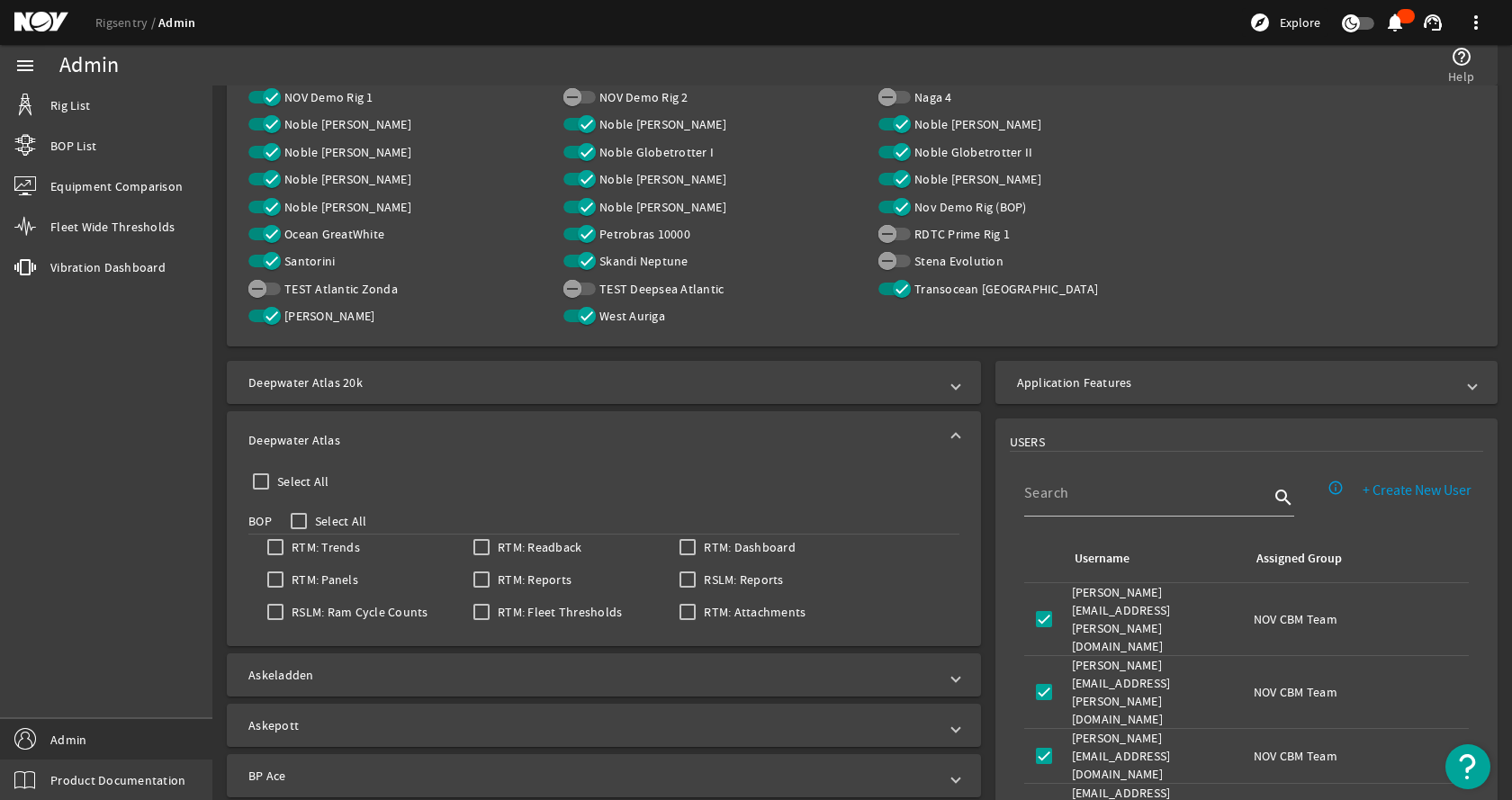
click at [292, 482] on label "Select All" at bounding box center [301, 481] width 56 height 18
click at [273, 482] on input "Select All" at bounding box center [262, 481] width 25 height 25
checkbox input "true"
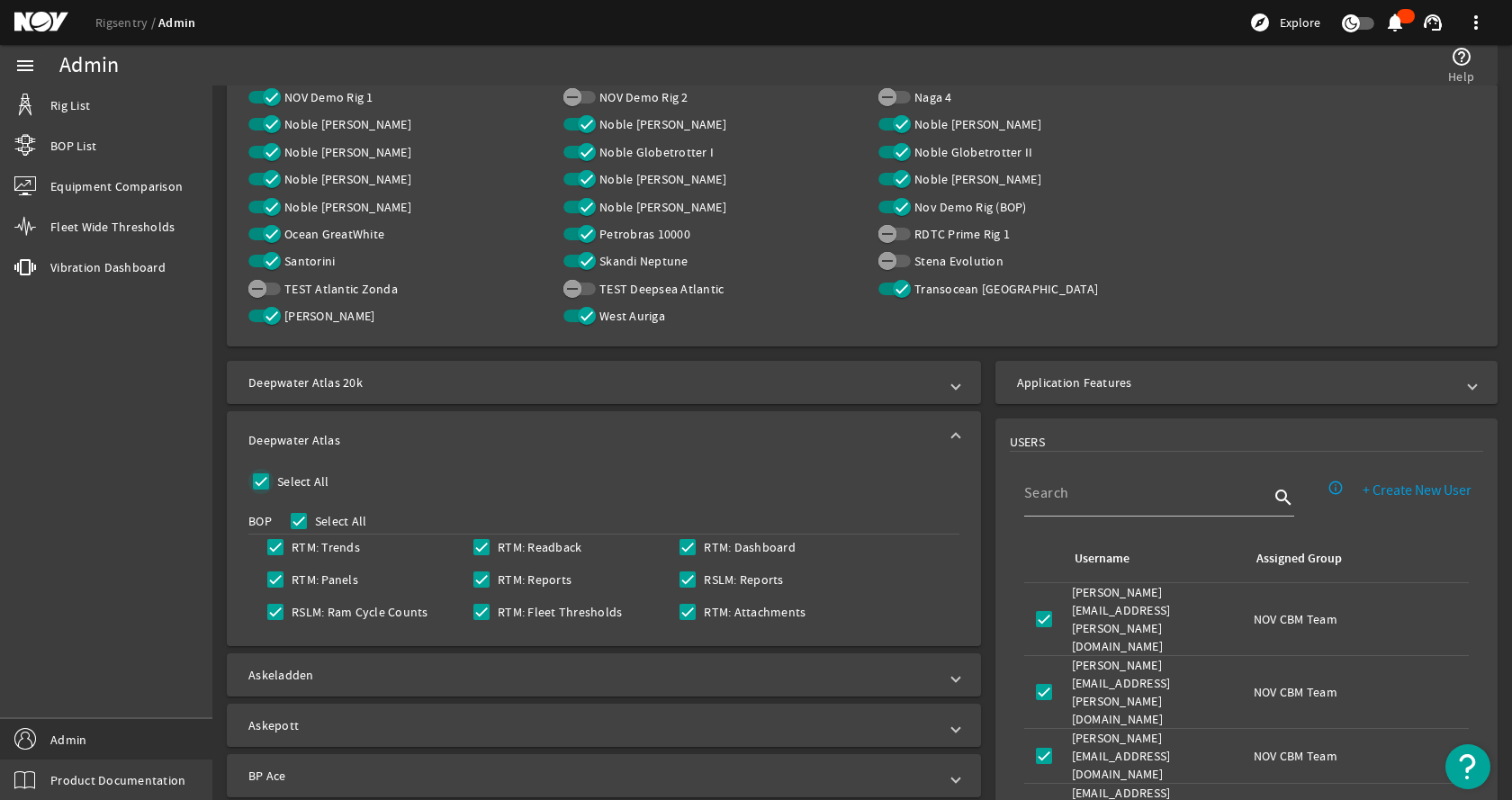
checkbox input "true"
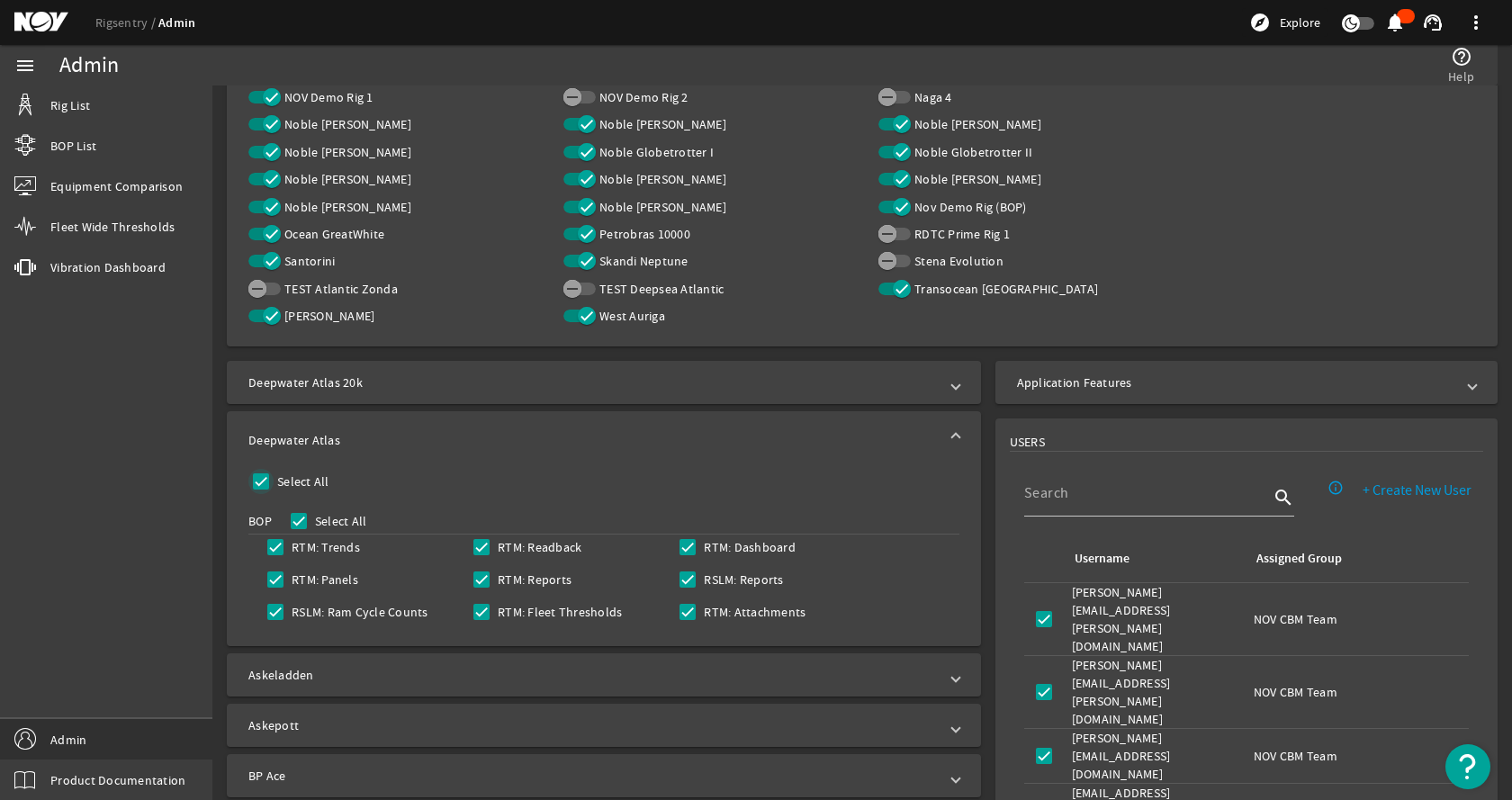
checkbox input "true"
click at [483, 377] on mat-panel-title "Deepwater Atlas 20k" at bounding box center [593, 382] width 689 height 18
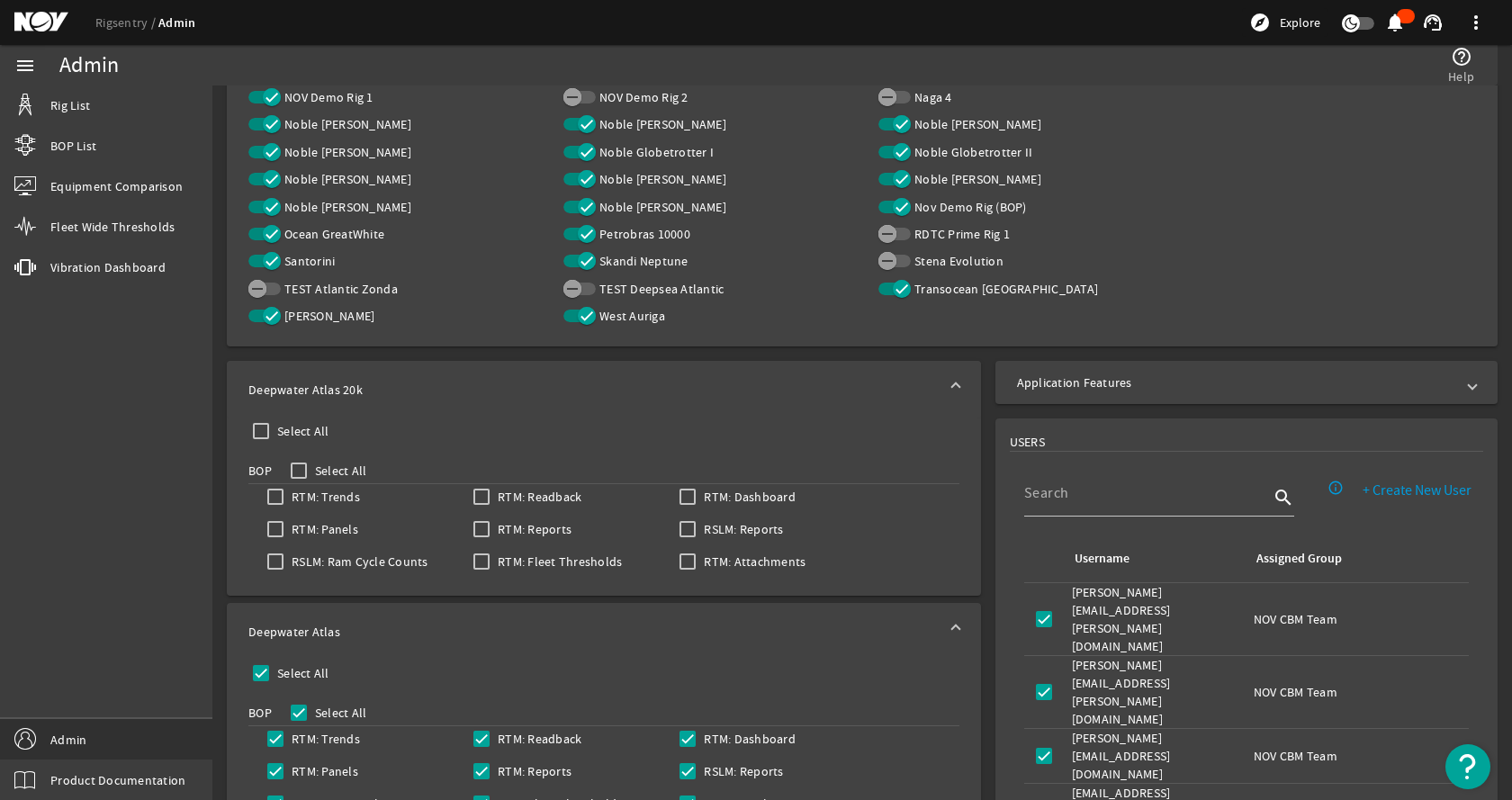
scroll to position [851, 0]
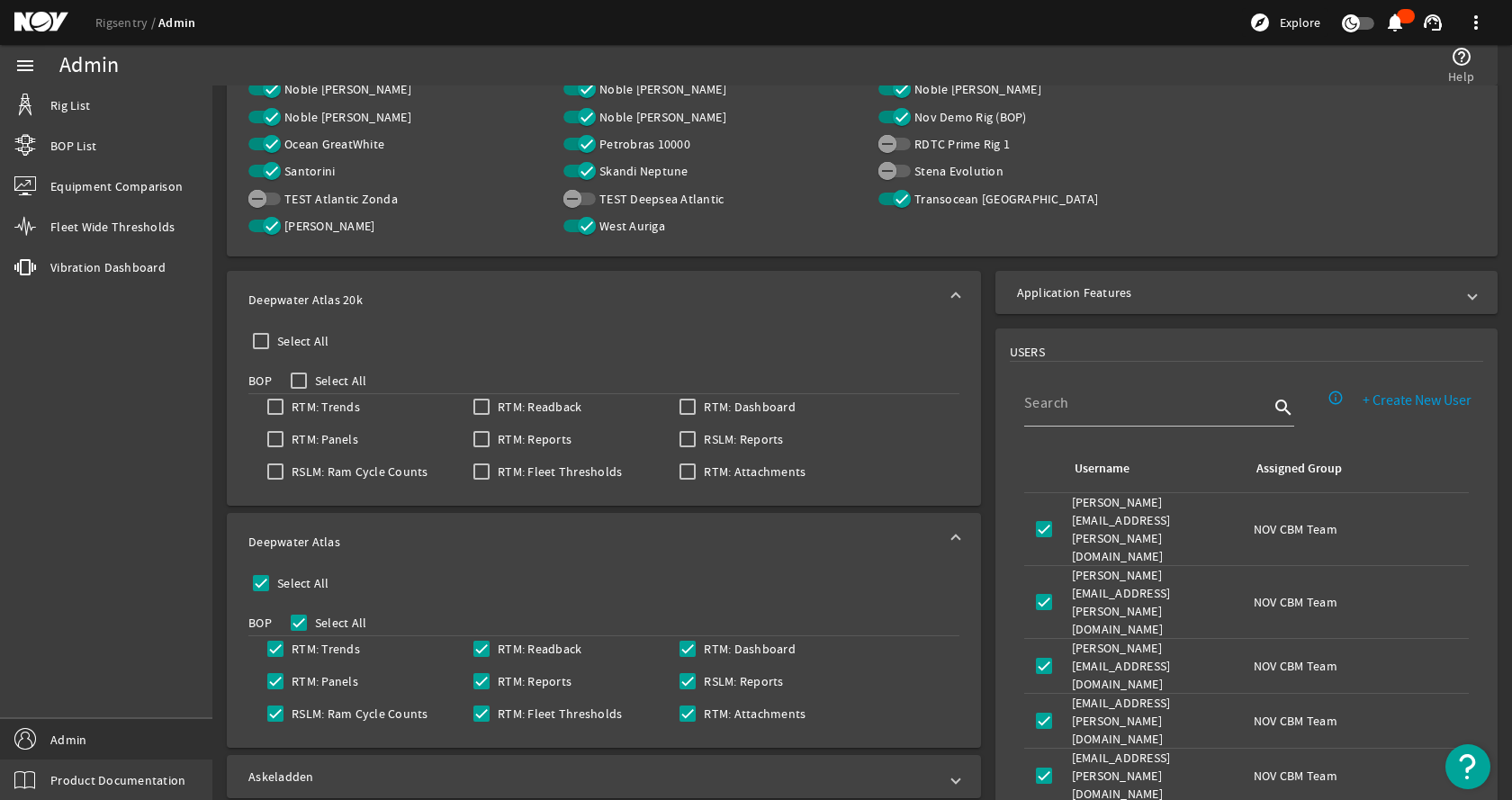
click at [284, 335] on label "Select All" at bounding box center [301, 340] width 56 height 18
click at [273, 335] on input "Select All" at bounding box center [262, 341] width 25 height 25
checkbox input "true"
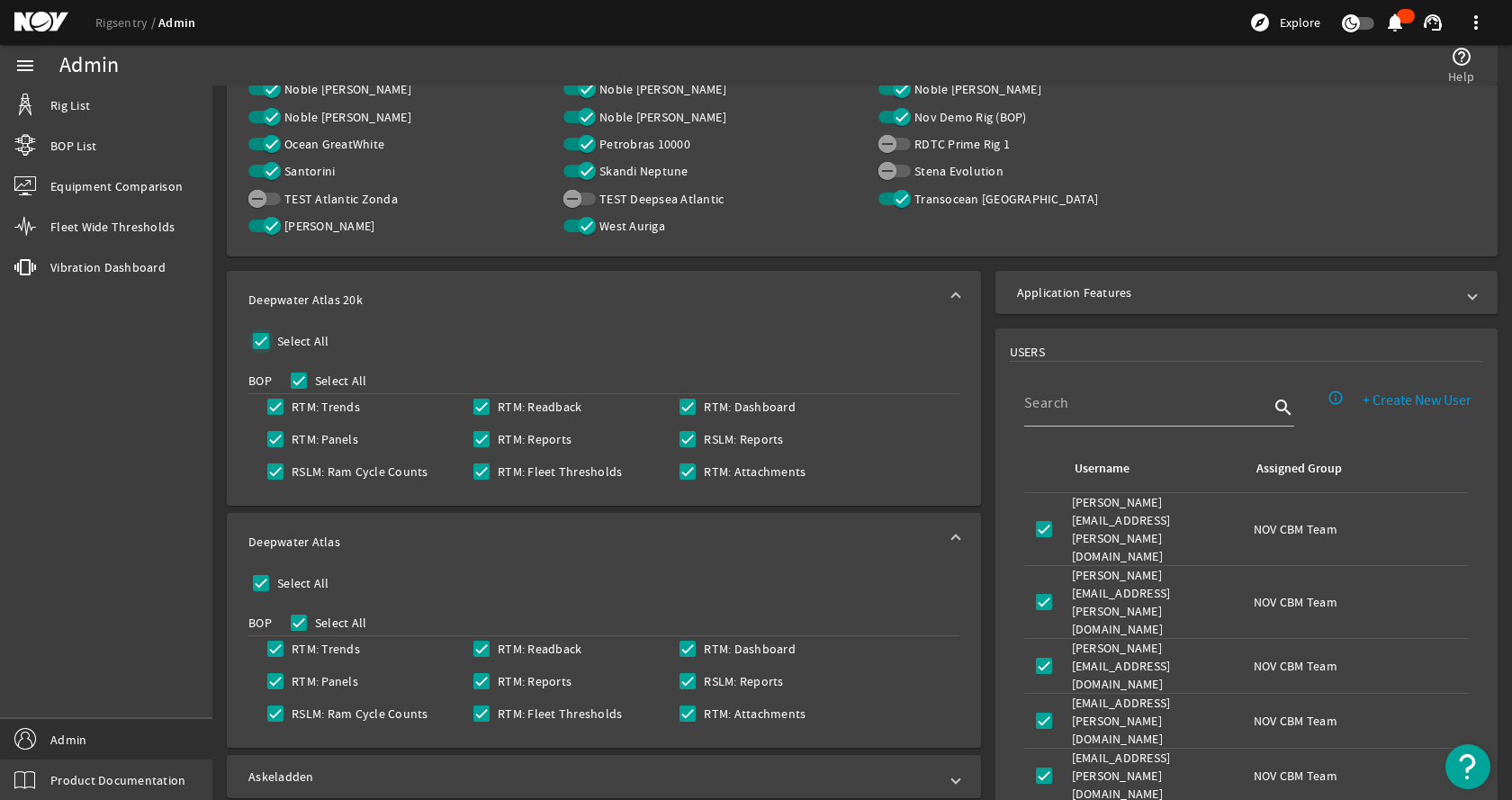
checkbox input "true"
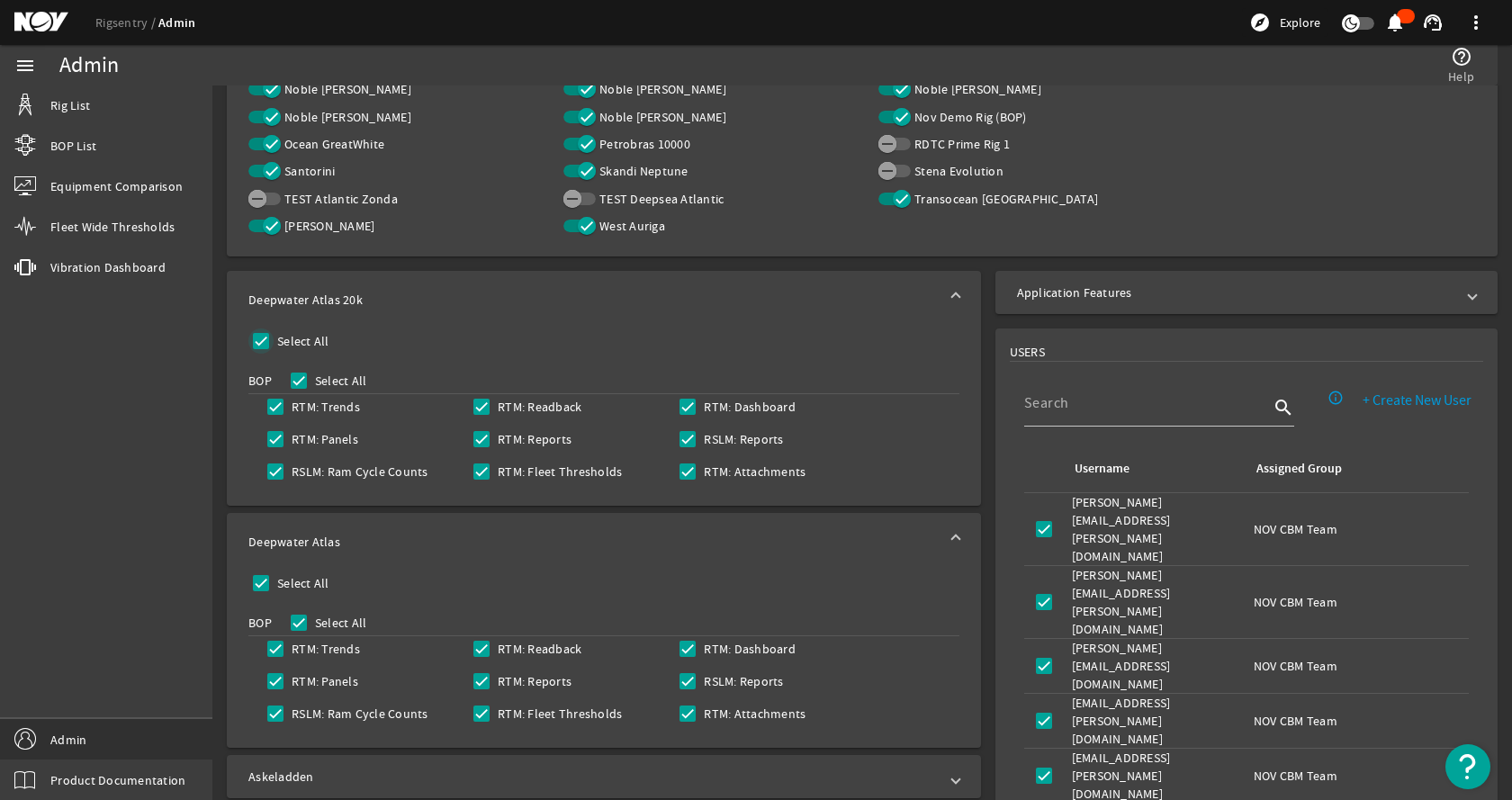
checkbox input "true"
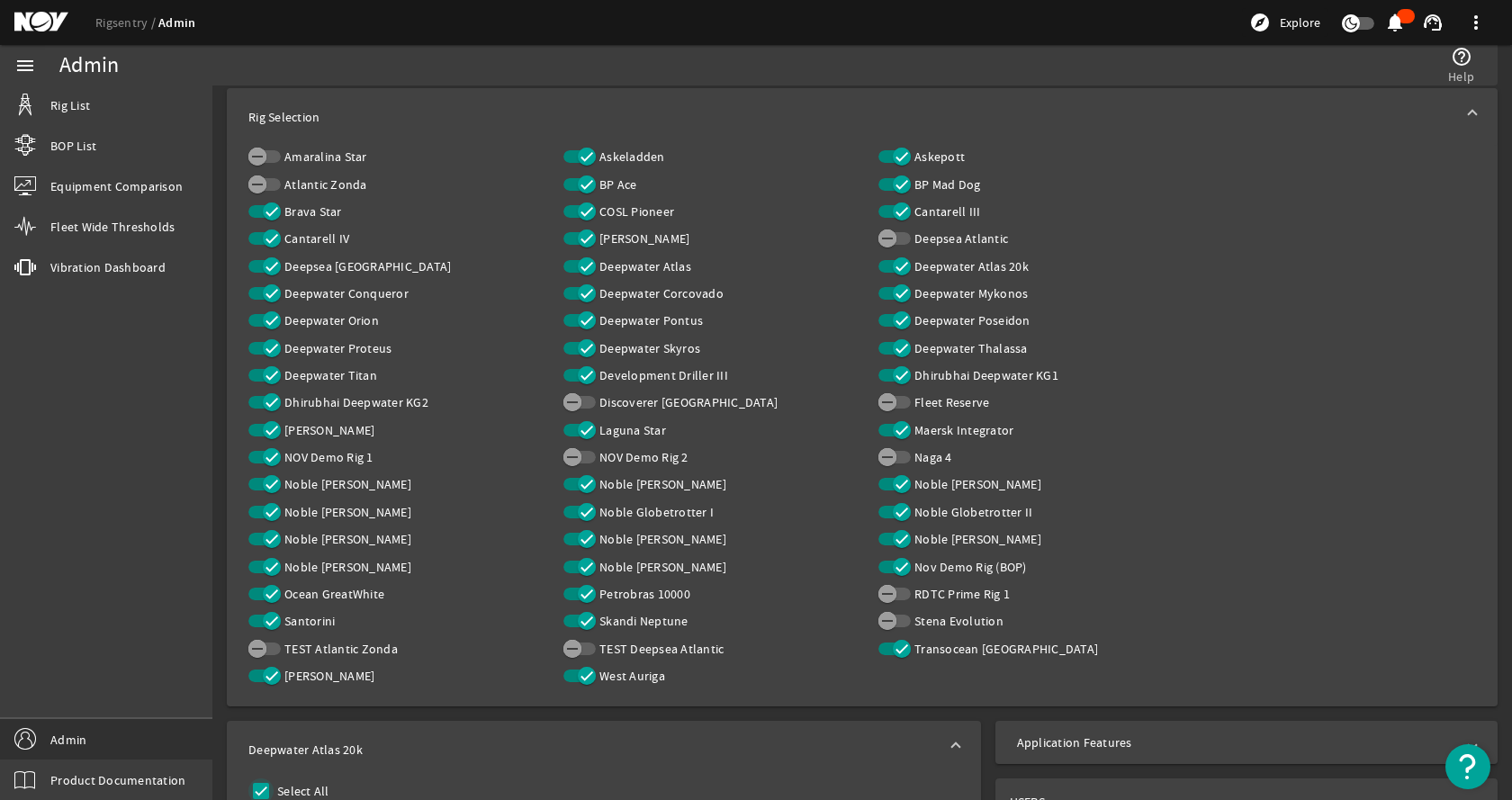
scroll to position [41, 0]
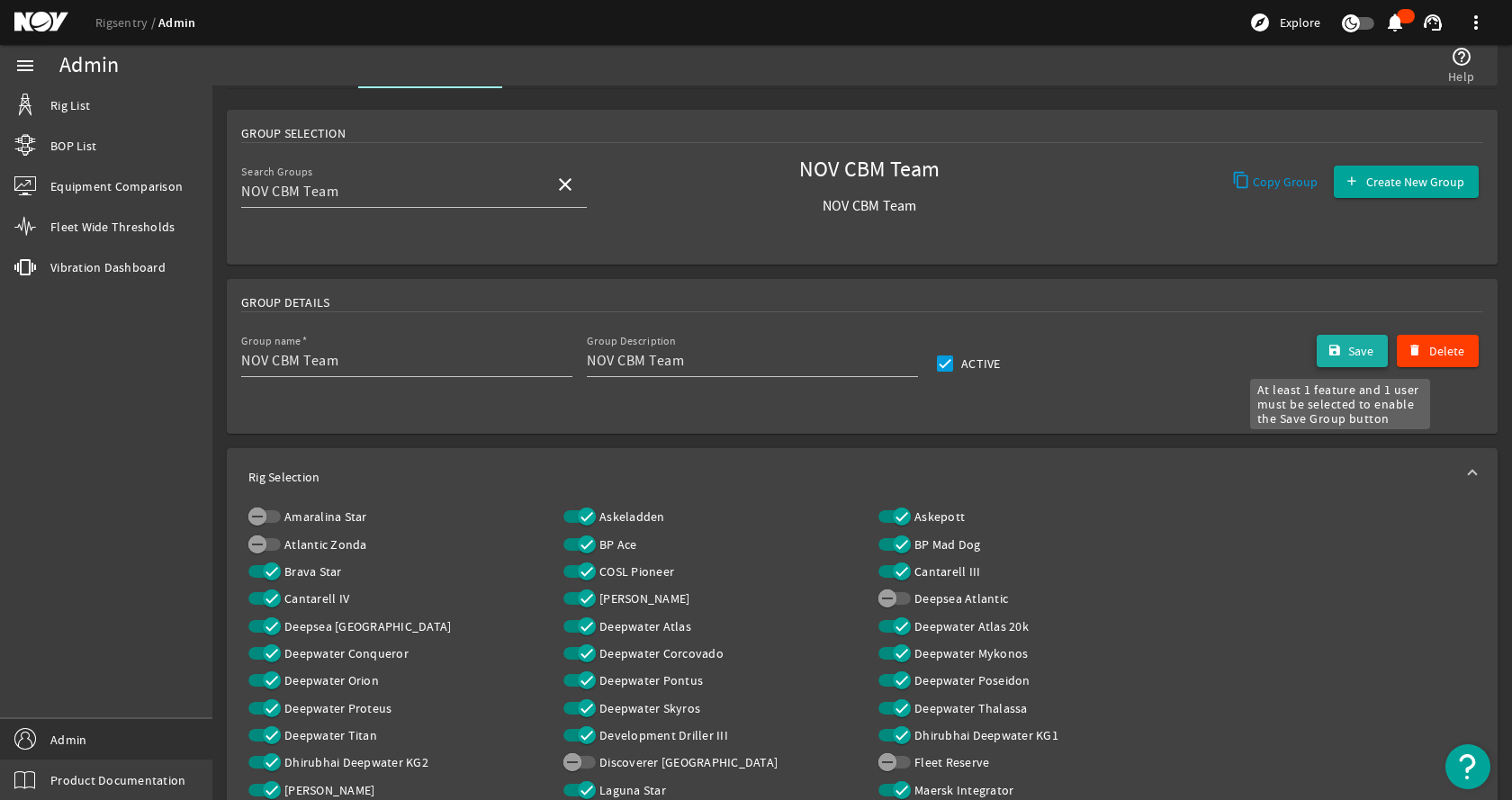
click at [1328, 347] on mat-icon "submit" at bounding box center [1334, 350] width 15 height 15
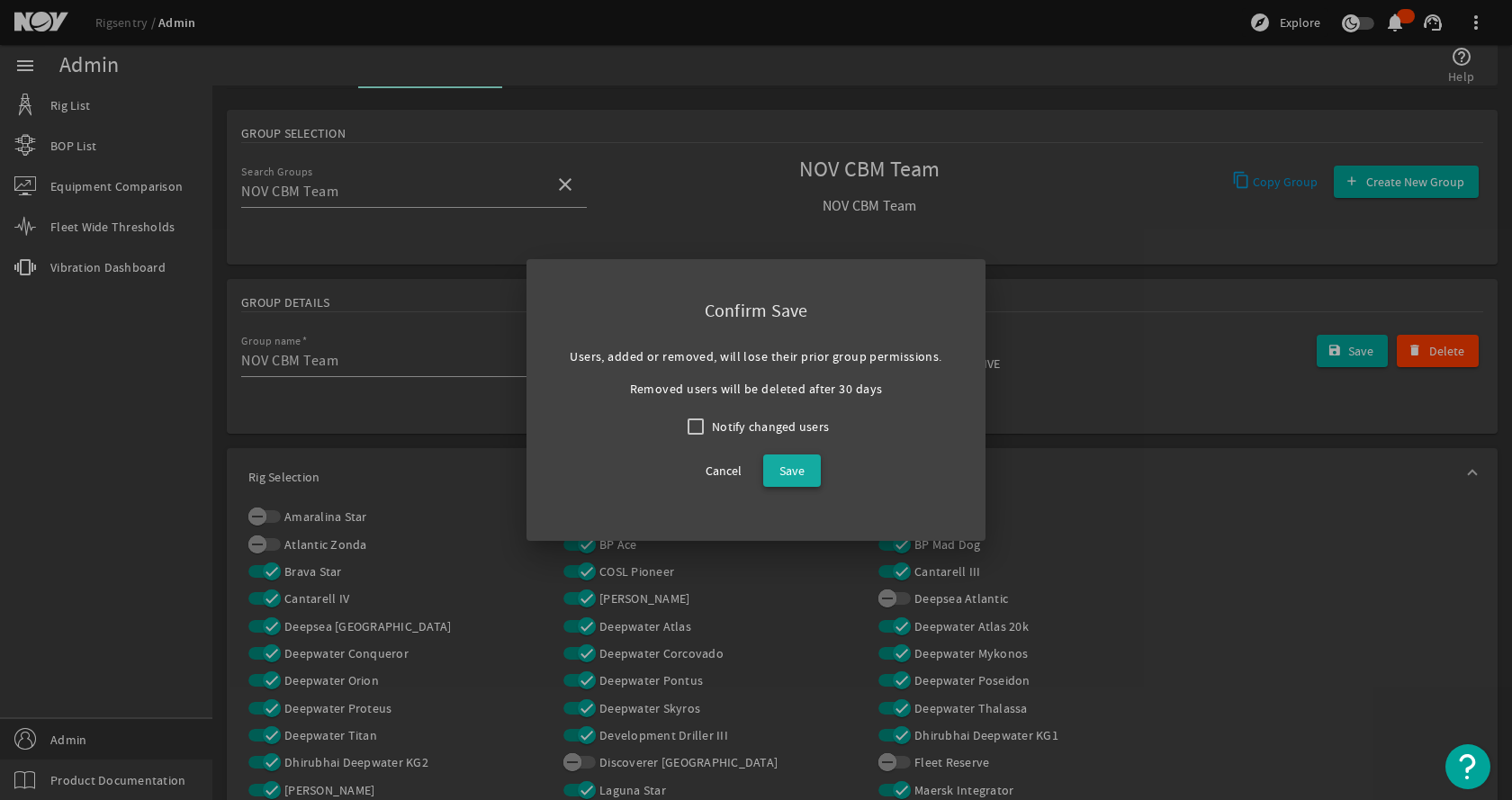
click at [804, 472] on span at bounding box center [792, 470] width 58 height 43
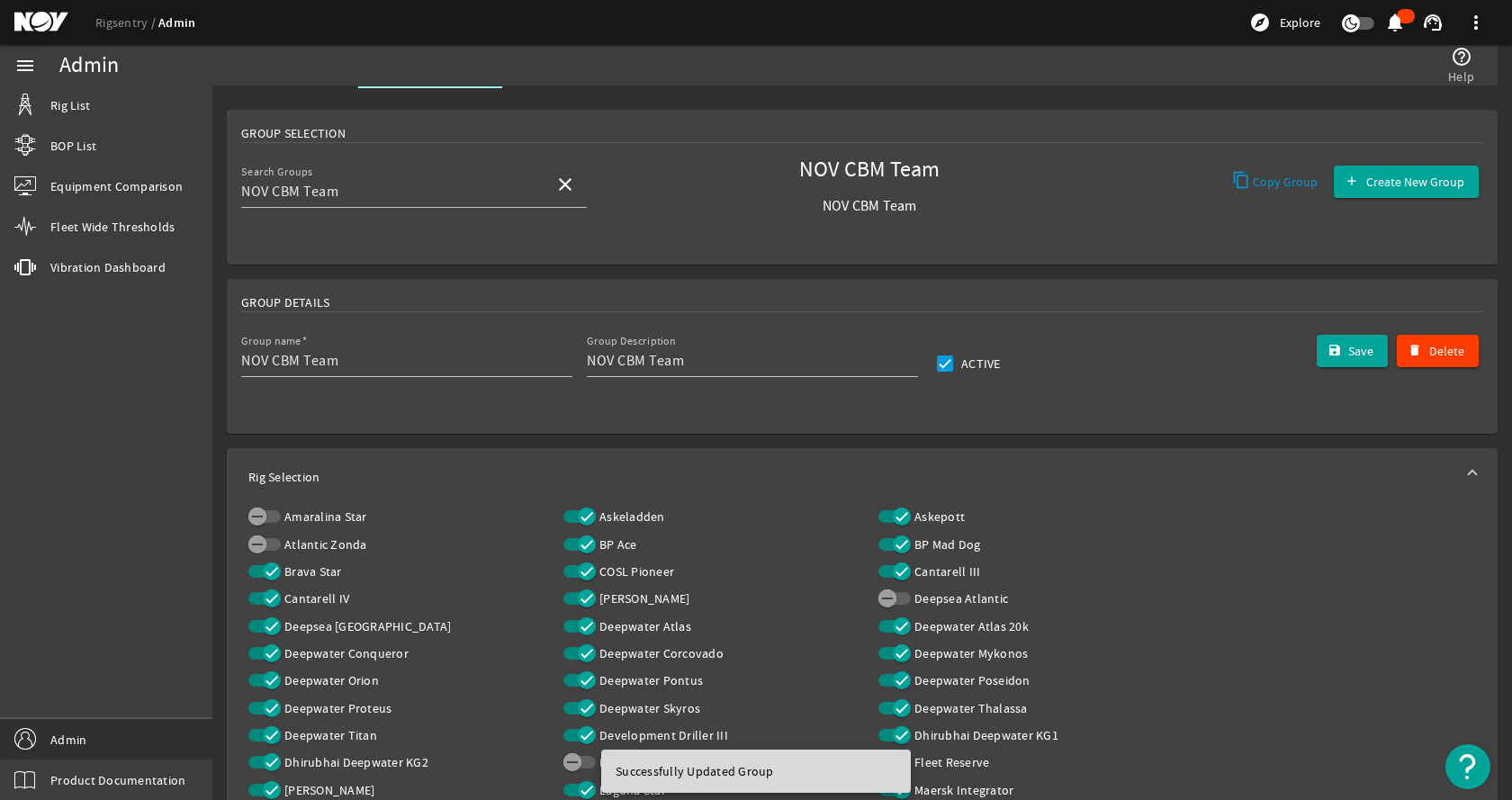
click at [618, 425] on mat-card "Group Details Group name NOV CBM Team Group Description NOV CBM Team Active Del…" at bounding box center [862, 356] width 1271 height 155
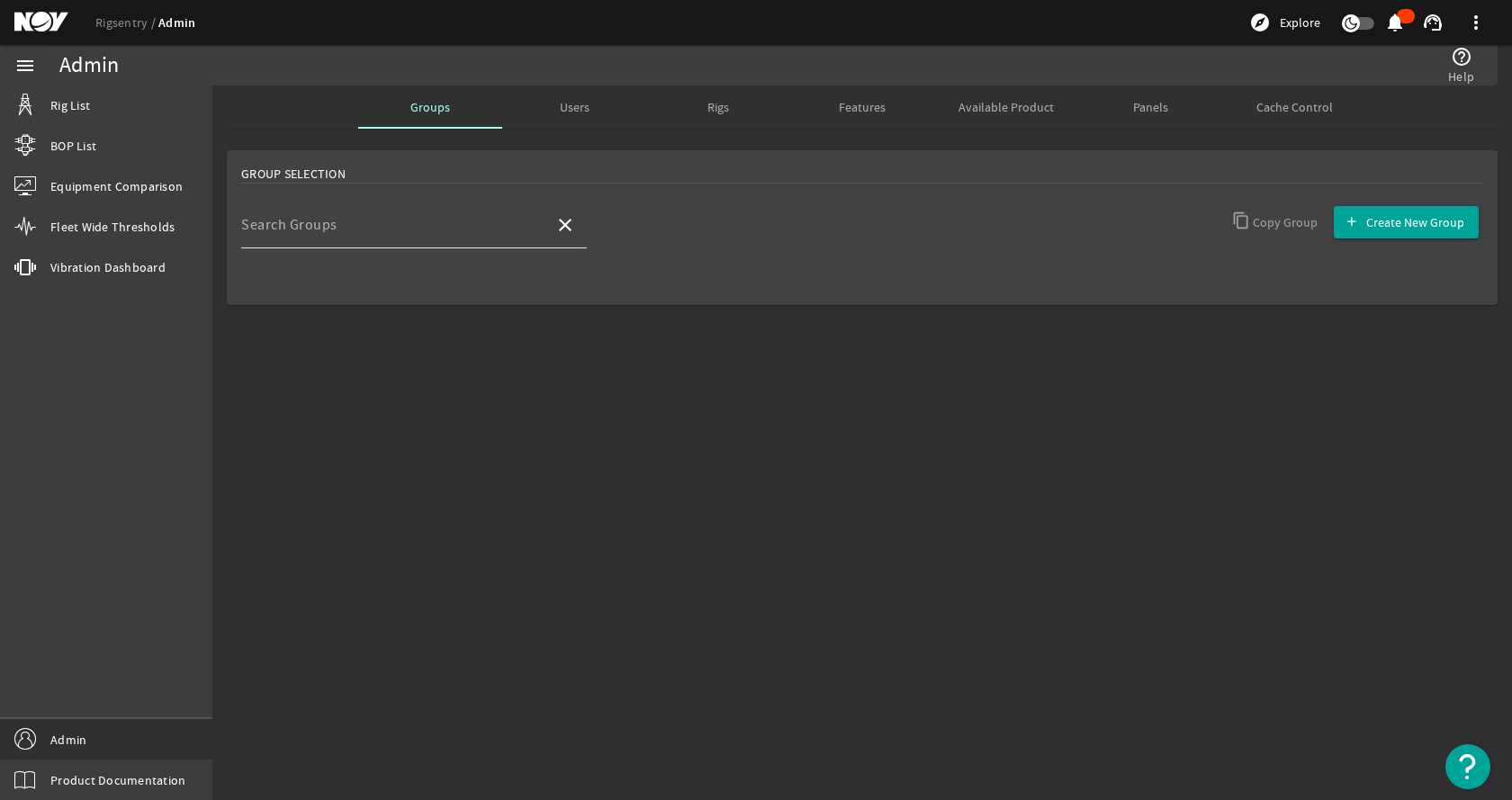
click at [424, 234] on input "Search Groups" at bounding box center [390, 232] width 299 height 21
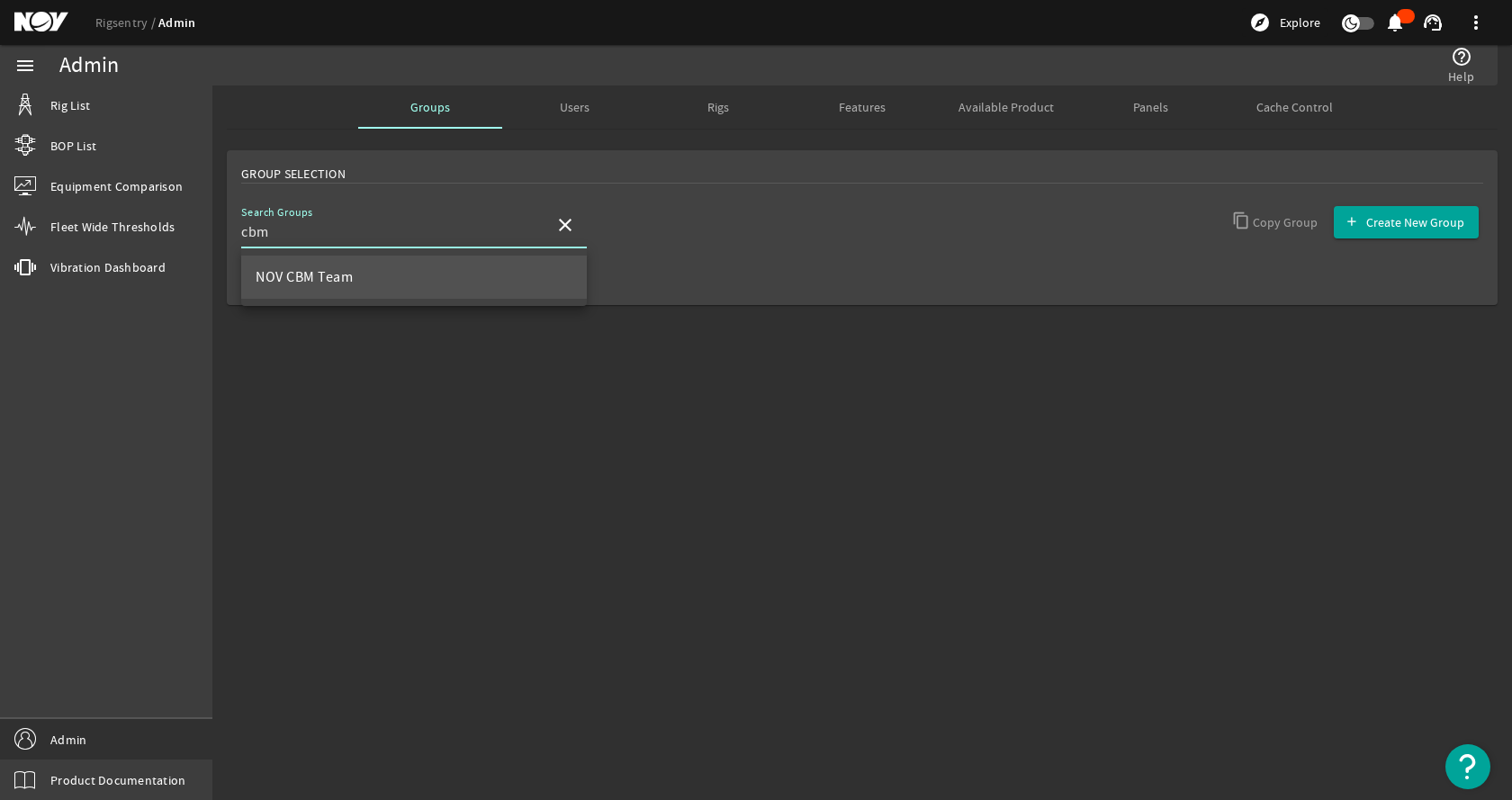
type input "cbm"
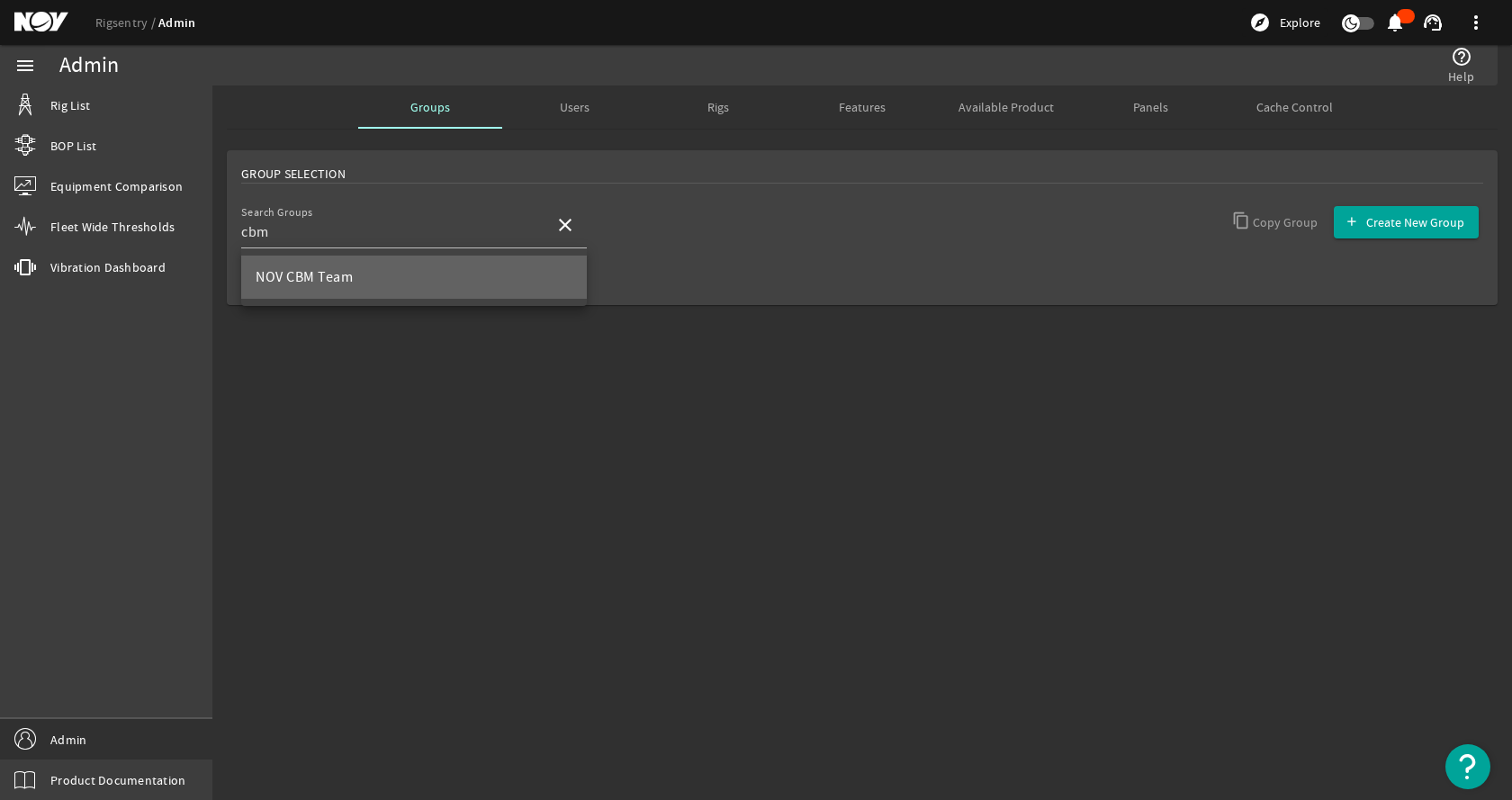
click at [374, 272] on mat-option "NOV CBM Team" at bounding box center [414, 277] width 346 height 43
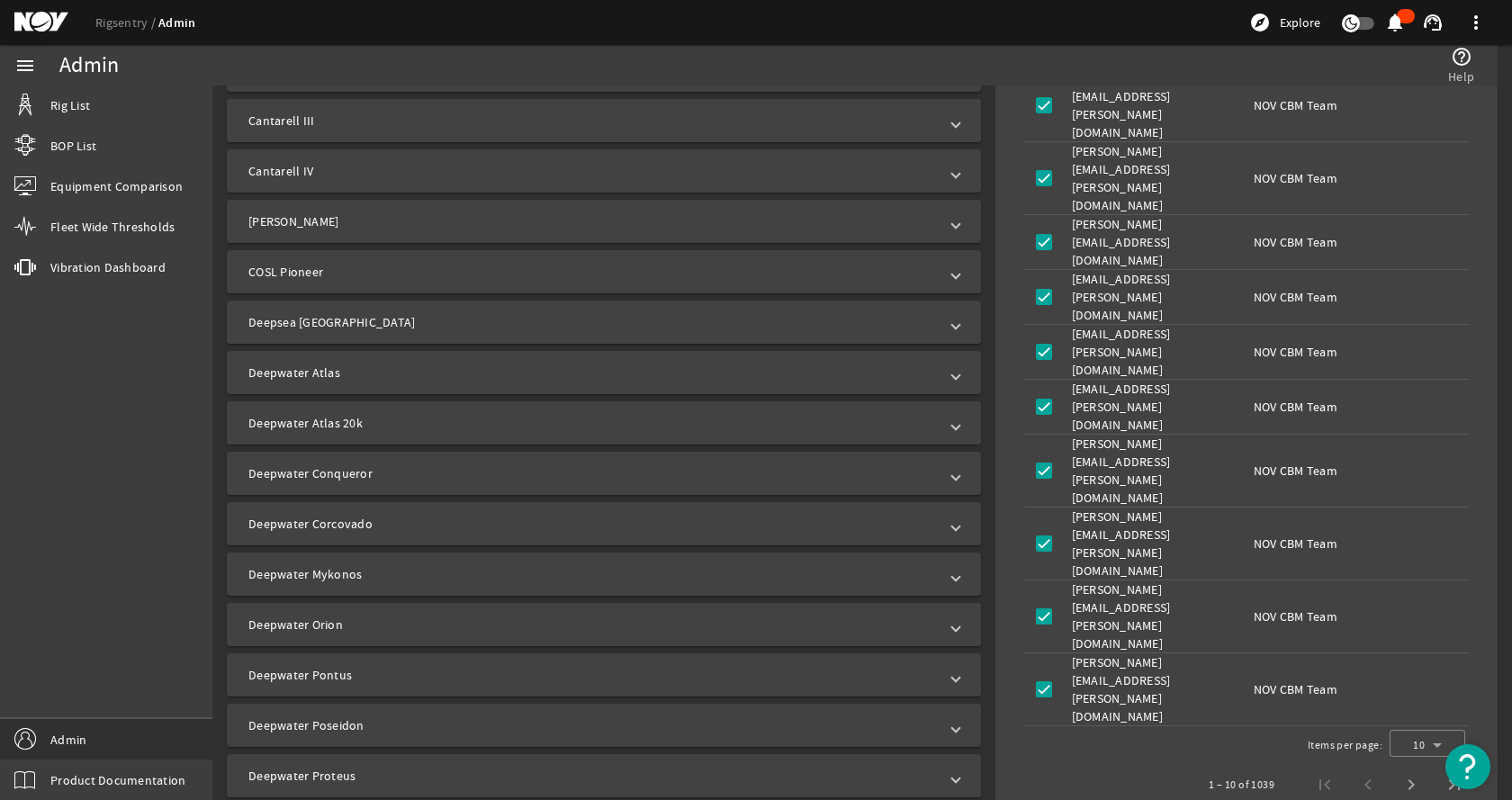
scroll to position [720, 0]
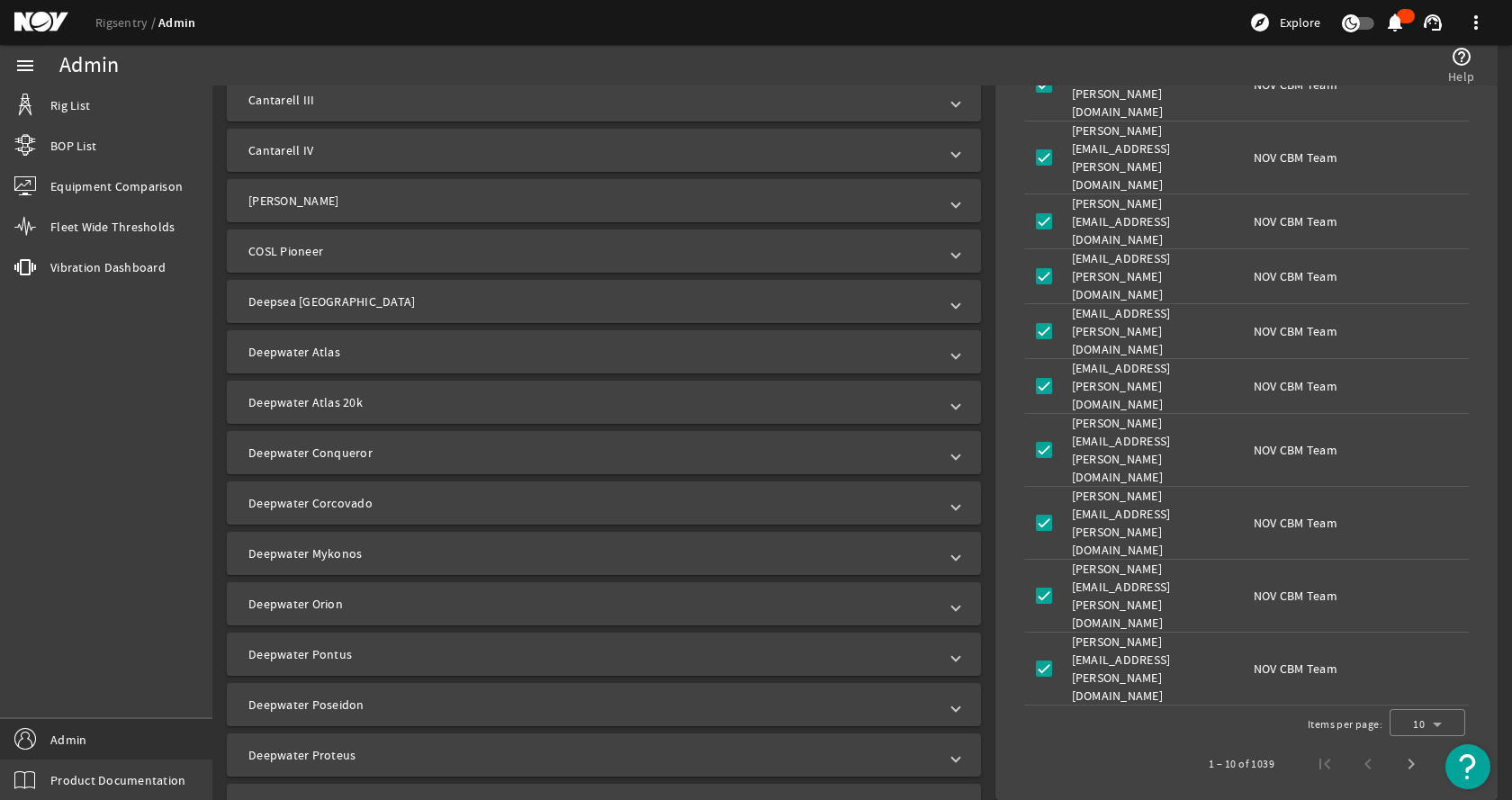
click at [388, 365] on mat-expansion-panel-header "Deepwater Atlas" at bounding box center [603, 351] width 755 height 43
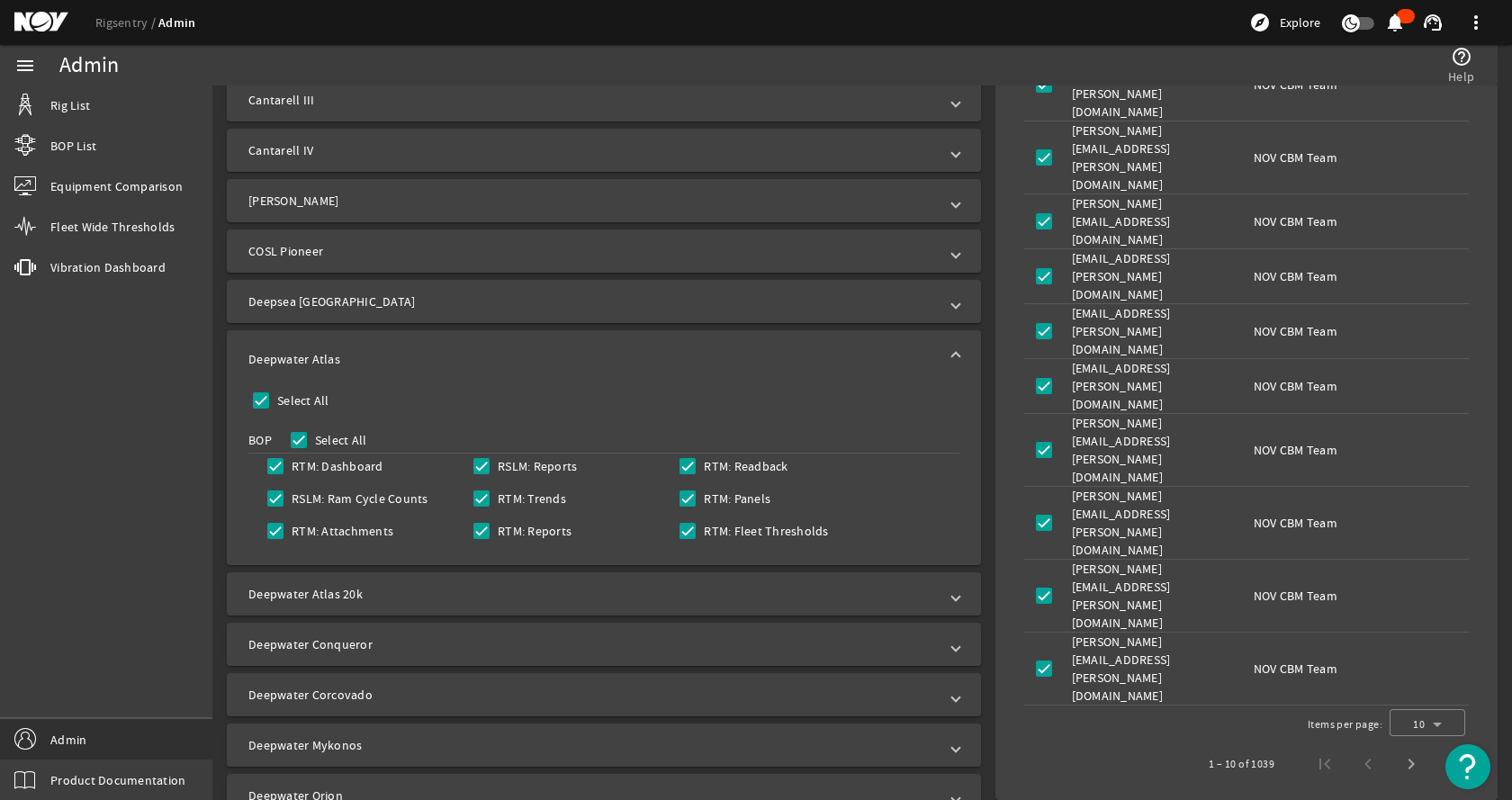
click at [347, 596] on mat-panel-title "Deepwater Atlas 20k" at bounding box center [593, 593] width 689 height 18
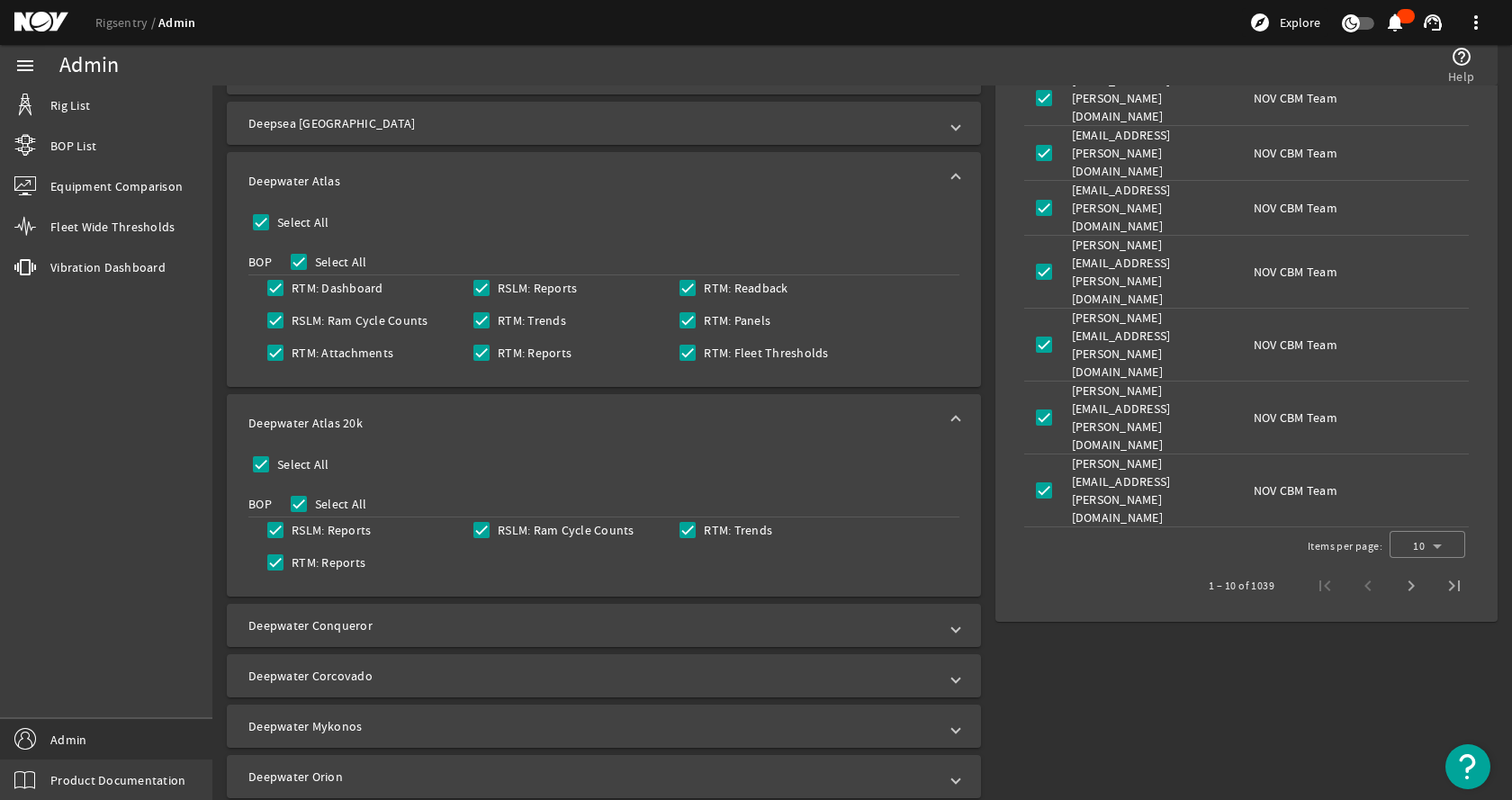
scroll to position [900, 0]
click at [569, 417] on mat-panel-title "Deepwater Atlas 20k" at bounding box center [593, 420] width 689 height 18
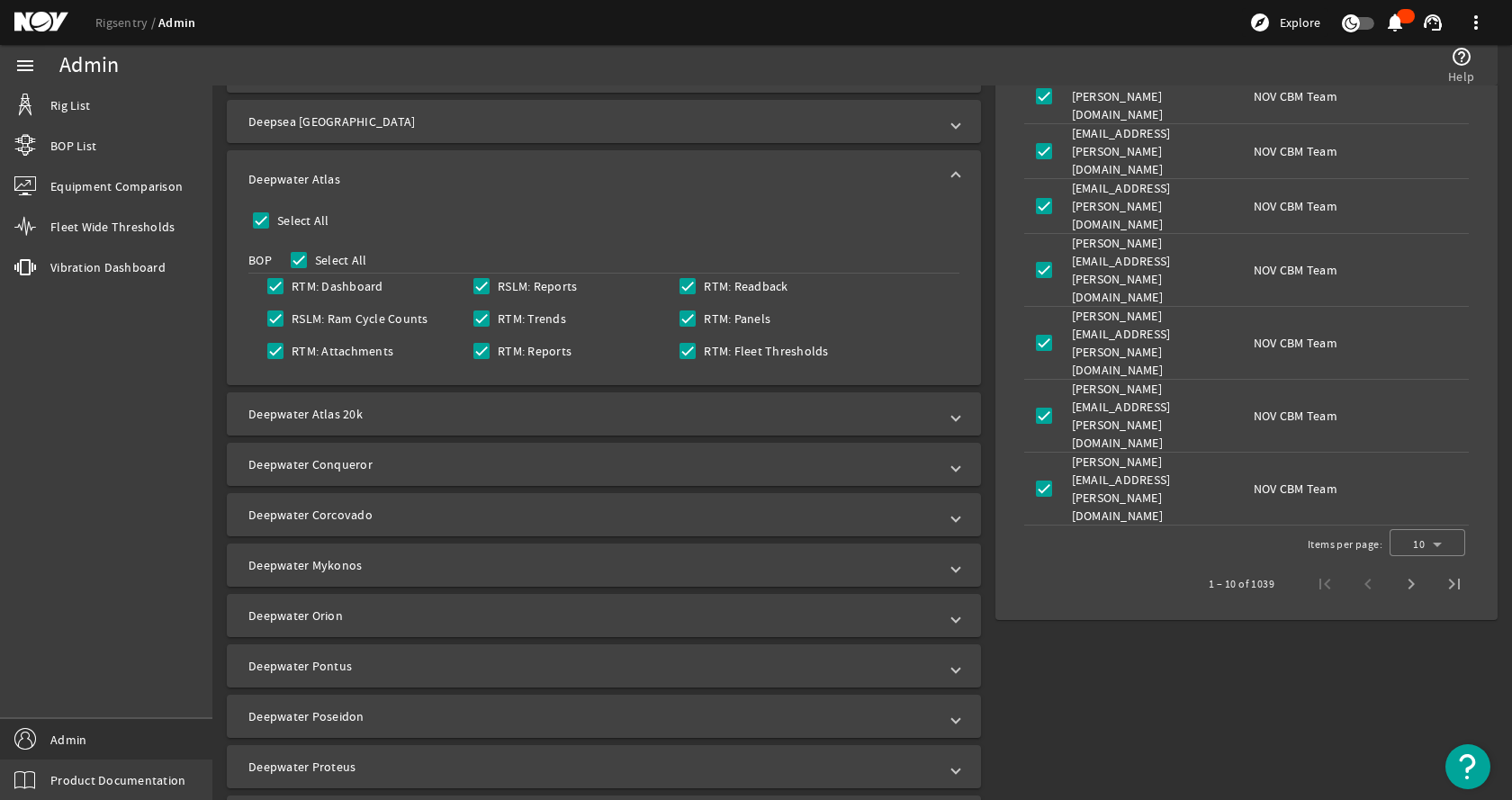
click at [570, 417] on mat-panel-title "Deepwater Atlas 20k" at bounding box center [593, 414] width 689 height 18
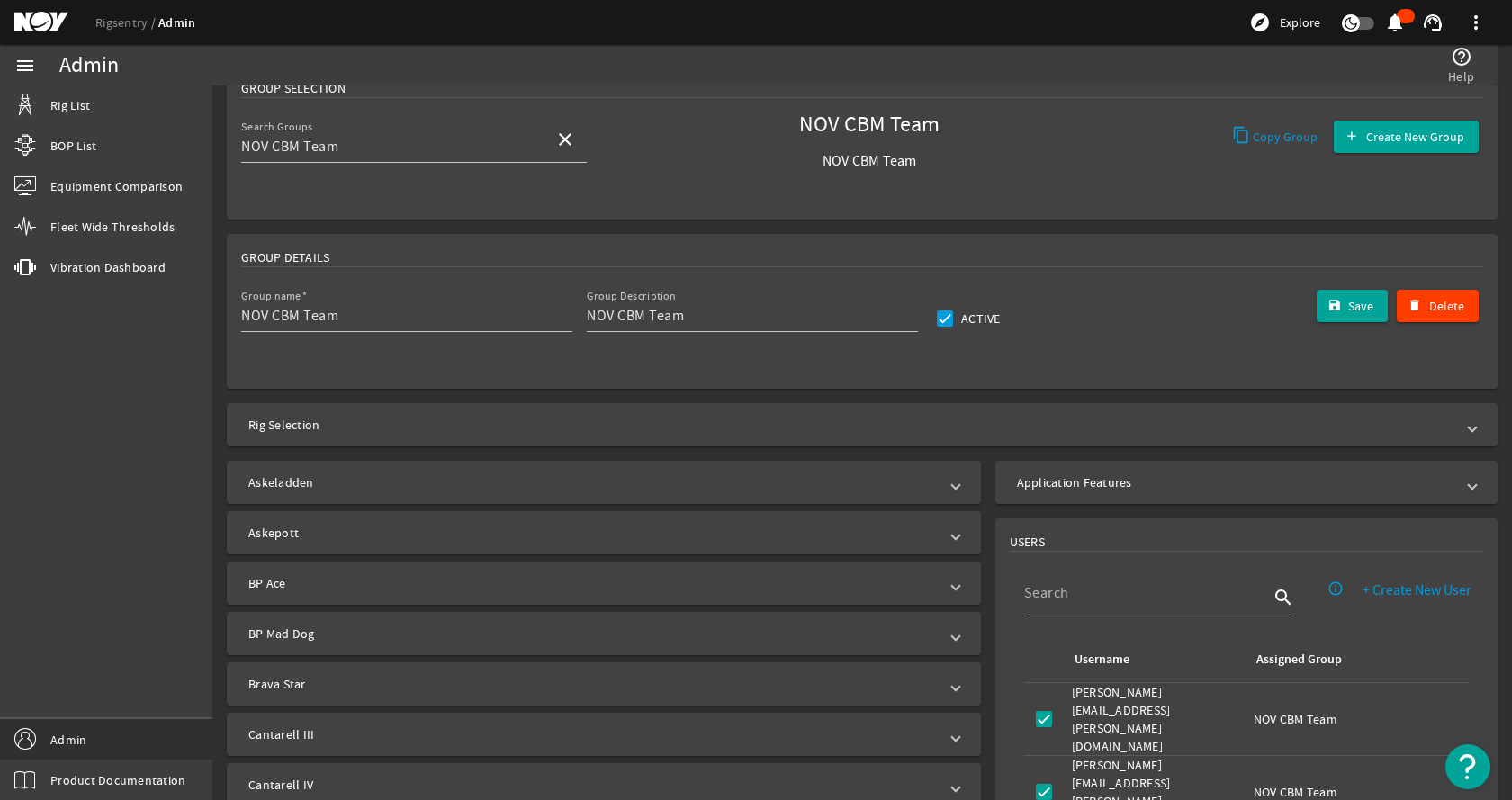
scroll to position [0, 0]
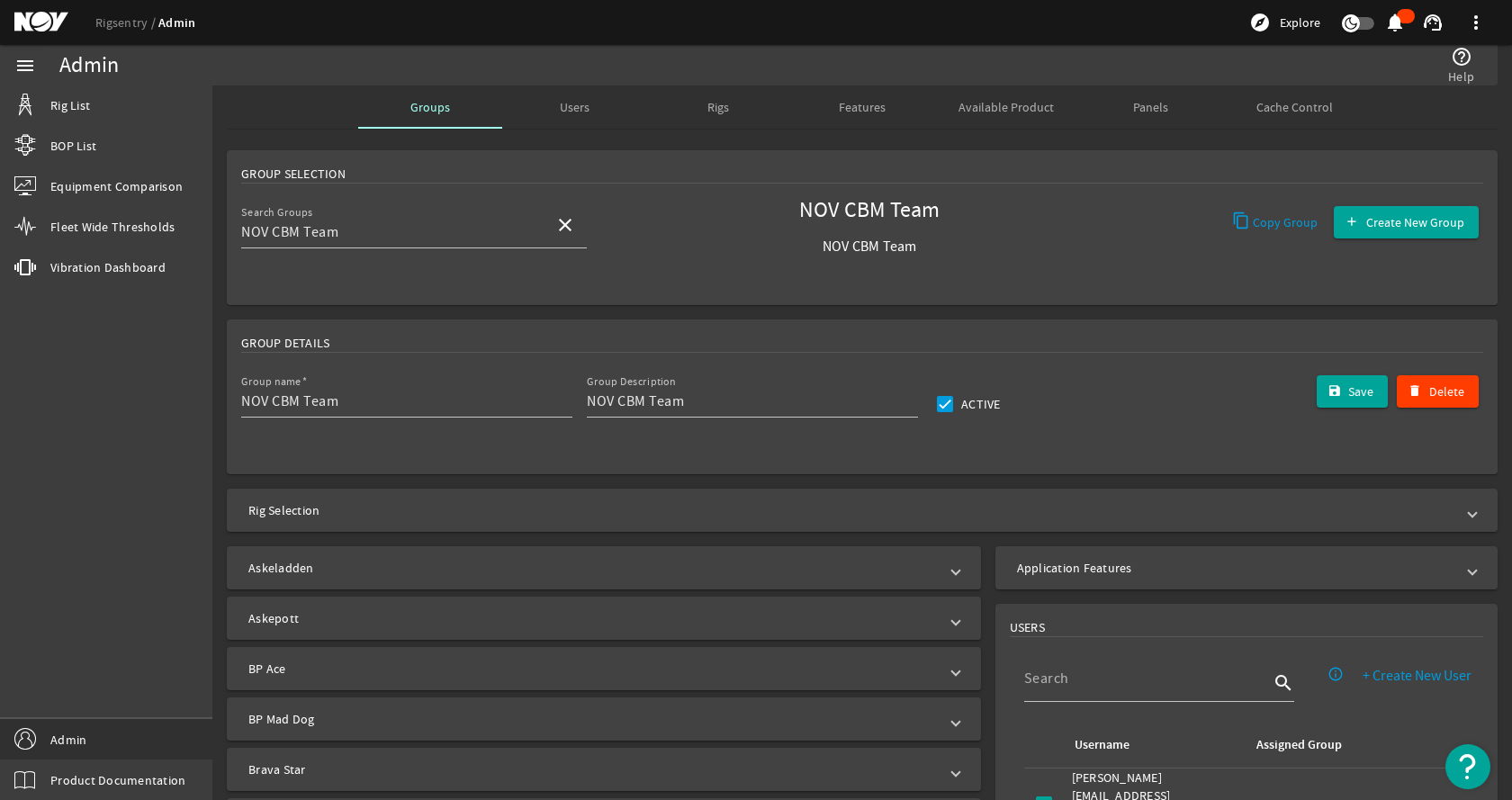
click at [723, 198] on mat-card "Group Selection Search Groups NOV CBM Team close NOV CBM Team NOV CBM Team Copy…" at bounding box center [862, 227] width 1271 height 155
click at [590, 102] on div "Users" at bounding box center [575, 107] width 144 height 43
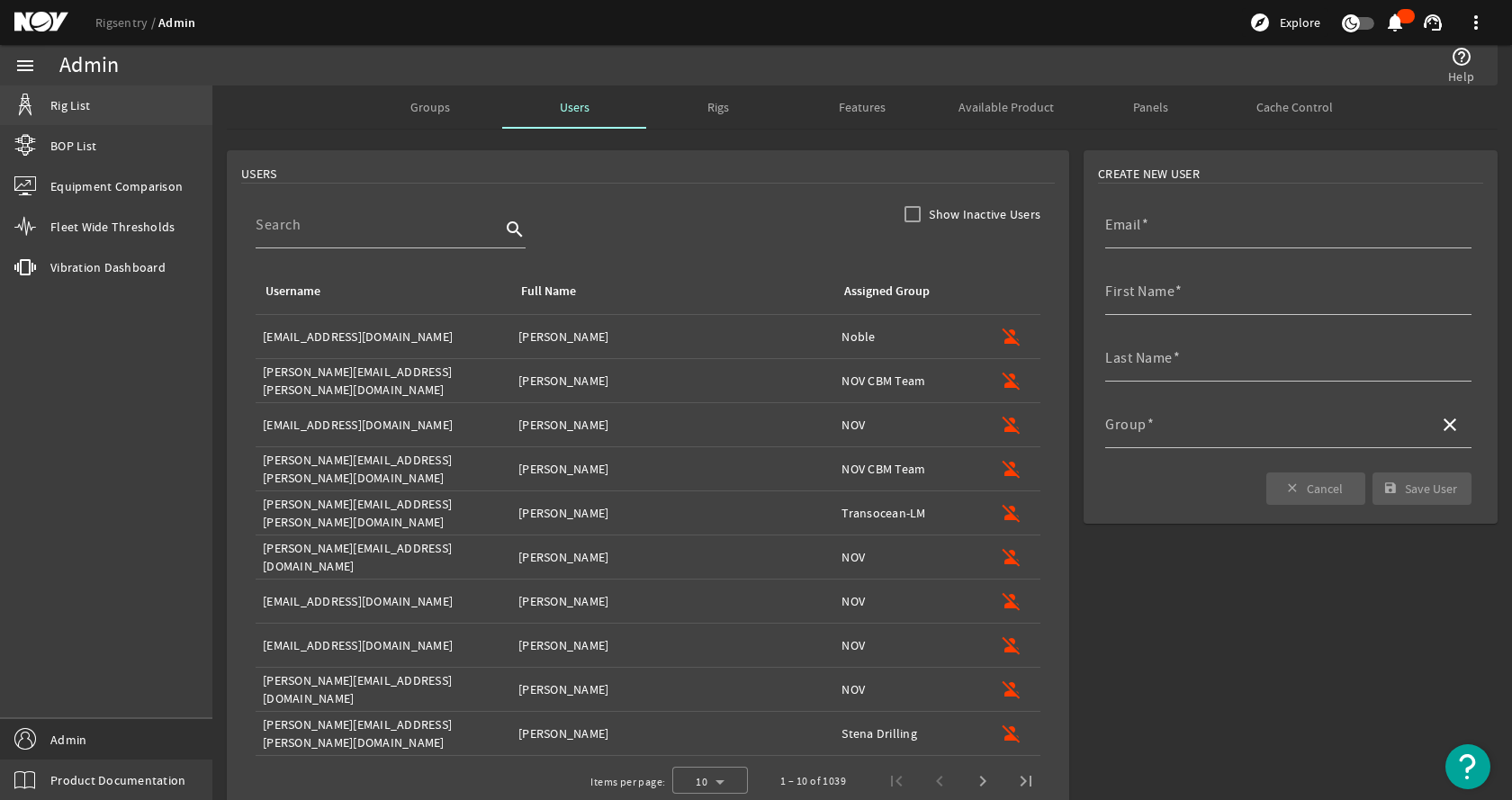
click at [91, 101] on link "Rig List" at bounding box center [106, 105] width 213 height 40
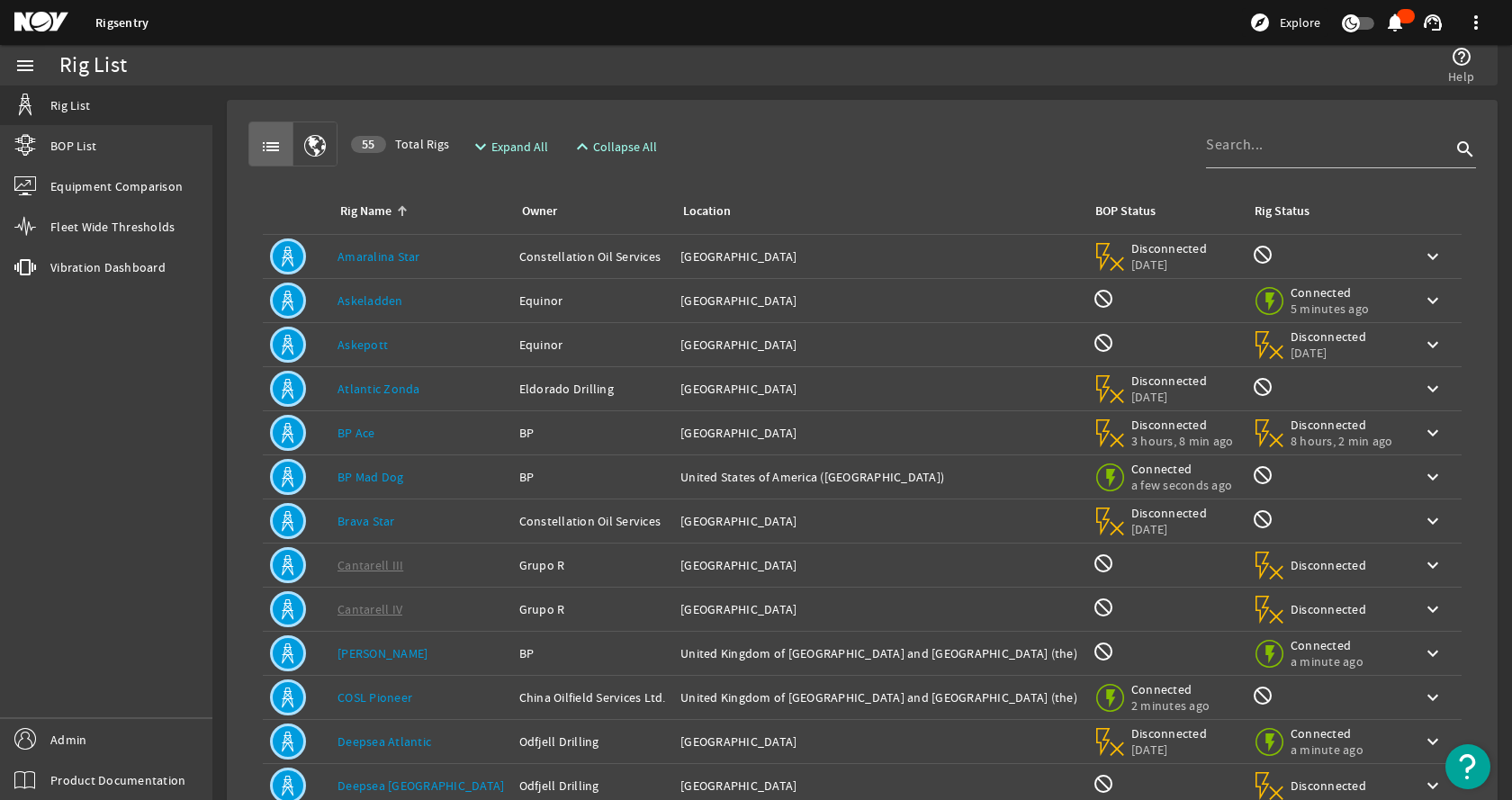
click at [265, 197] on th at bounding box center [296, 212] width 67 height 47
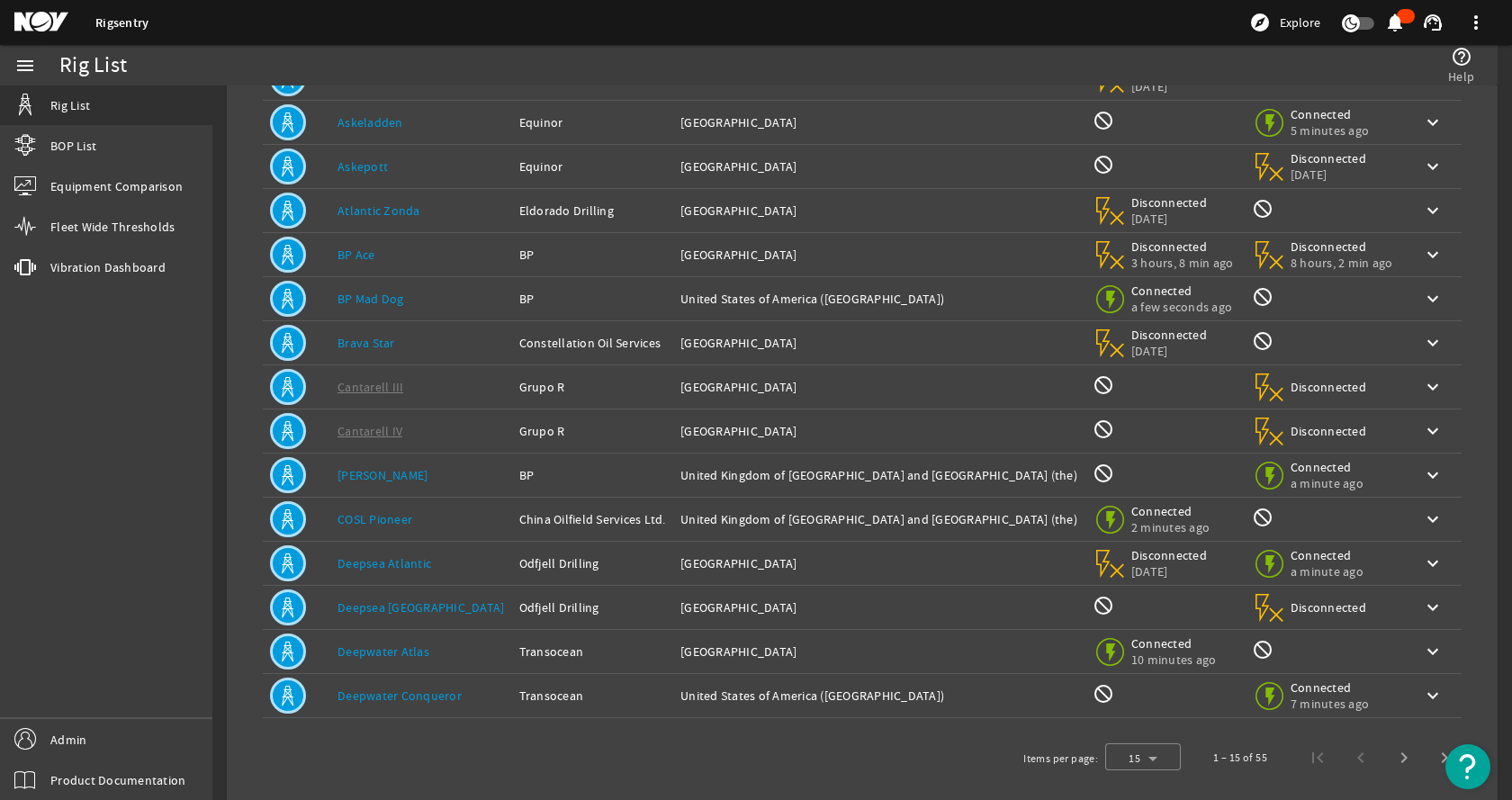
scroll to position [180, 0]
click at [409, 646] on link "Deepwater Atlas" at bounding box center [384, 650] width 92 height 17
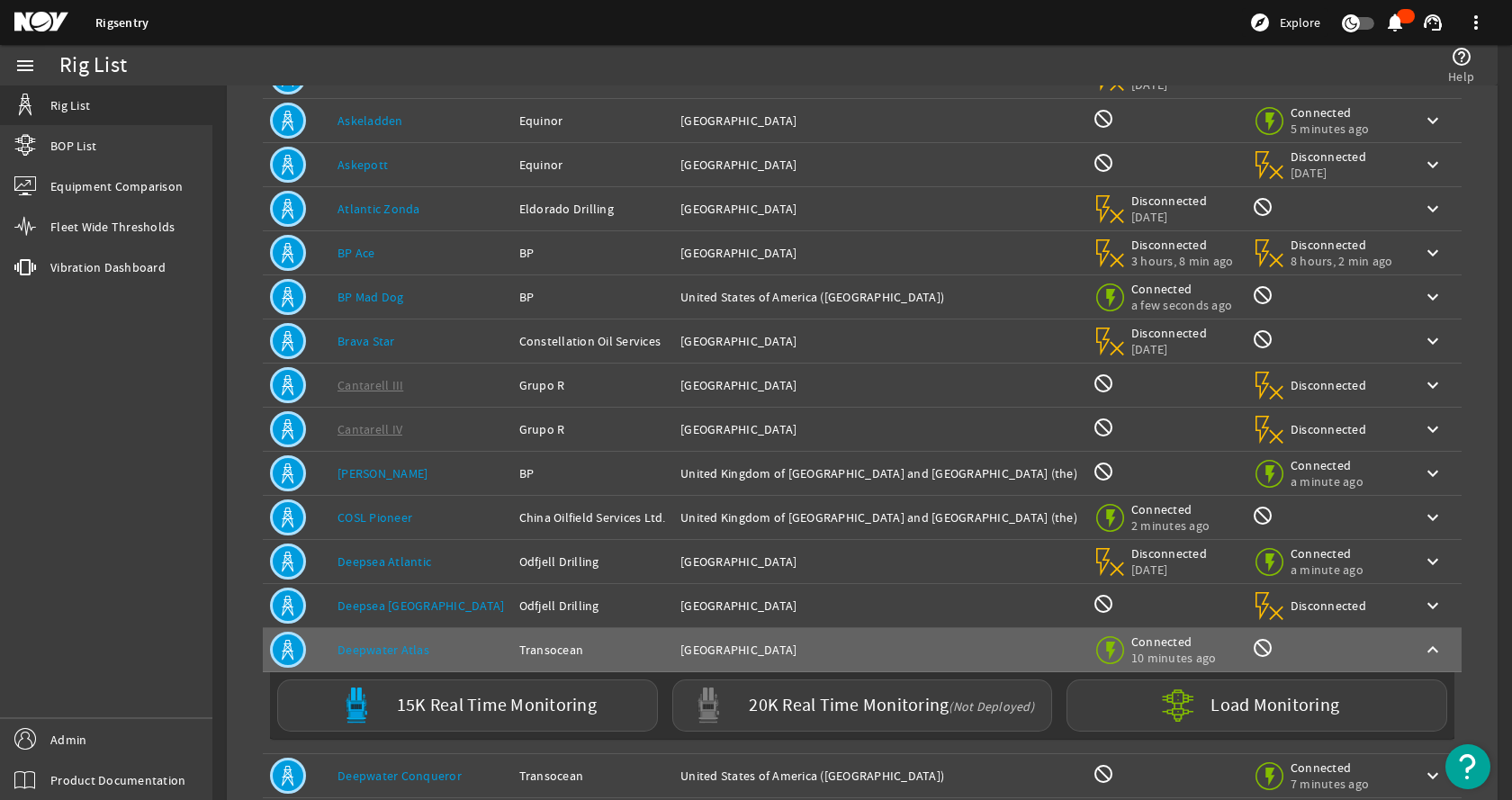
scroll to position [270, 0]
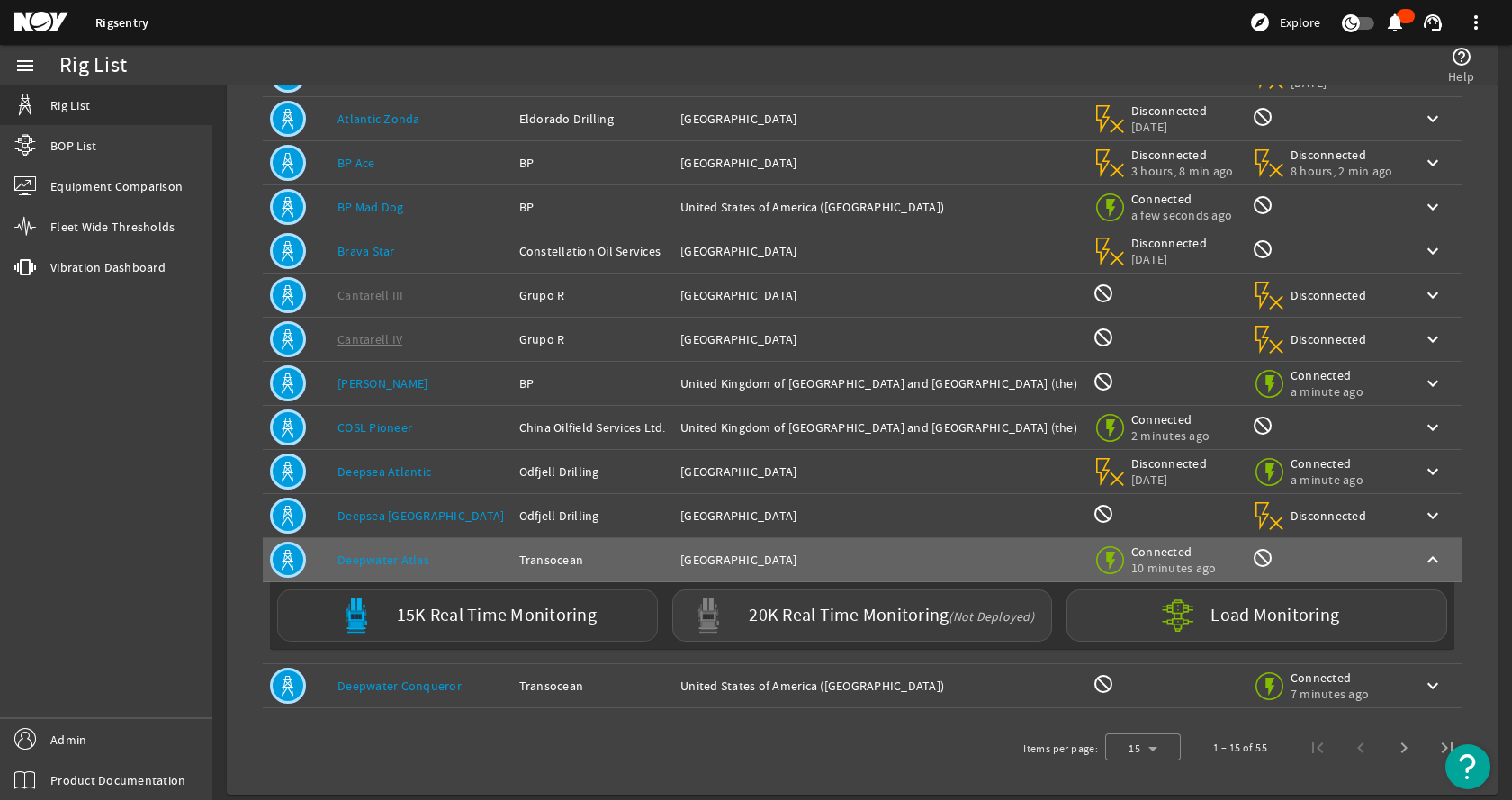
click at [442, 607] on label "15K Real Time Monitoring" at bounding box center [497, 616] width 200 height 19
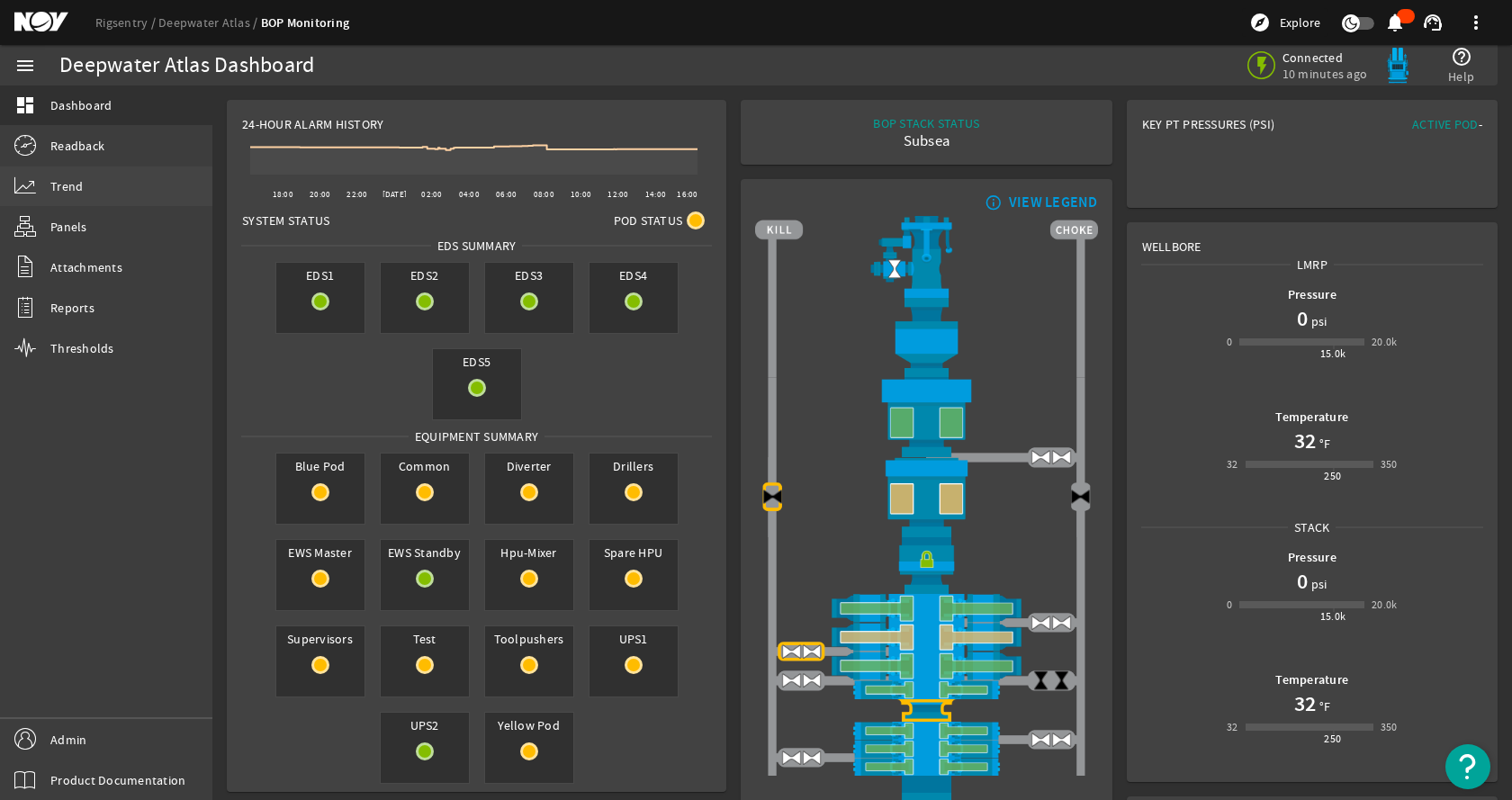
click at [110, 190] on link "Trend" at bounding box center [106, 186] width 213 height 40
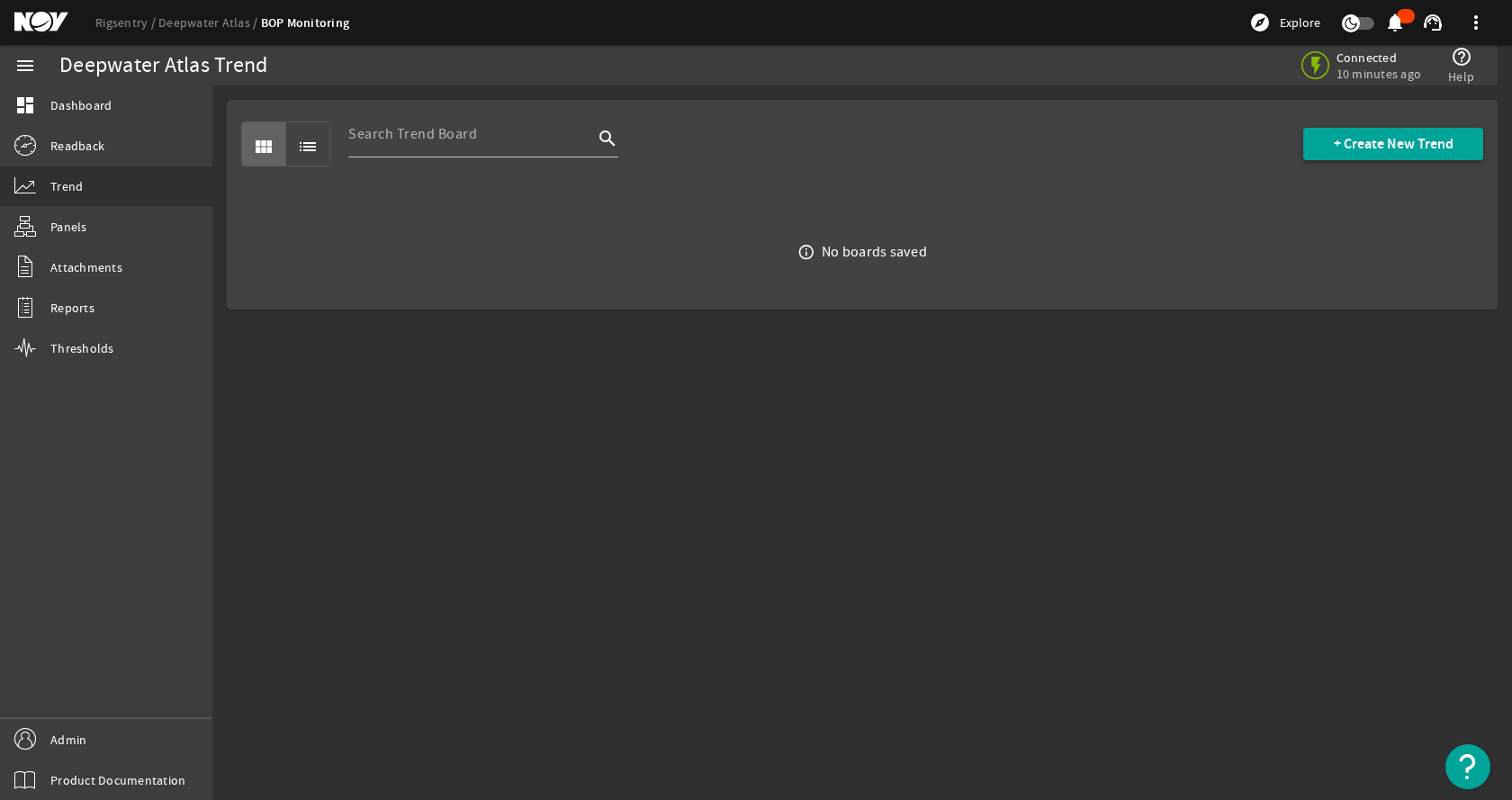
click at [1381, 148] on span "+ Create New Trend" at bounding box center [1394, 143] width 120 height 18
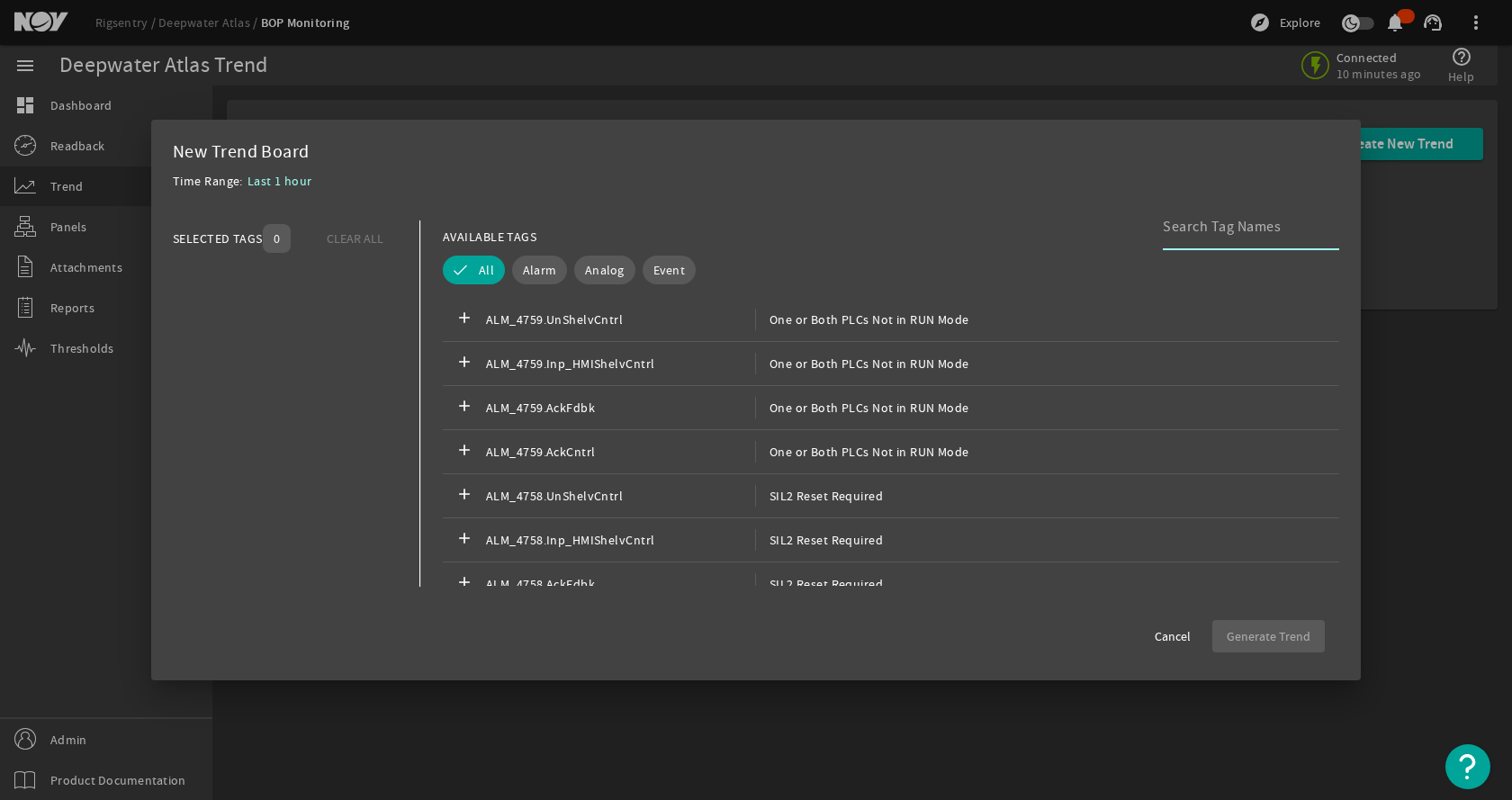
click at [1166, 225] on input at bounding box center [1245, 226] width 162 height 21
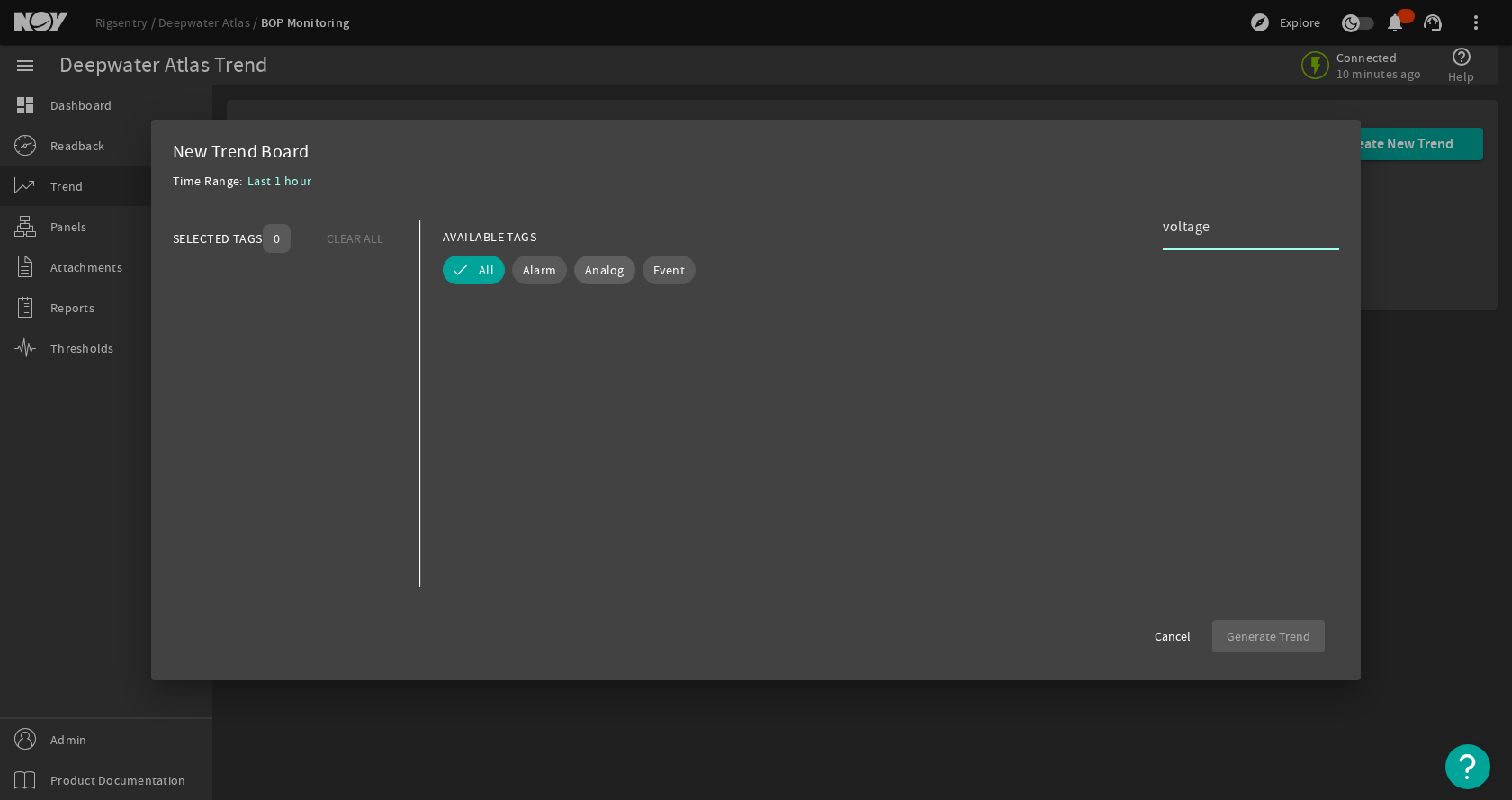
type input "voltage"
click at [614, 268] on span "Analog" at bounding box center [604, 269] width 40 height 18
click at [655, 263] on span "Event" at bounding box center [670, 269] width 31 height 18
click at [582, 284] on button "Analog" at bounding box center [593, 270] width 87 height 29
click at [499, 272] on span "Alarm" at bounding box center [514, 269] width 33 height 18
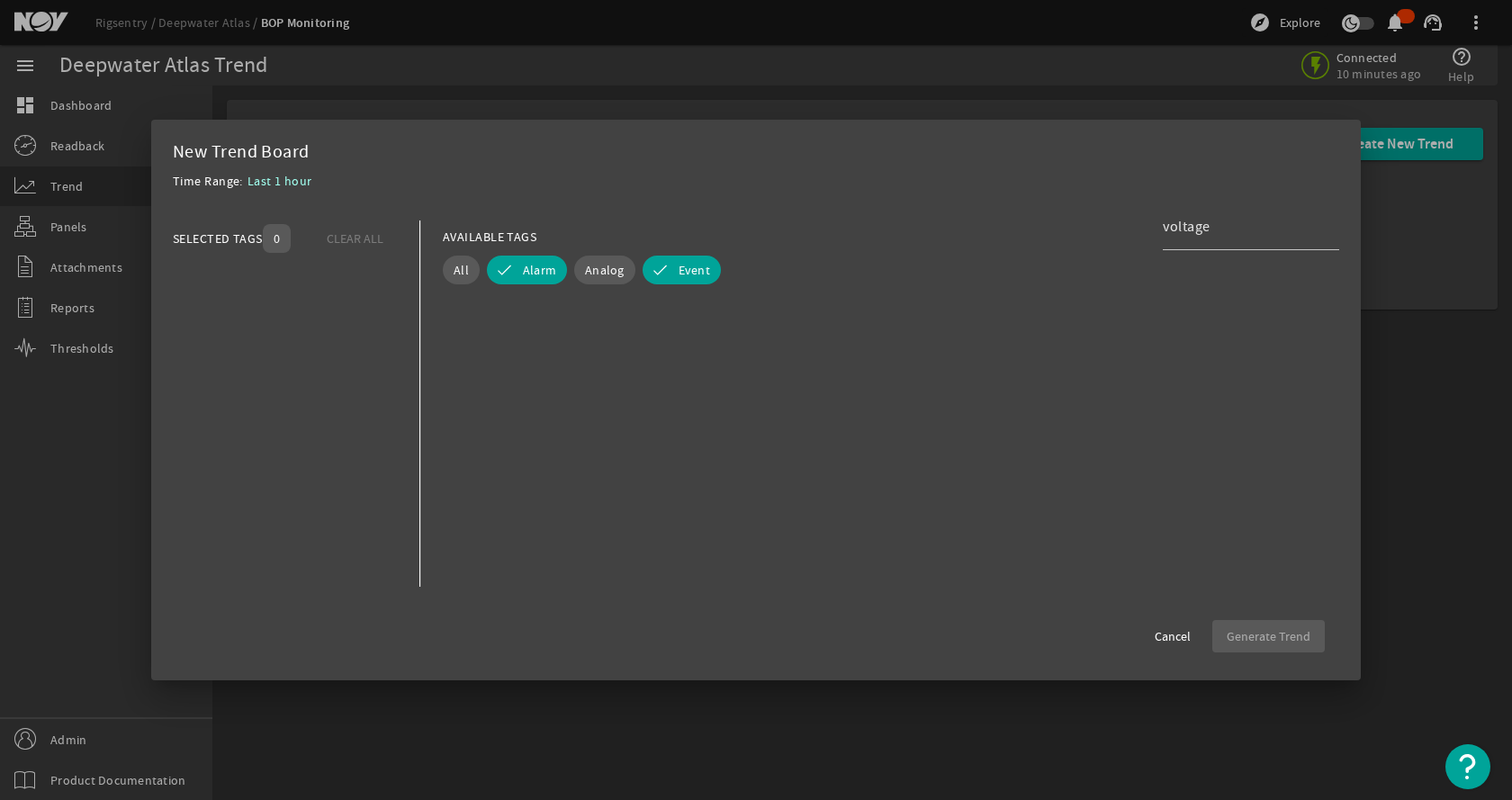
click at [677, 251] on div "AVAILABLE TAGS voltage" at bounding box center [891, 236] width 897 height 31
click at [671, 260] on button "Event" at bounding box center [681, 270] width 78 height 29
click at [535, 275] on span "Alarm" at bounding box center [540, 269] width 33 height 18
click at [469, 266] on button "All" at bounding box center [474, 270] width 62 height 29
click at [432, 269] on div "AVAILABLE TAGS voltage All Alarm Analog Event" at bounding box center [880, 403] width 919 height 365
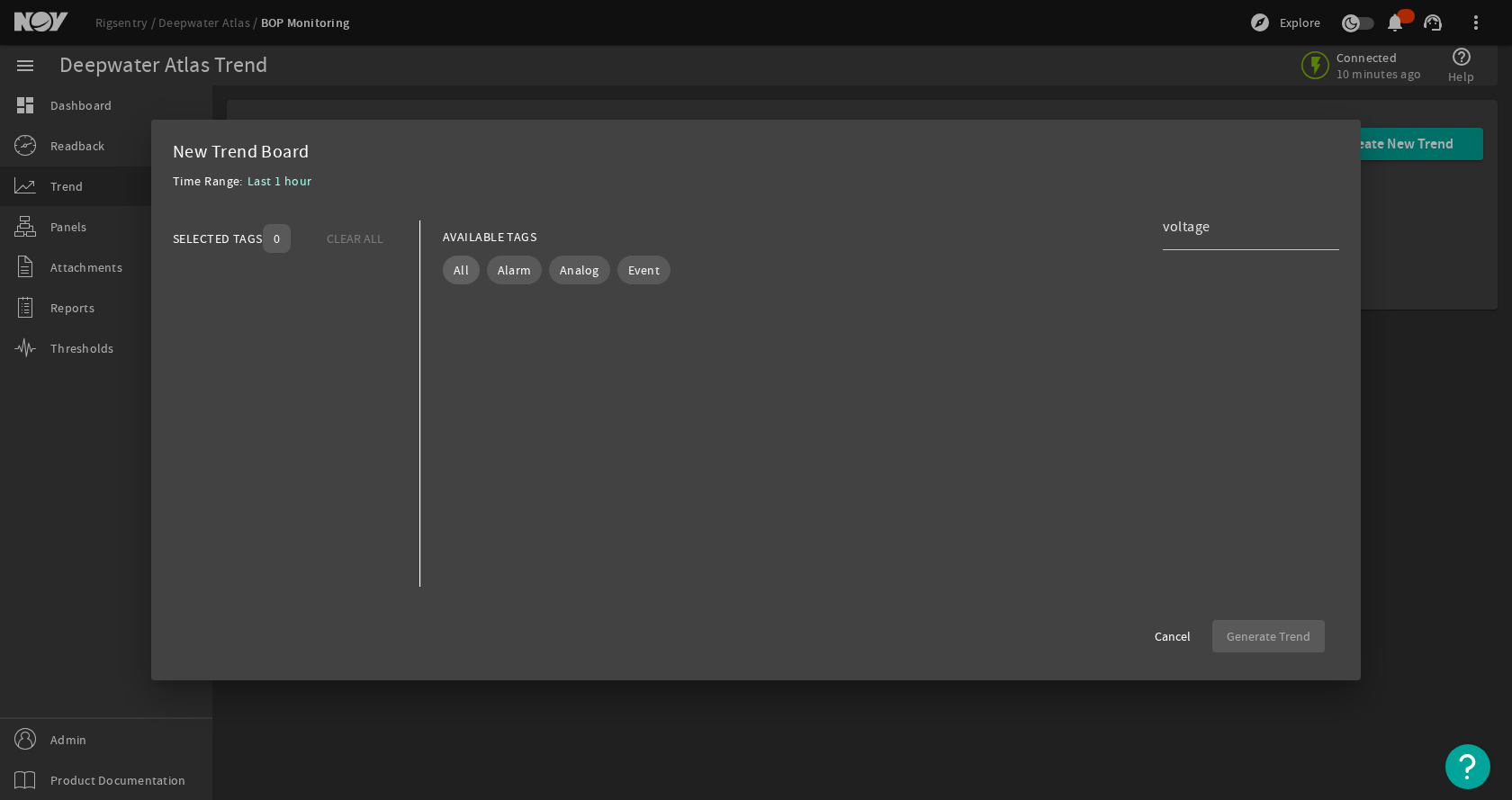
click at [444, 266] on button "All" at bounding box center [462, 270] width 37 height 29
click at [819, 162] on div "New Trend Board" at bounding box center [756, 152] width 1166 height 21
click at [1160, 630] on span "Cancel" at bounding box center [1172, 636] width 36 height 18
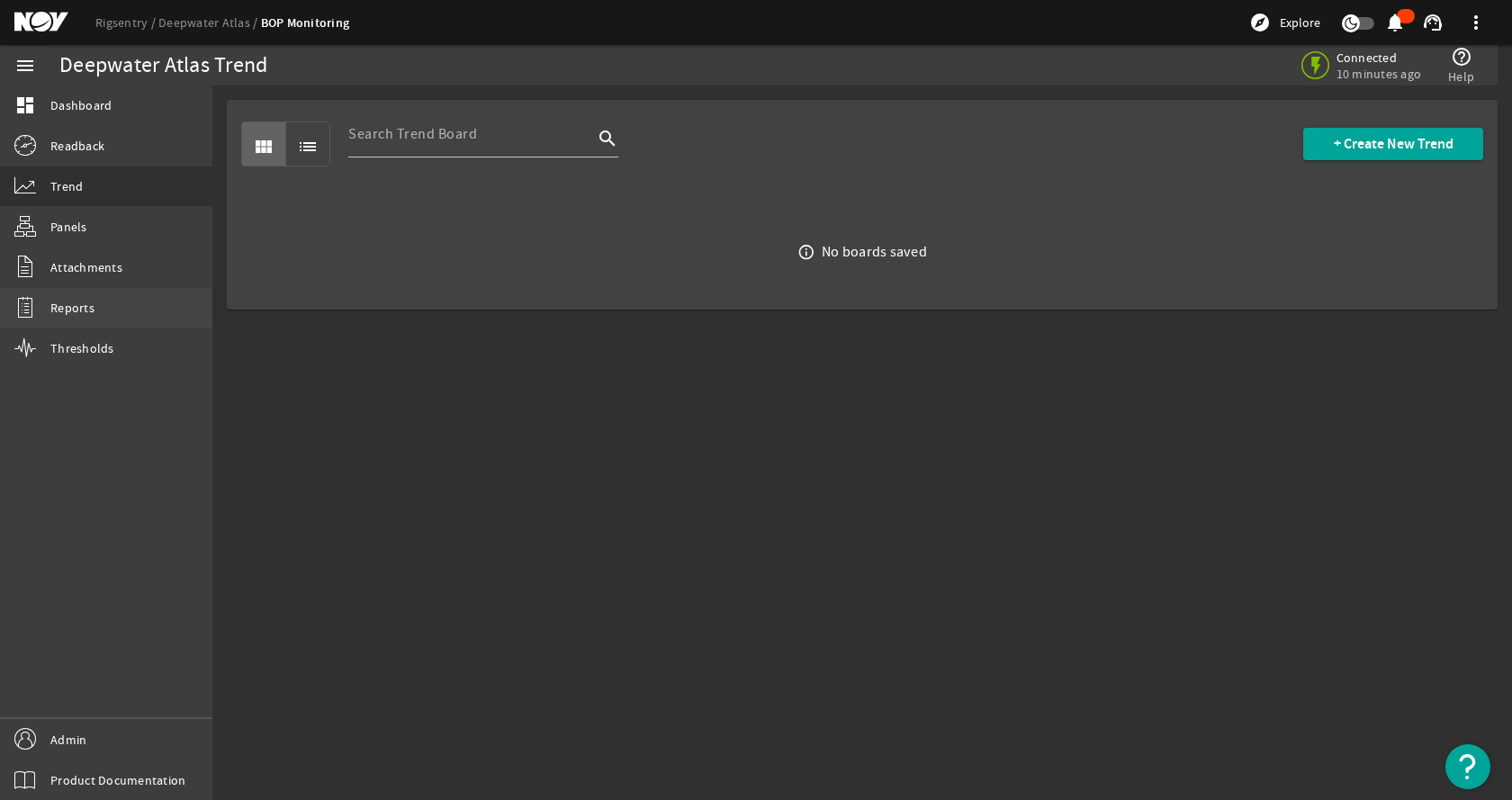
click at [102, 305] on link "Reports" at bounding box center [106, 307] width 213 height 40
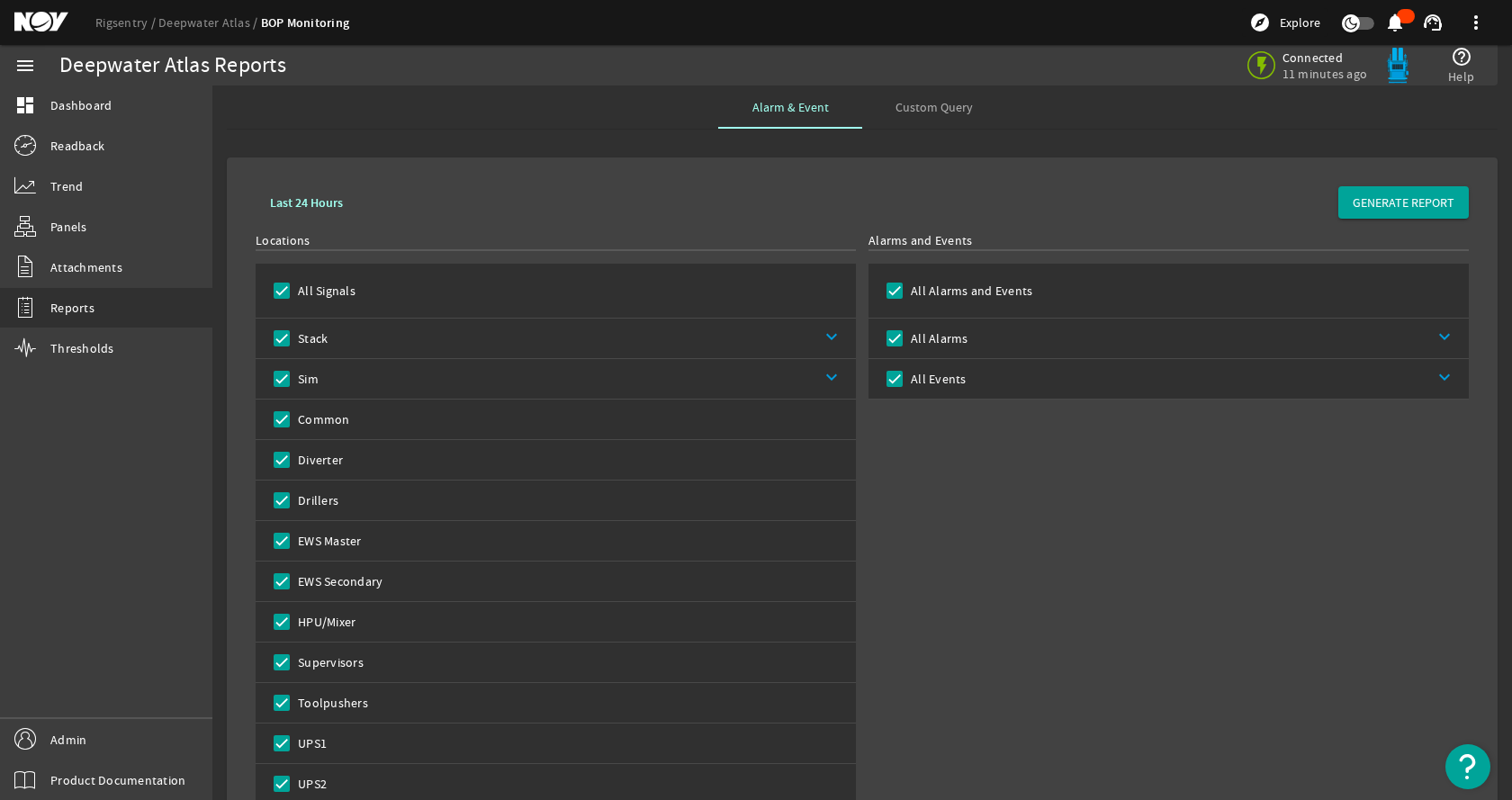
click at [878, 156] on rigsentry-mat-card "Last 24 Hours GENERATE REPORT Locations All Signals Stack keyboard_arrow_down S…" at bounding box center [863, 548] width 1300 height 811
click at [928, 107] on span "Custom Query" at bounding box center [934, 106] width 77 height 13
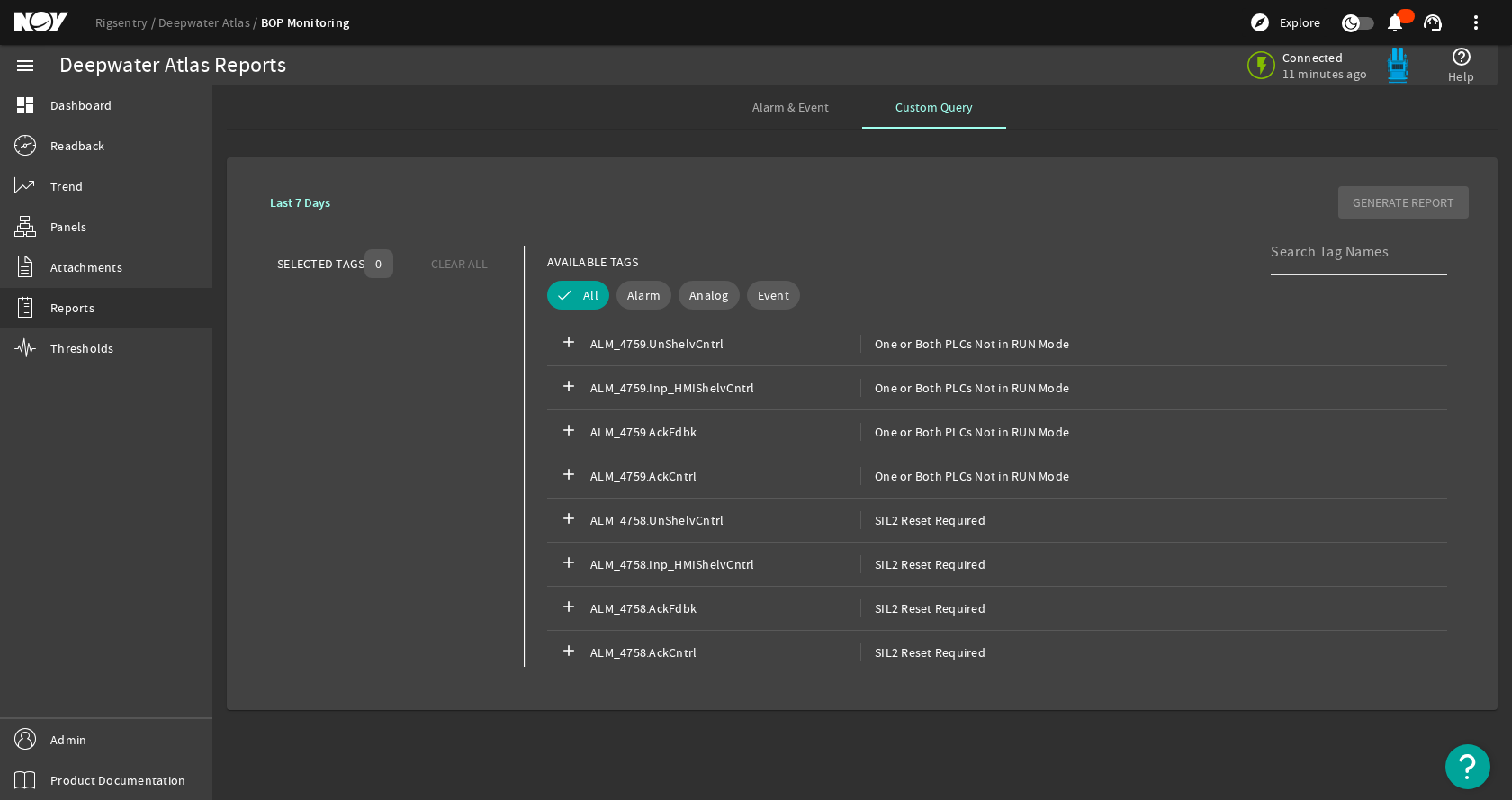
click at [1311, 249] on input at bounding box center [1352, 252] width 162 height 21
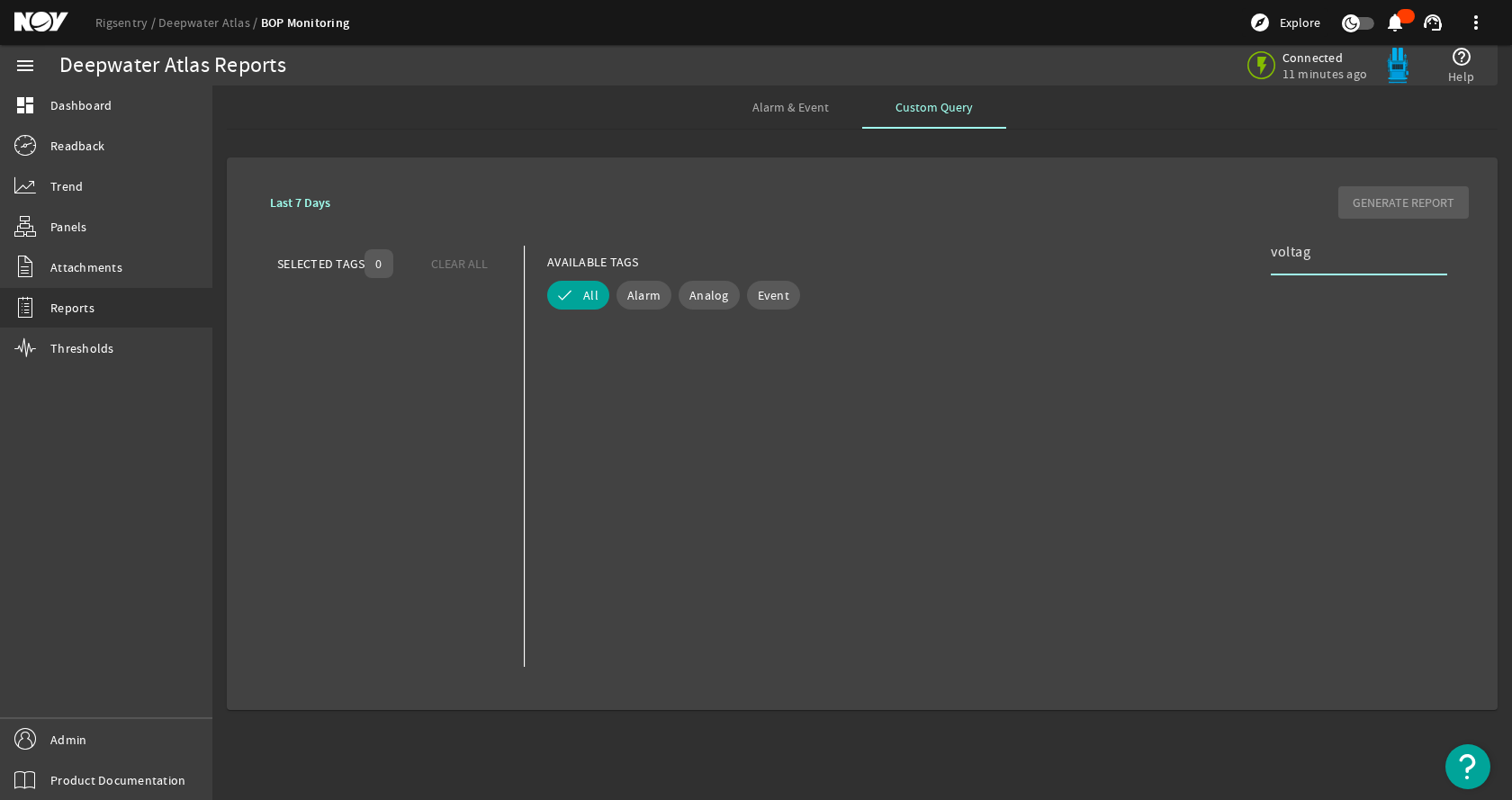
type input "voltage"
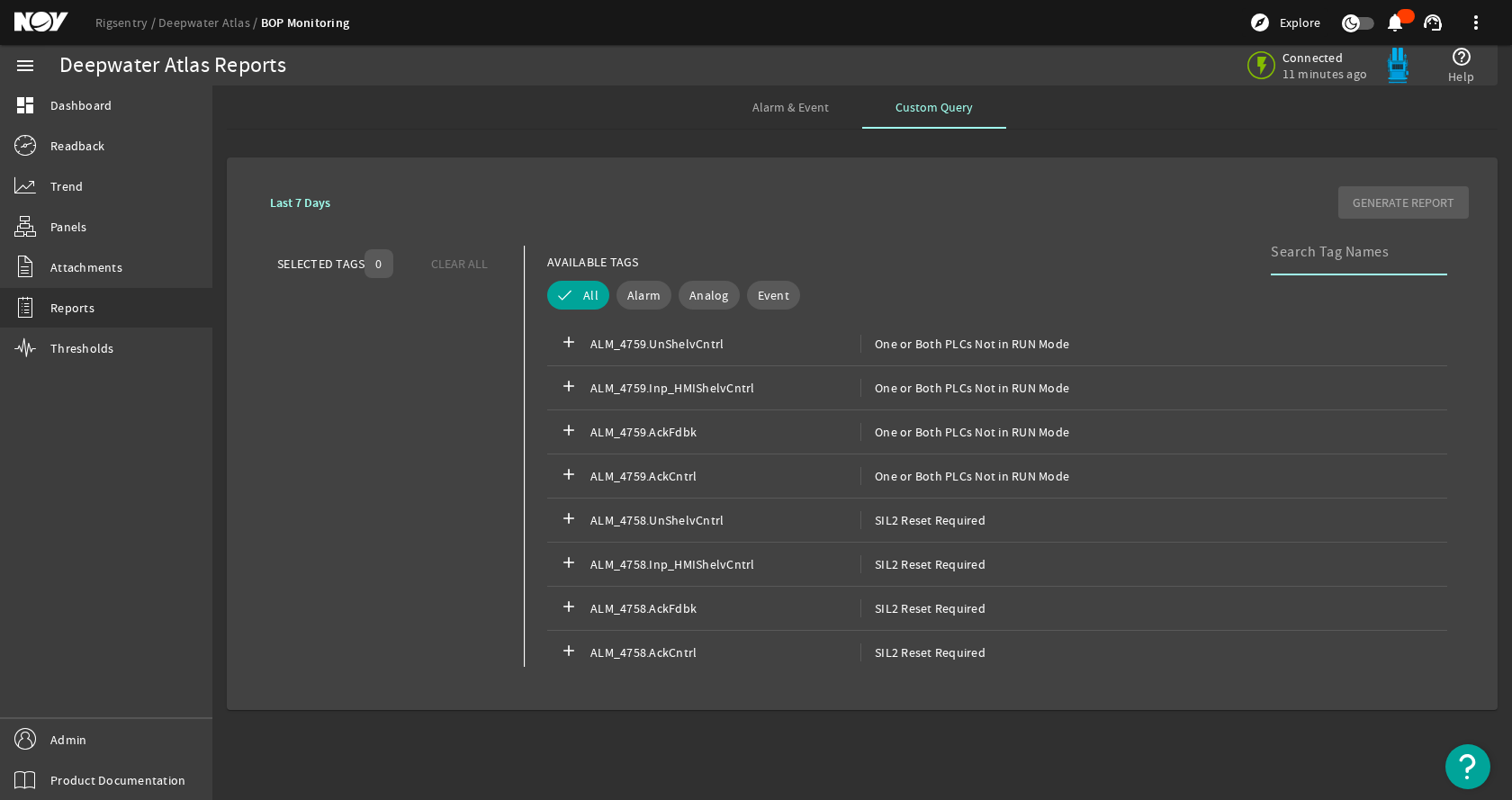
click at [1100, 238] on div "SELECTED TAGS 0 CLEAR ALL You can select up to 10 tags. AVAILABLE TAGS All Alar…" at bounding box center [862, 456] width 1213 height 450
click at [680, 142] on rigsentry-tab "Alarm & Event Custom Query Last 7 Days GENERATE REPORT SELECTED TAGS 0 CLEAR AL…" at bounding box center [863, 405] width 1300 height 639
click at [144, 112] on link "dashboard Dashboard" at bounding box center [106, 105] width 213 height 40
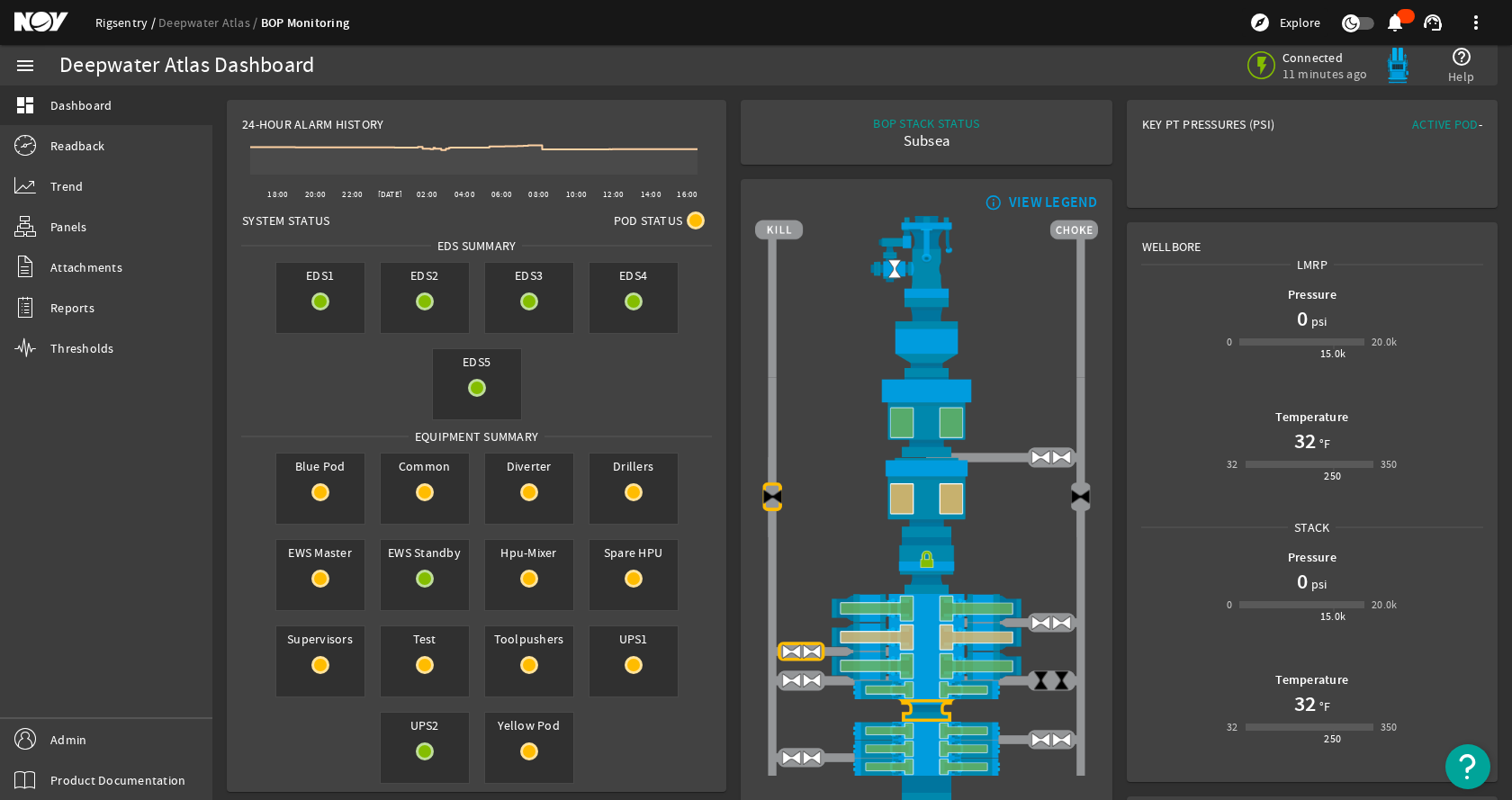
click at [102, 18] on link "Rigsentry" at bounding box center [127, 22] width 63 height 17
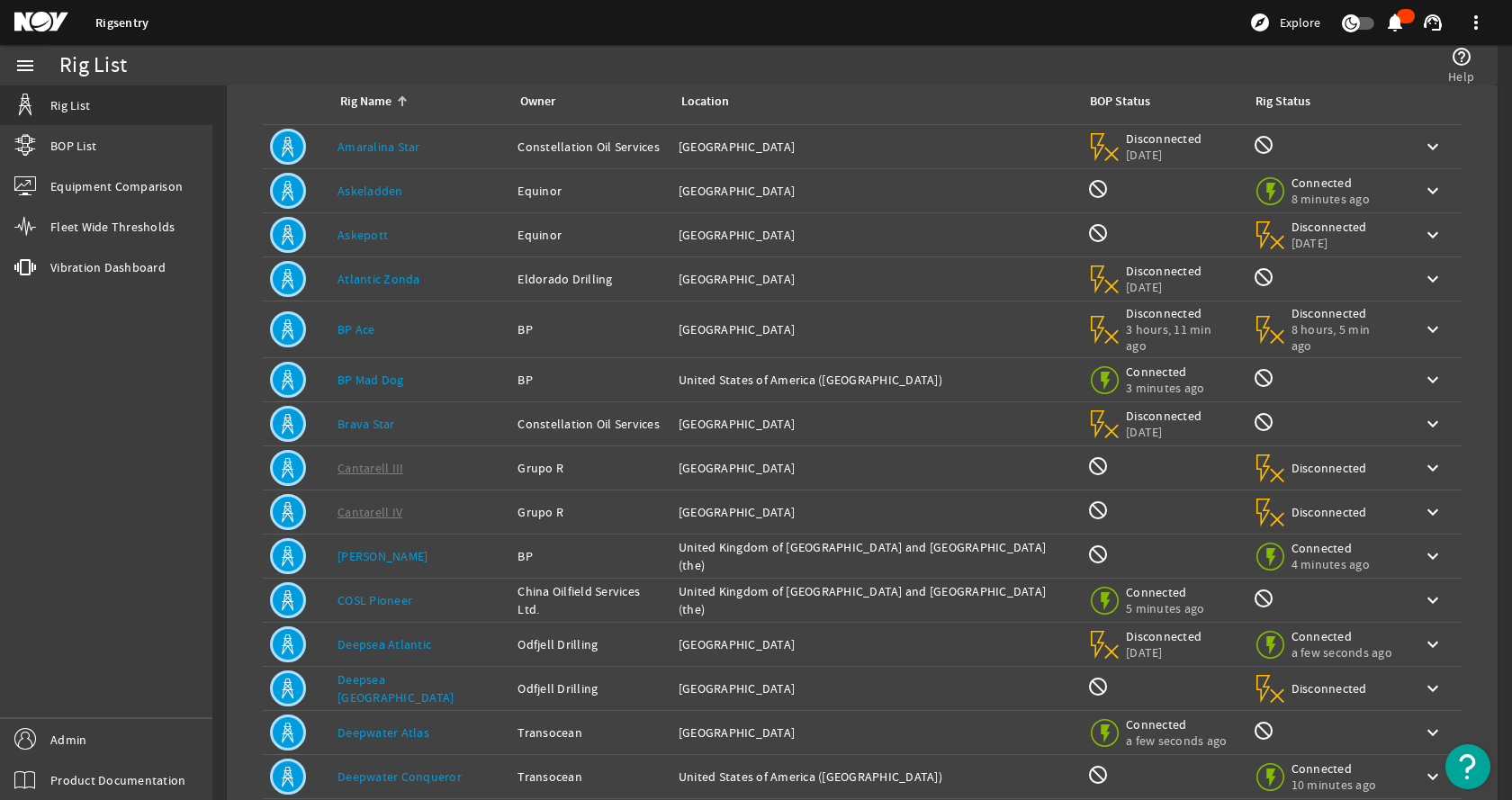
scroll to position [197, 0]
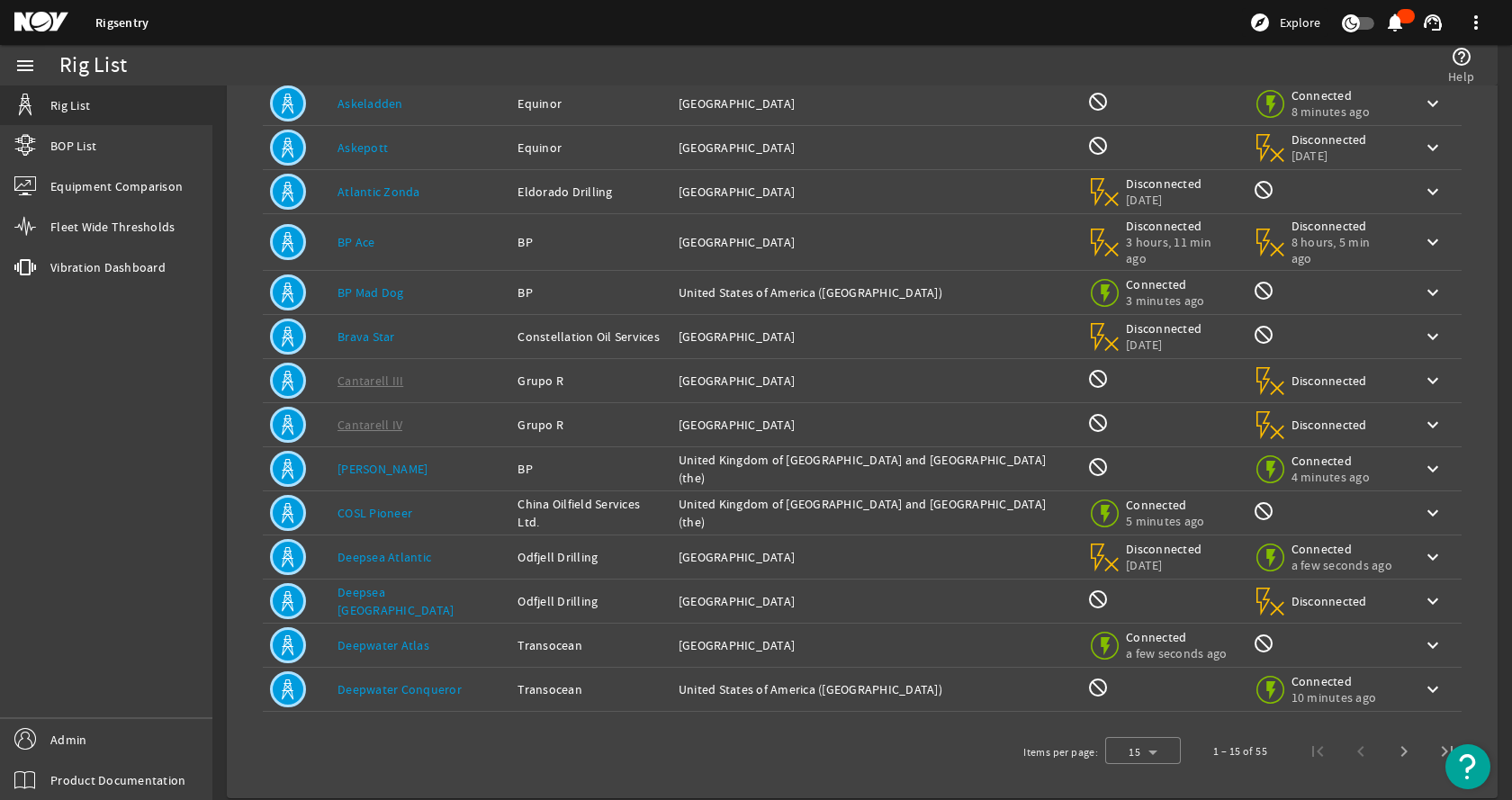
click at [423, 637] on link "Deepwater Atlas" at bounding box center [384, 645] width 92 height 17
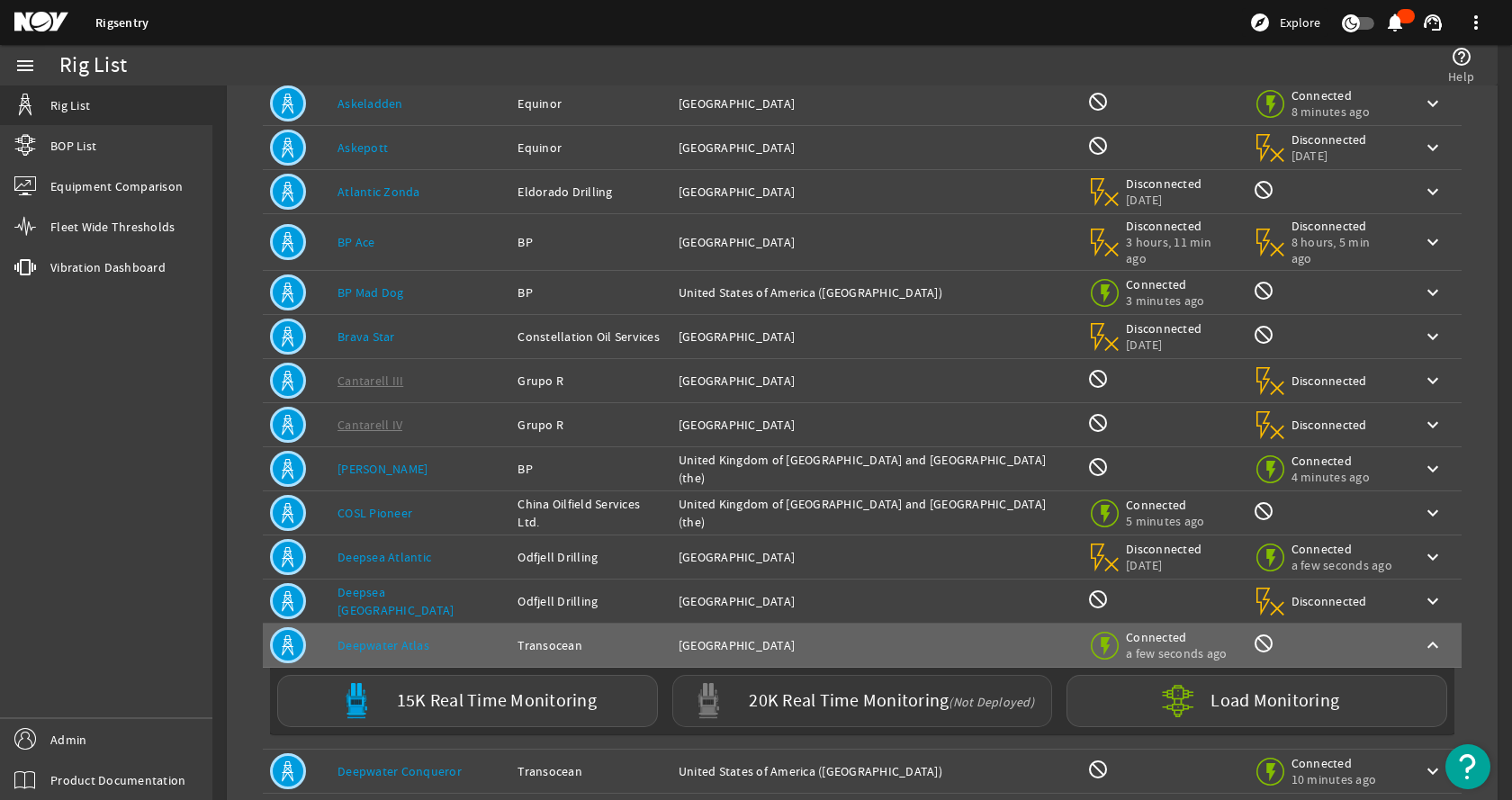
click at [749, 692] on label "20K Real Time Monitoring (Not Deployed)" at bounding box center [891, 700] width 285 height 19
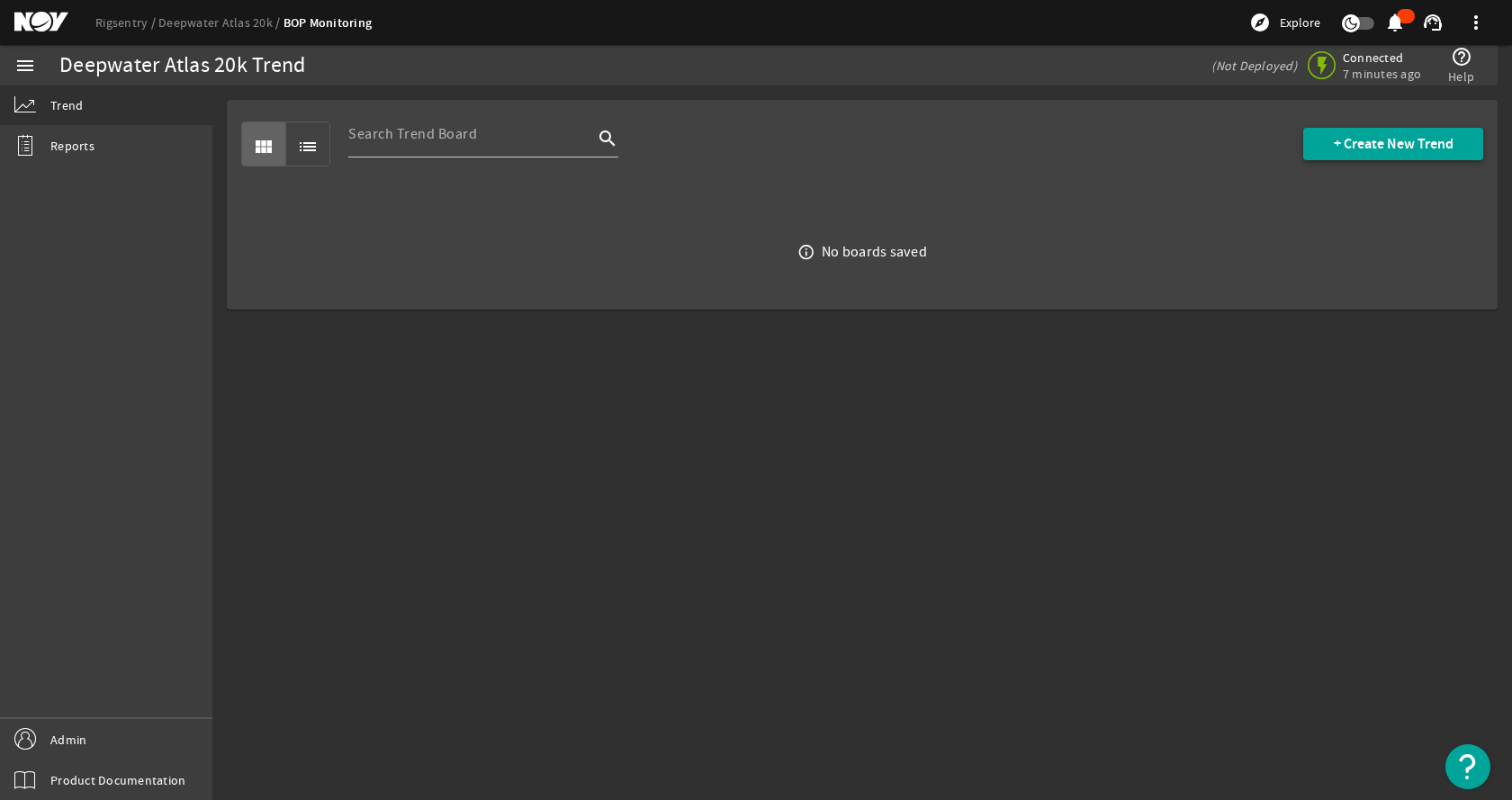
click at [1304, 139] on span at bounding box center [1393, 143] width 180 height 43
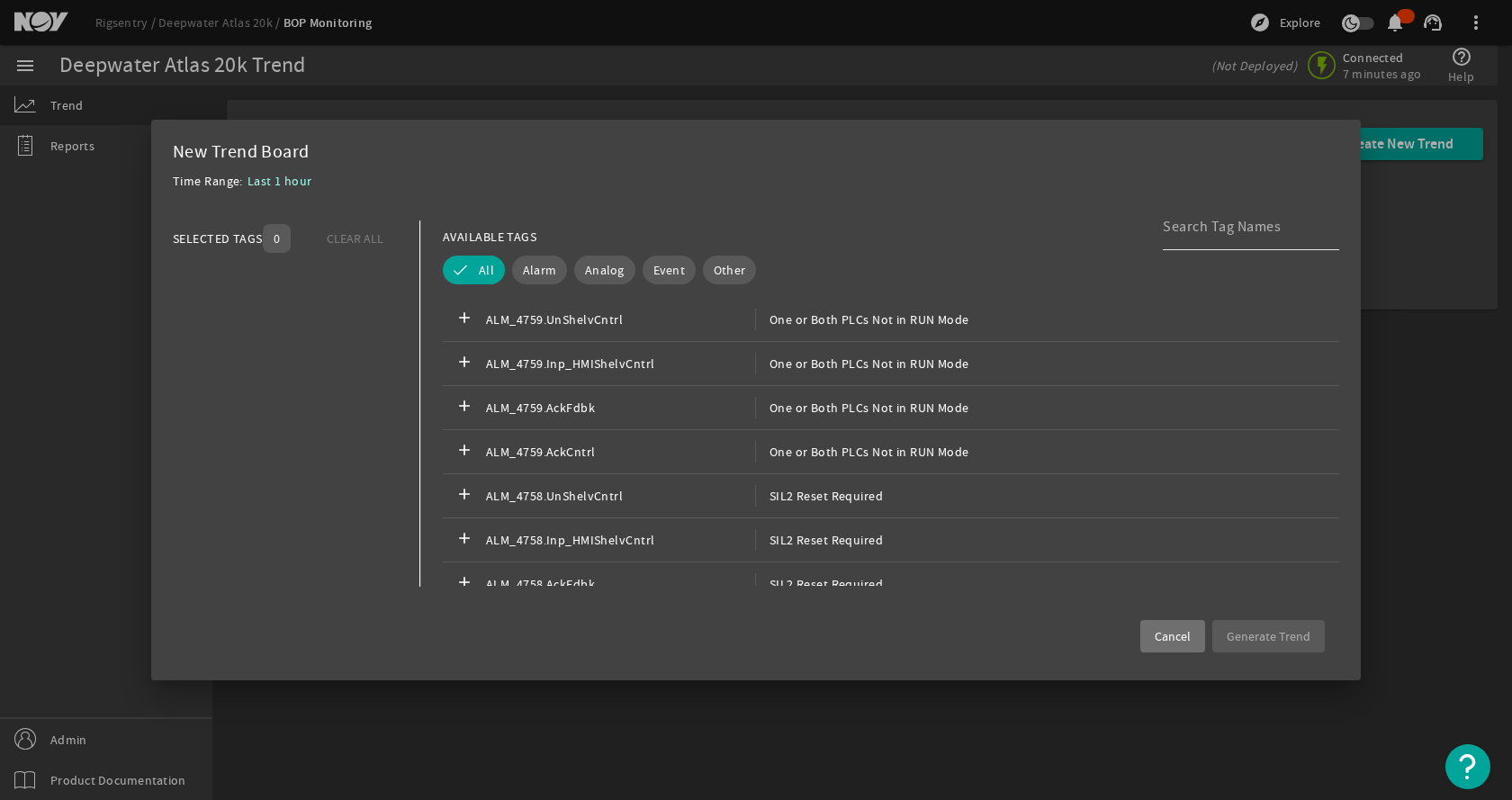
click at [1206, 228] on input at bounding box center [1245, 226] width 162 height 21
click at [721, 272] on span "Other" at bounding box center [729, 269] width 31 height 18
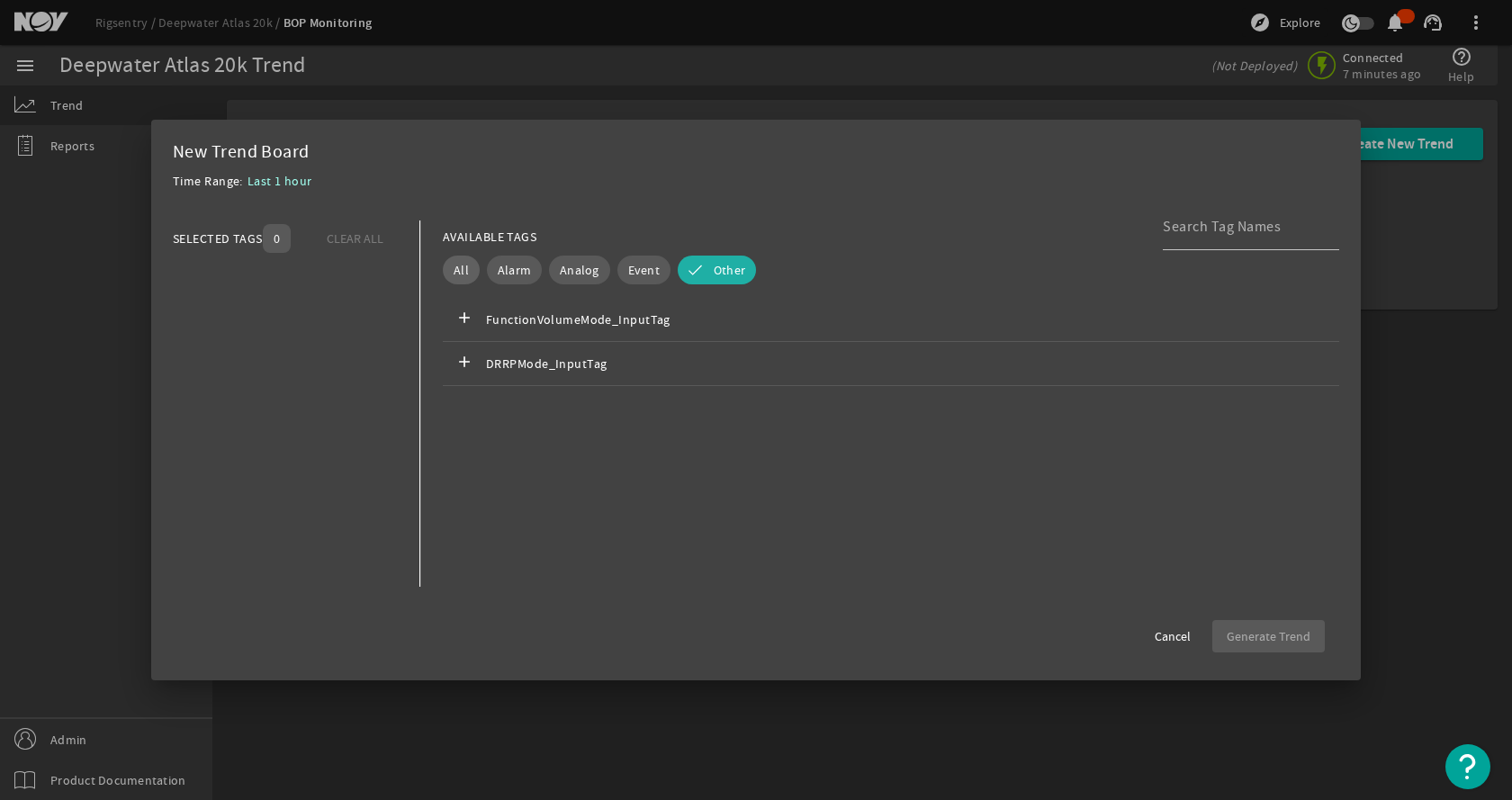
click at [471, 265] on button "All" at bounding box center [462, 270] width 37 height 29
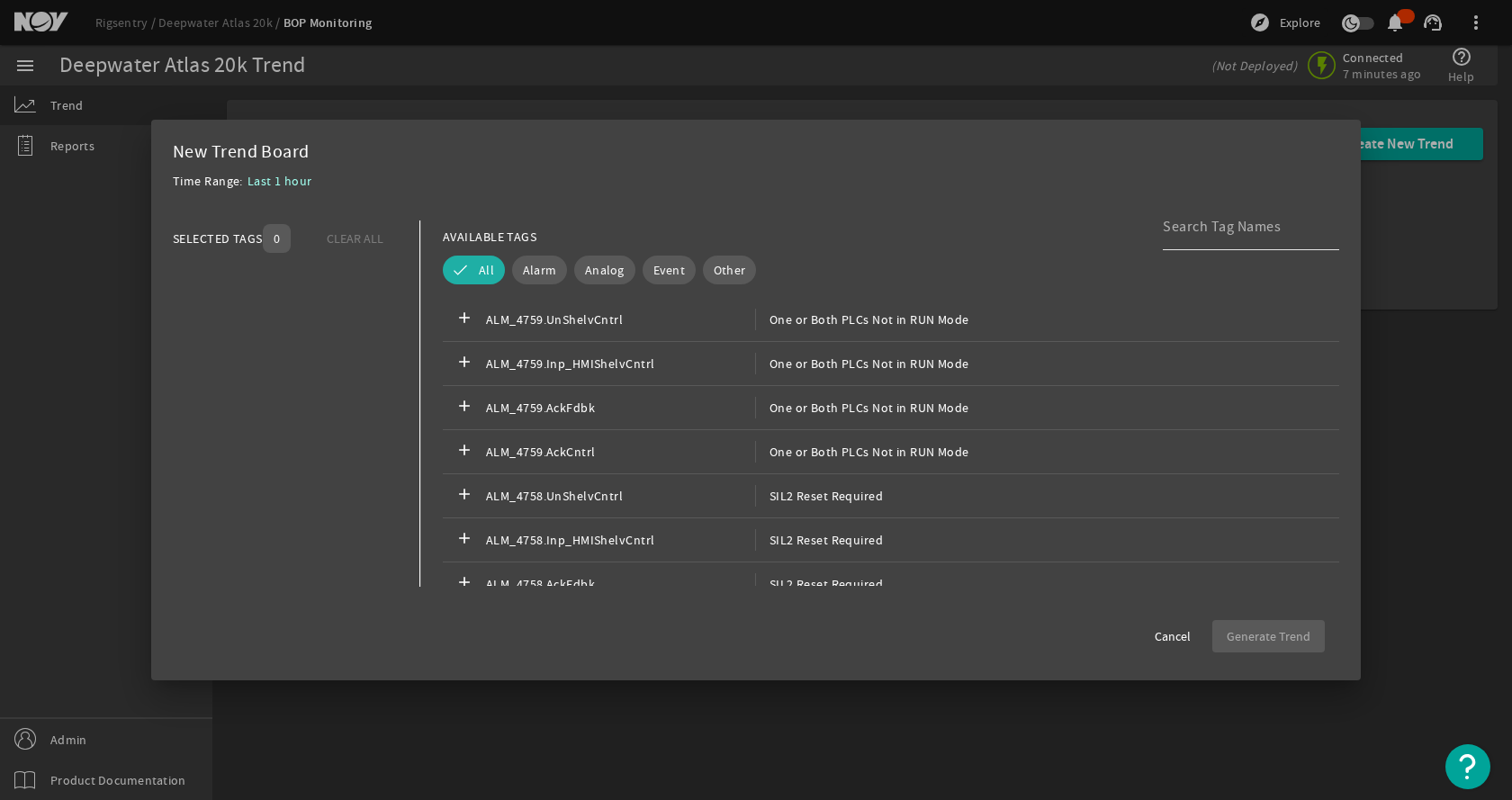
click at [1177, 222] on input at bounding box center [1245, 226] width 162 height 21
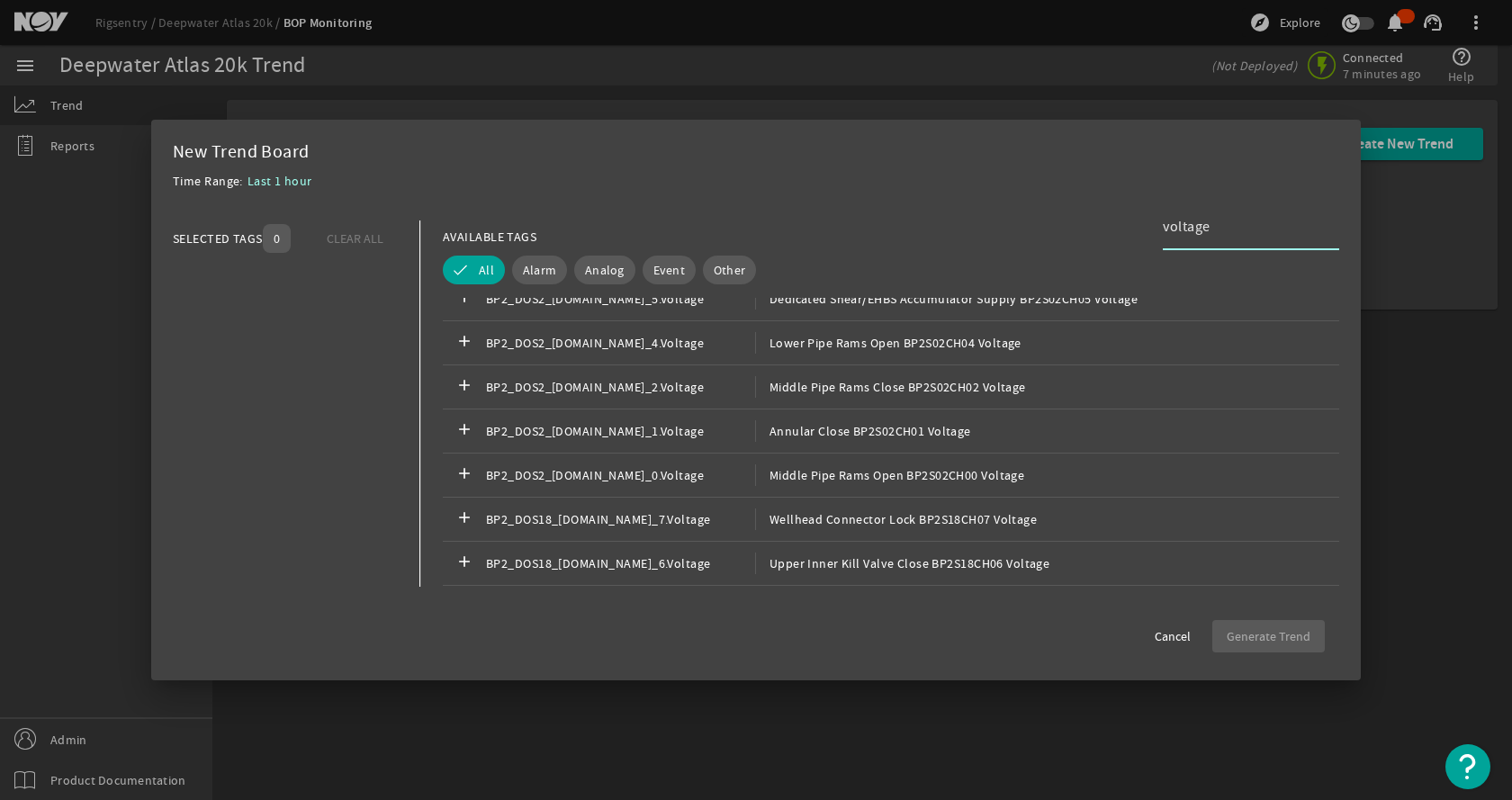
scroll to position [2789, 0]
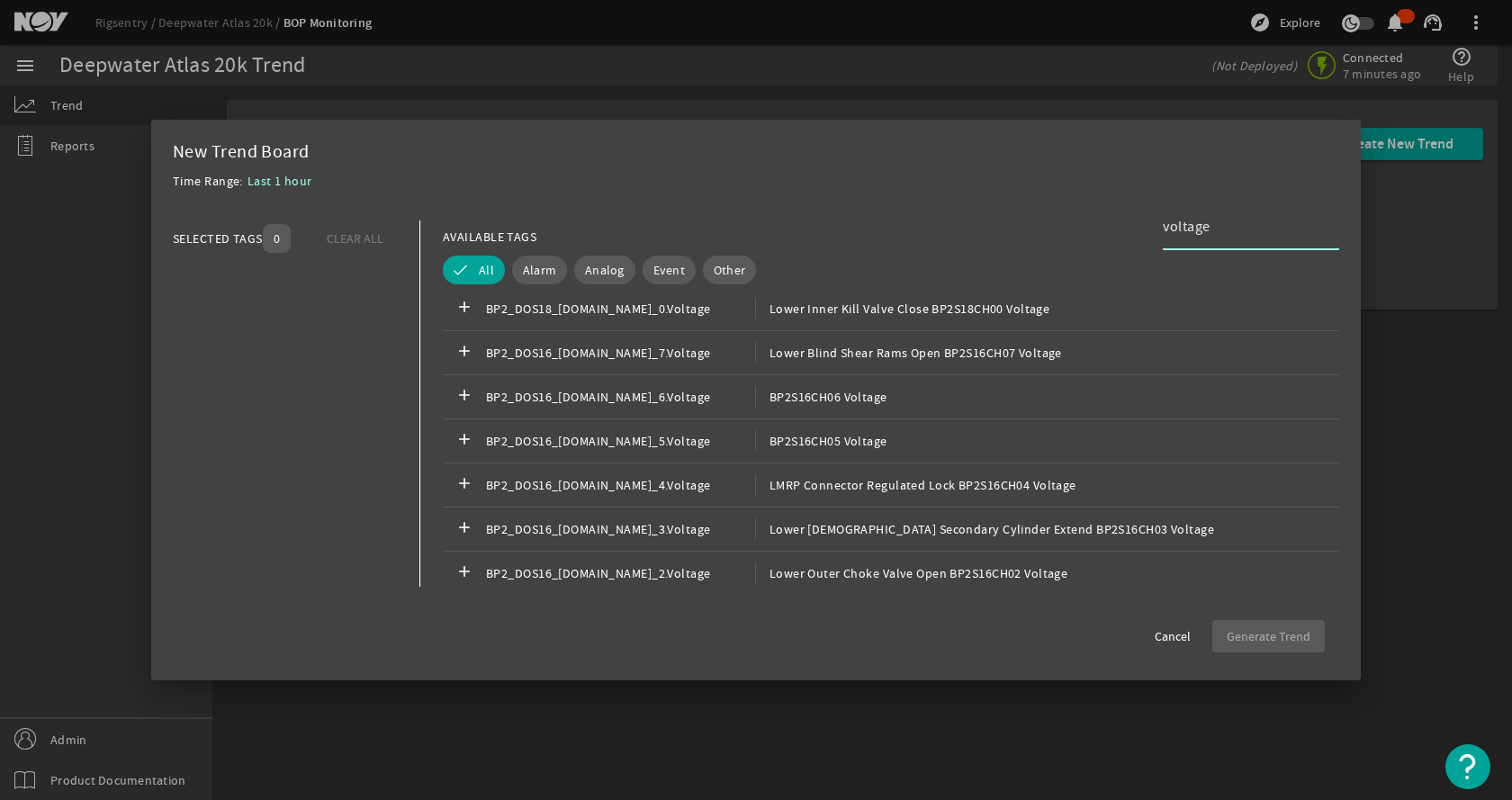
type input "voltage"
drag, startPoint x: 682, startPoint y: 309, endPoint x: 466, endPoint y: 316, distance: 216.1
click at [466, 316] on div "add BP2_DOS18_[DOMAIN_NAME]_0.Voltage Lower Inner Kill Valve Close BP2S18CH00 V…" at bounding box center [891, 308] width 897 height 44
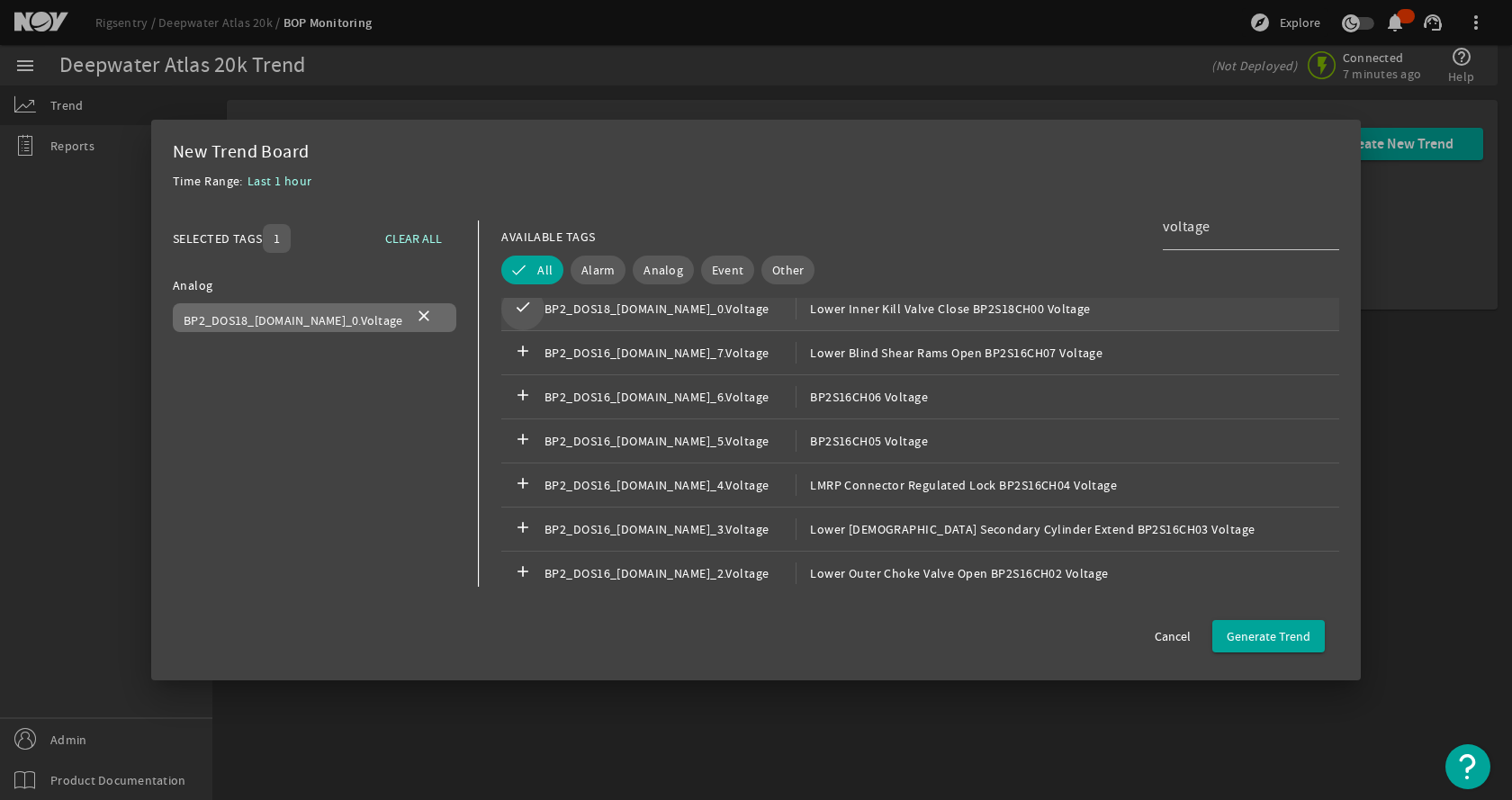
drag, startPoint x: 361, startPoint y: 319, endPoint x: 250, endPoint y: 333, distance: 111.9
click at [248, 325] on span "BP2_DOS18_[DOMAIN_NAME]_0.Voltage" at bounding box center [293, 320] width 219 height 17
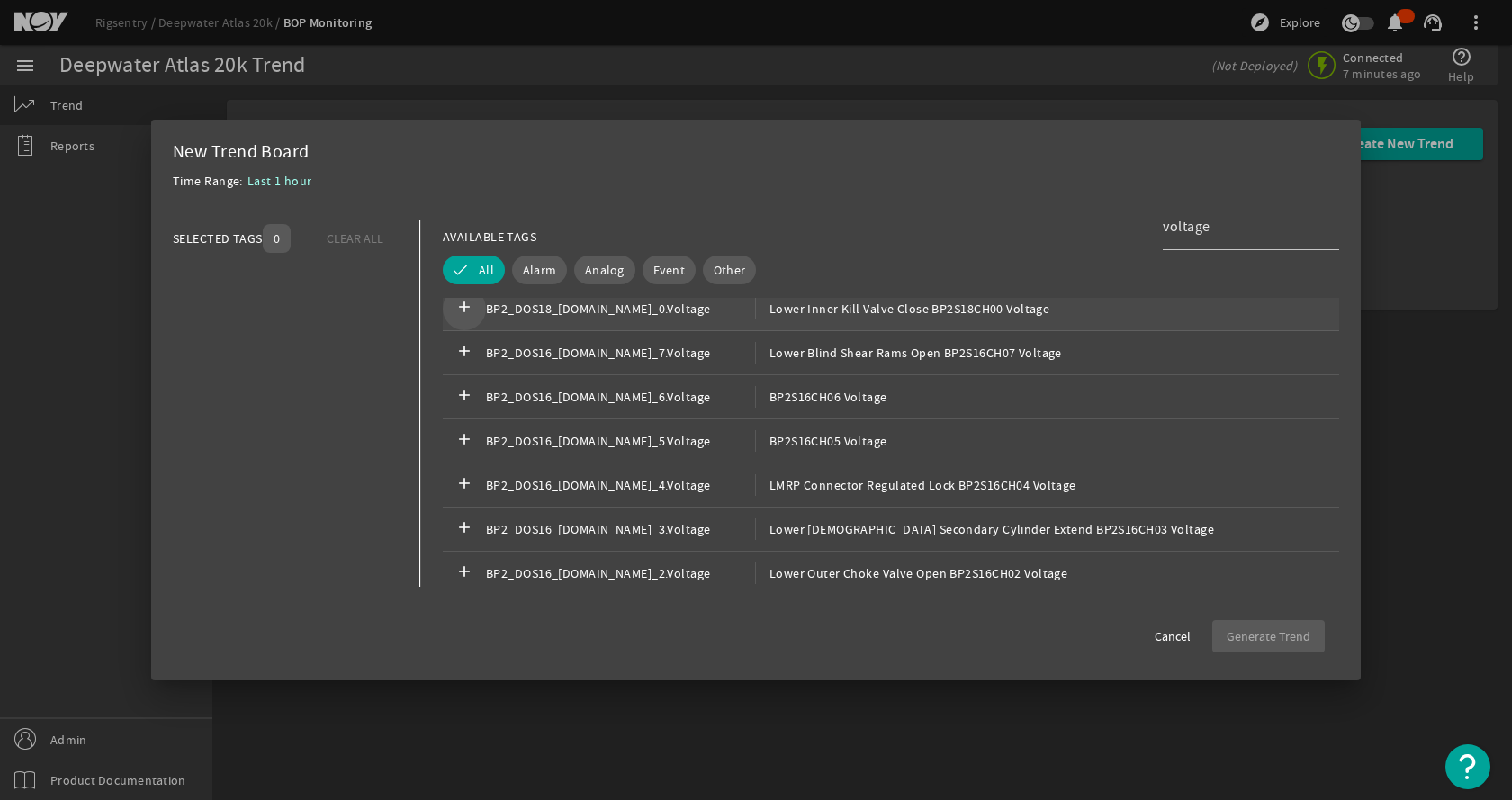
click at [553, 303] on span "BP2_DOS18_[DOMAIN_NAME]_0.Voltage" at bounding box center [621, 308] width 269 height 21
